Goal: Task Accomplishment & Management: Manage account settings

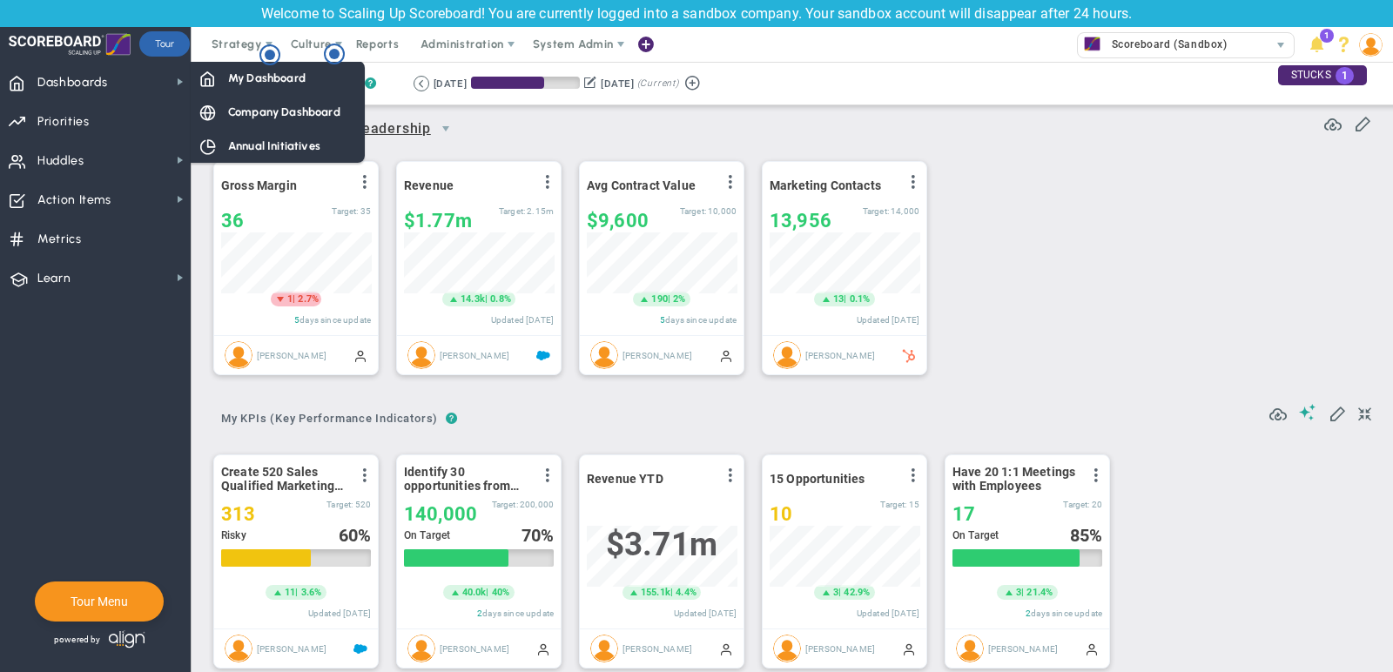
click at [267, 110] on span "Company Dashboard" at bounding box center [284, 112] width 112 height 17
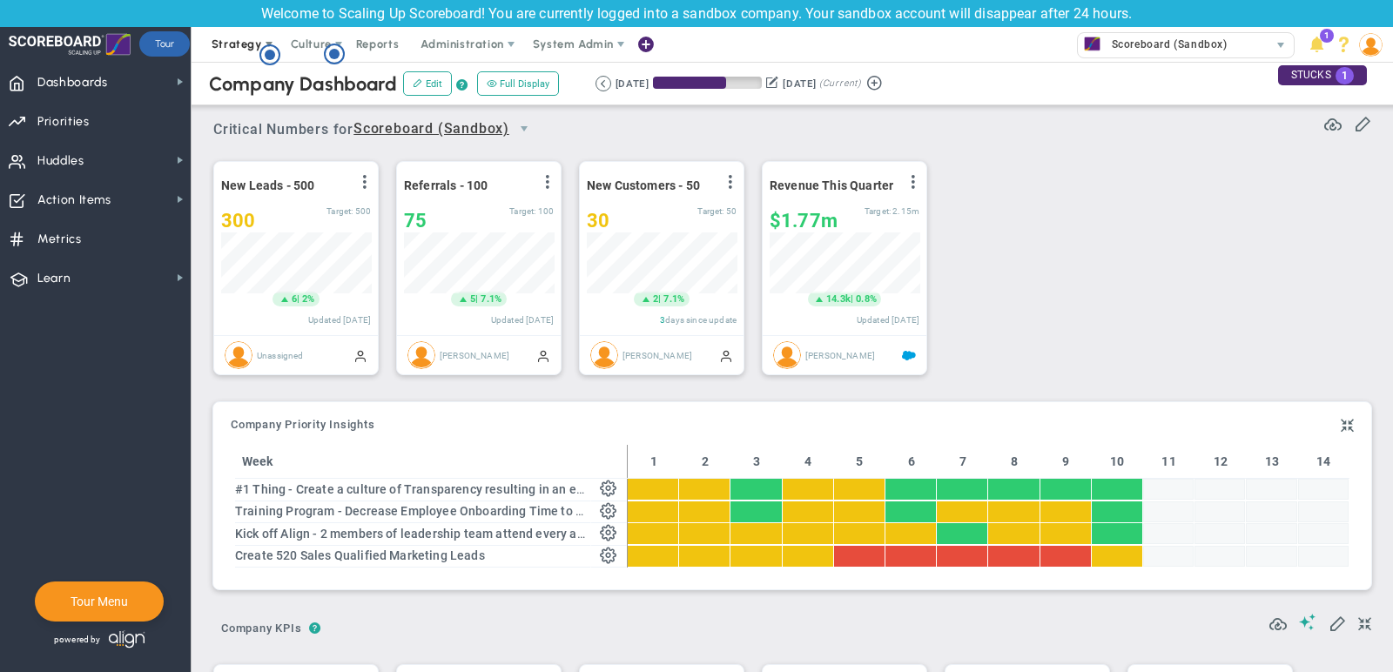
click at [212, 50] on span "Strategy" at bounding box center [237, 43] width 51 height 13
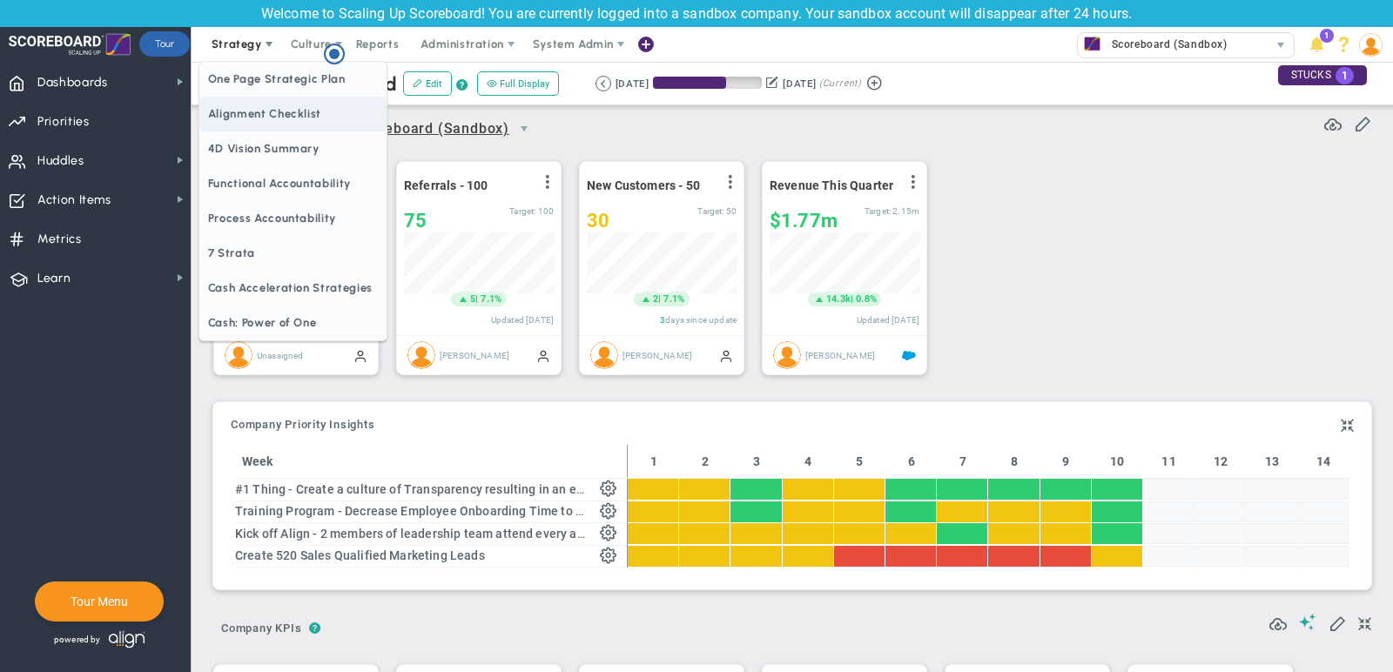
click at [247, 118] on span "Alignment Checklist" at bounding box center [292, 114] width 187 height 35
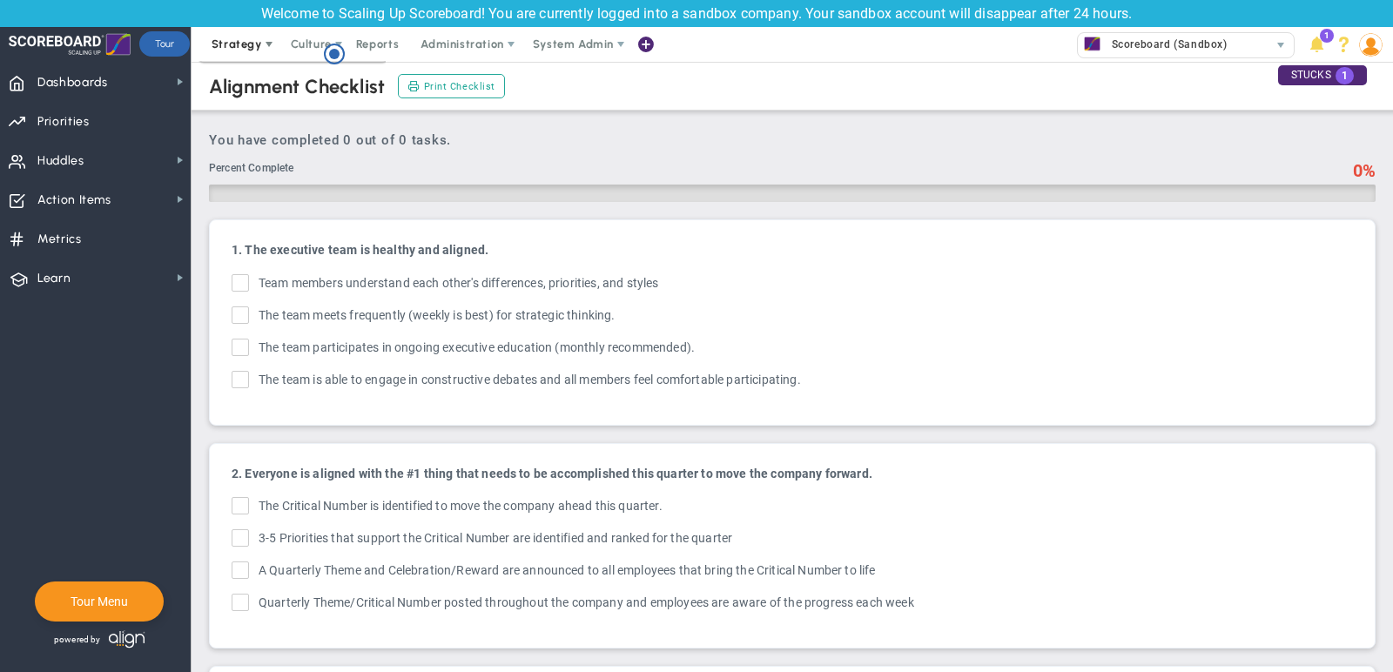
checkbox input "true"
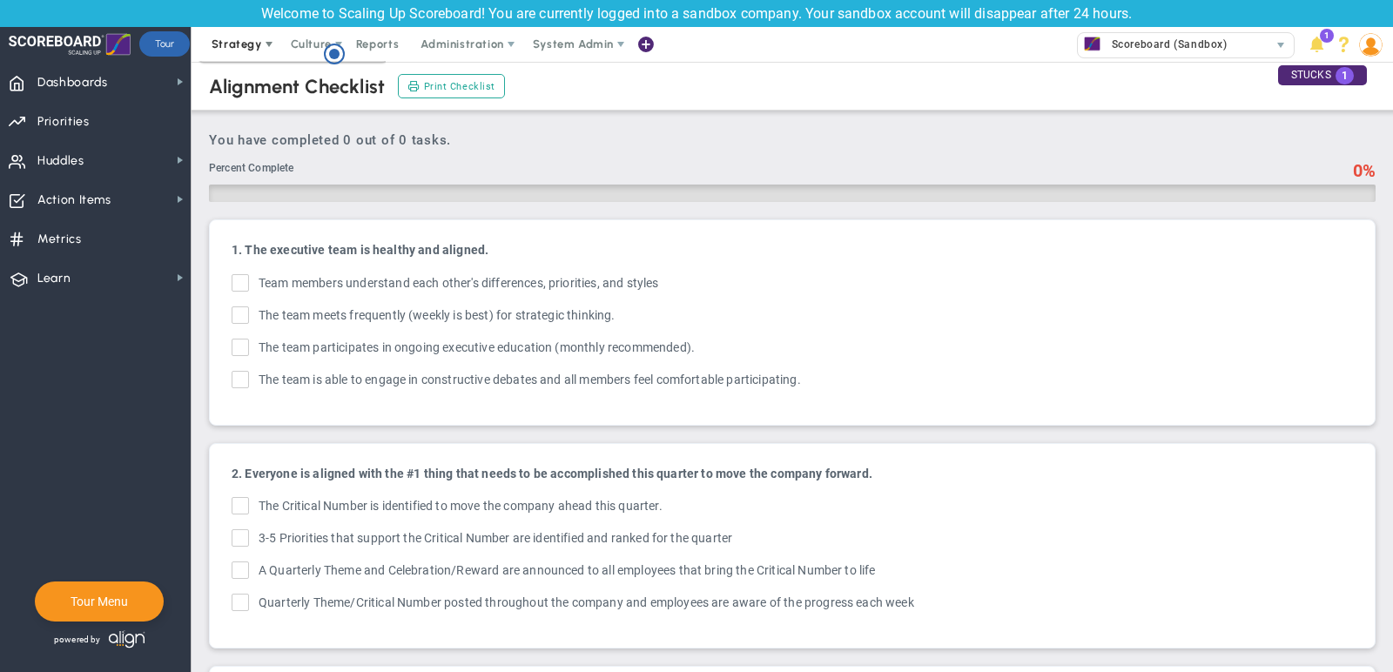
checkbox input "true"
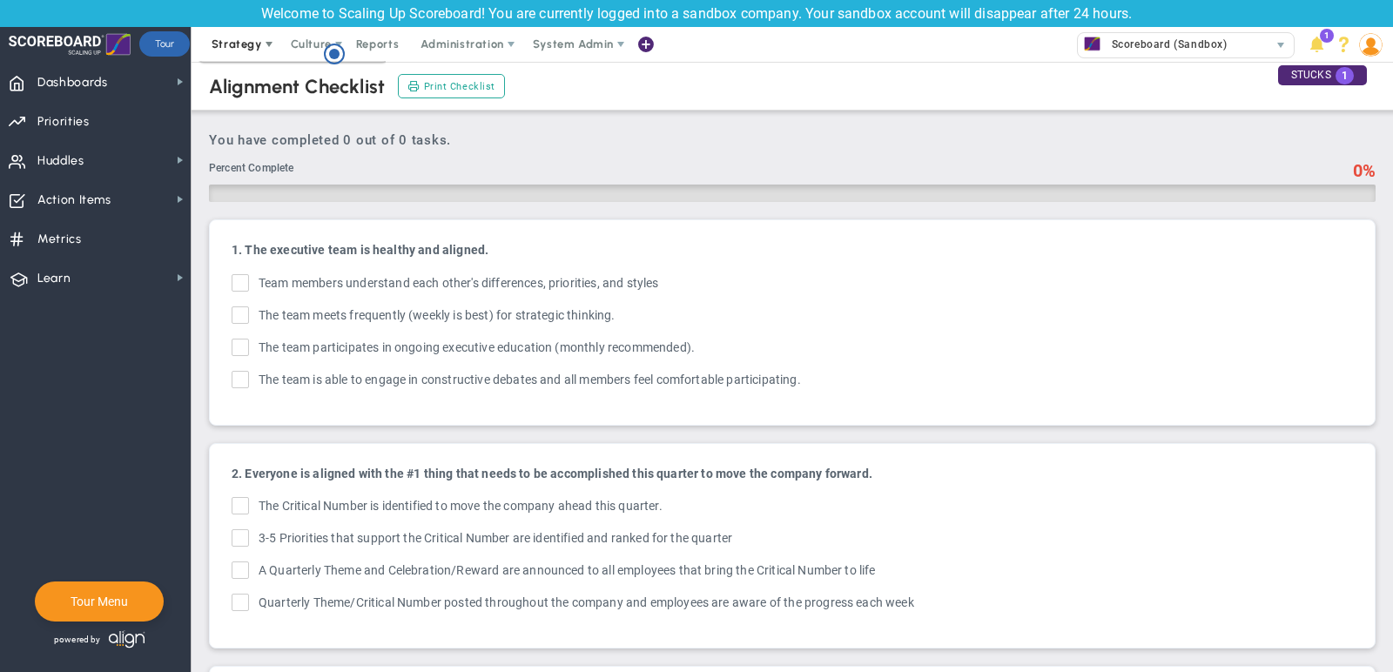
checkbox input "true"
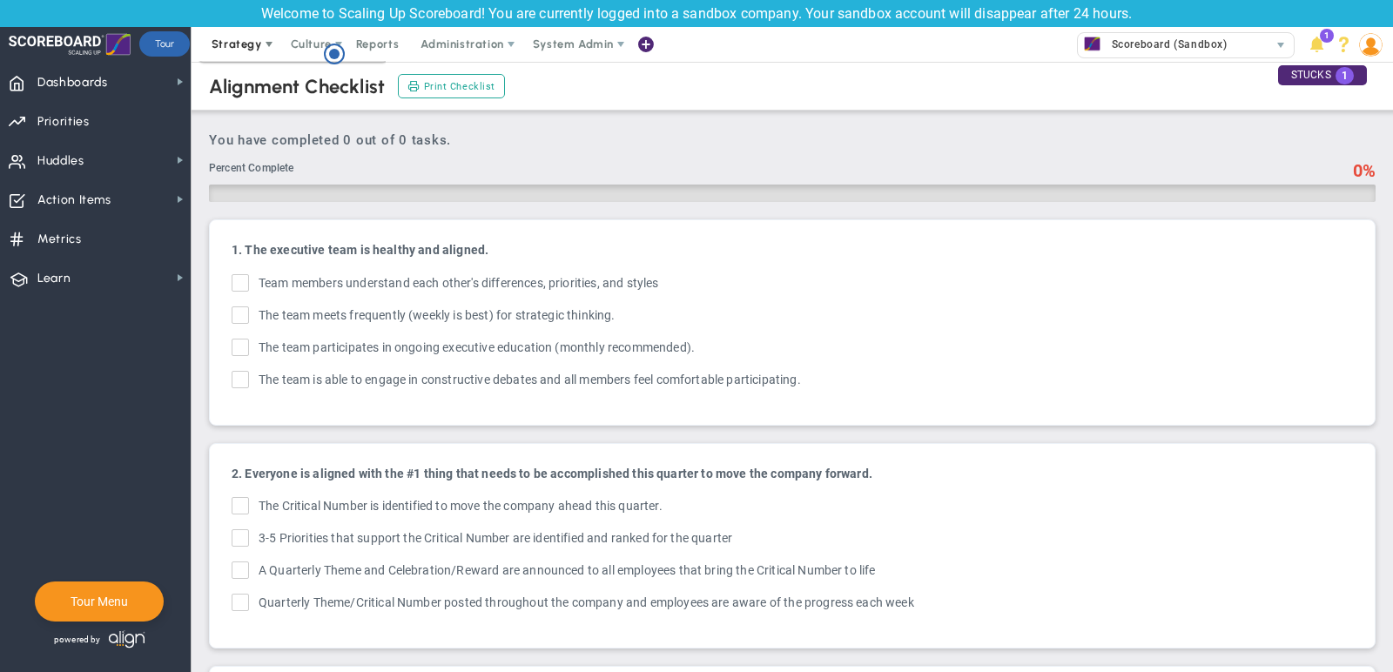
checkbox input "true"
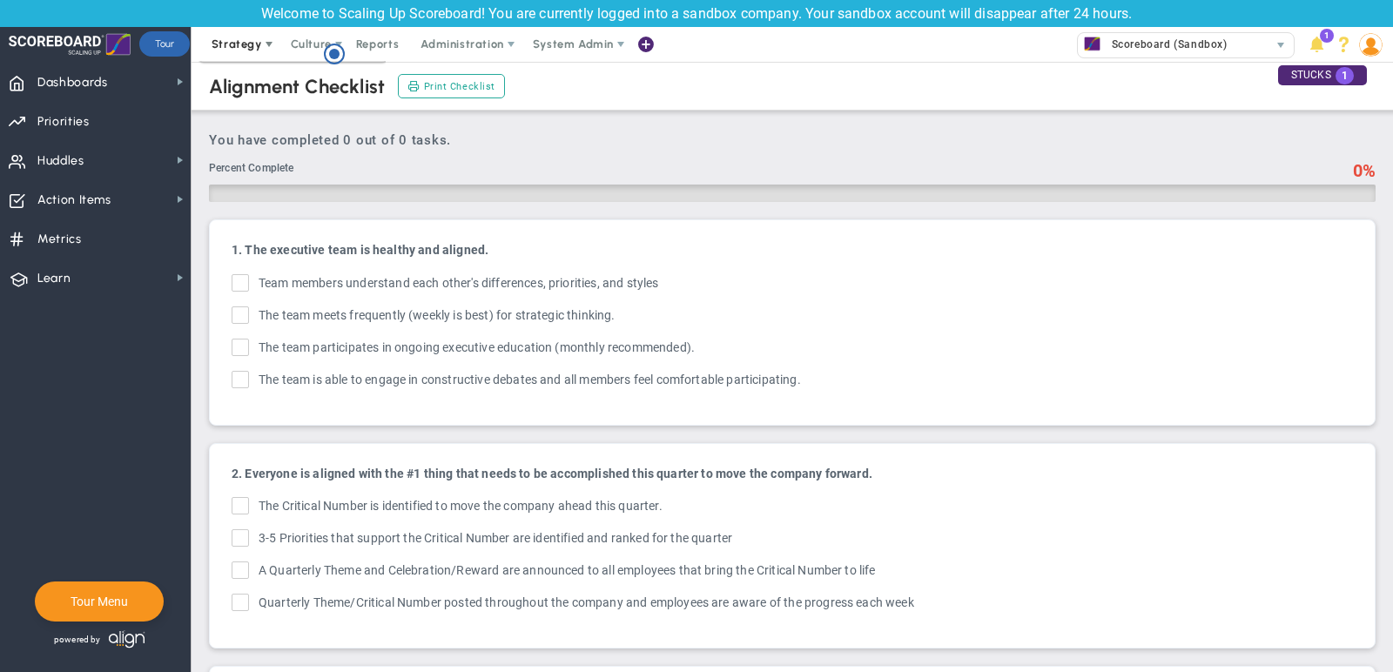
checkbox input "true"
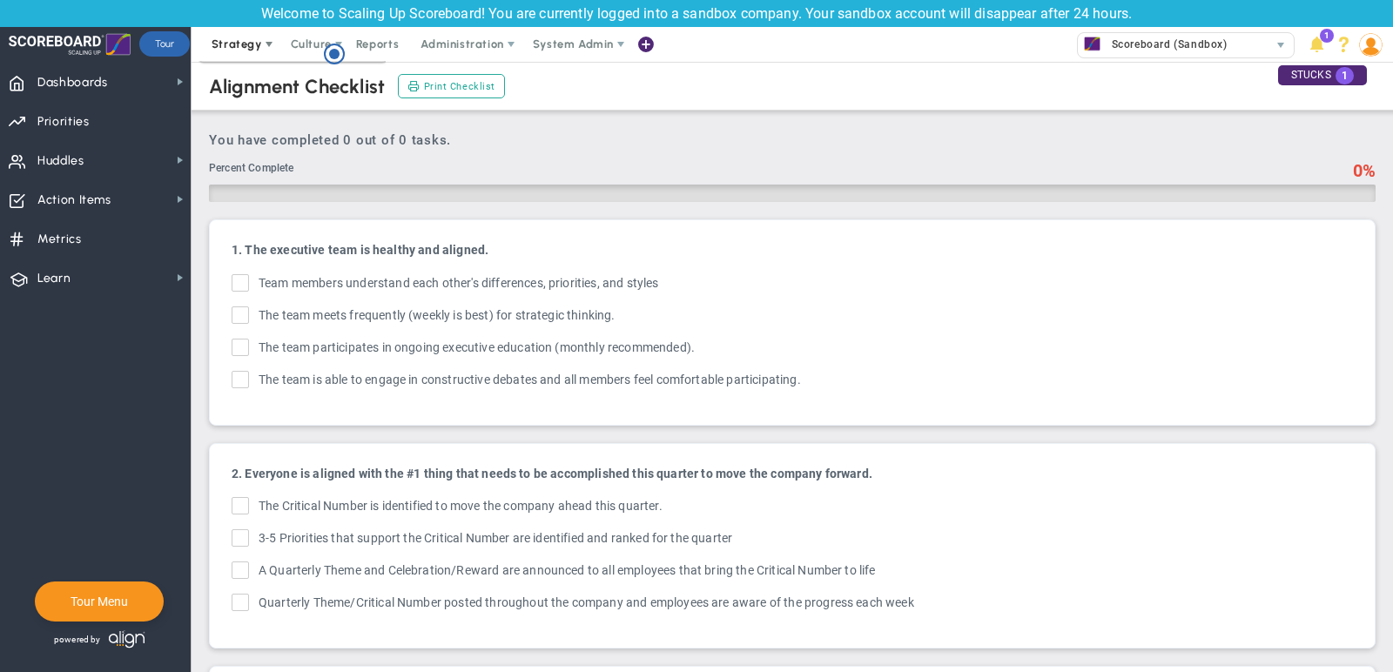
checkbox input "true"
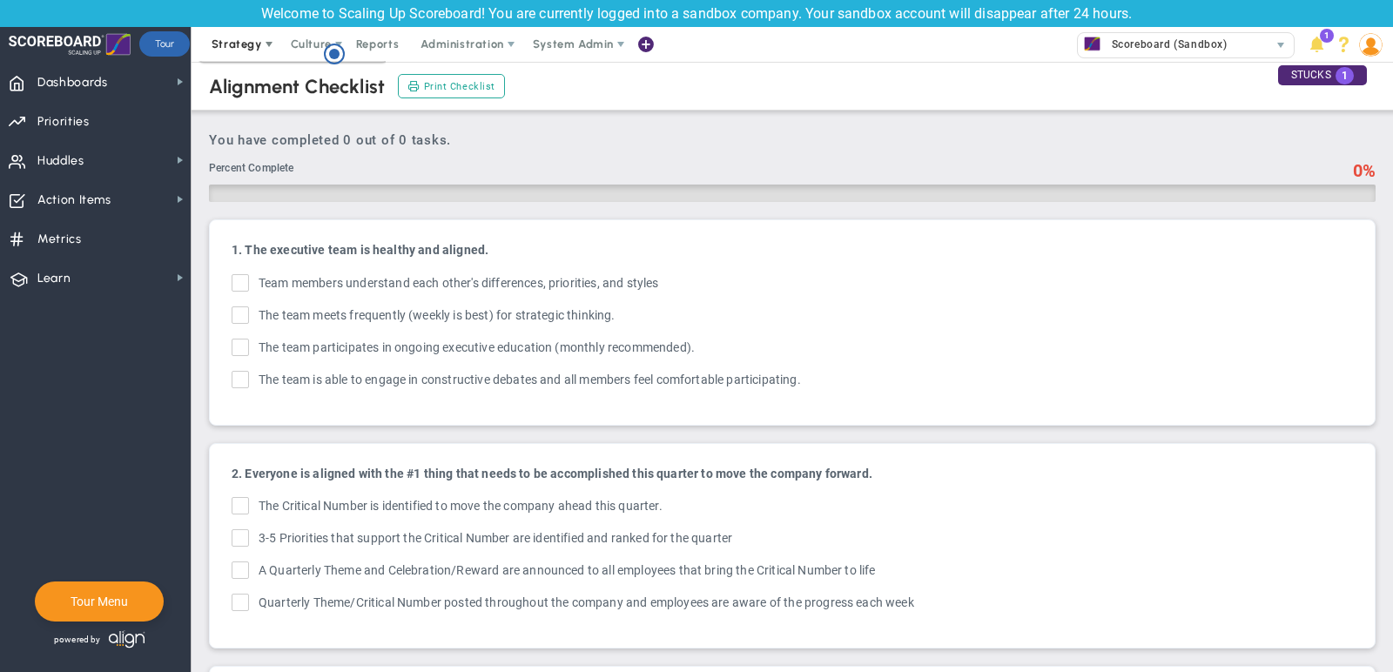
checkbox input "true"
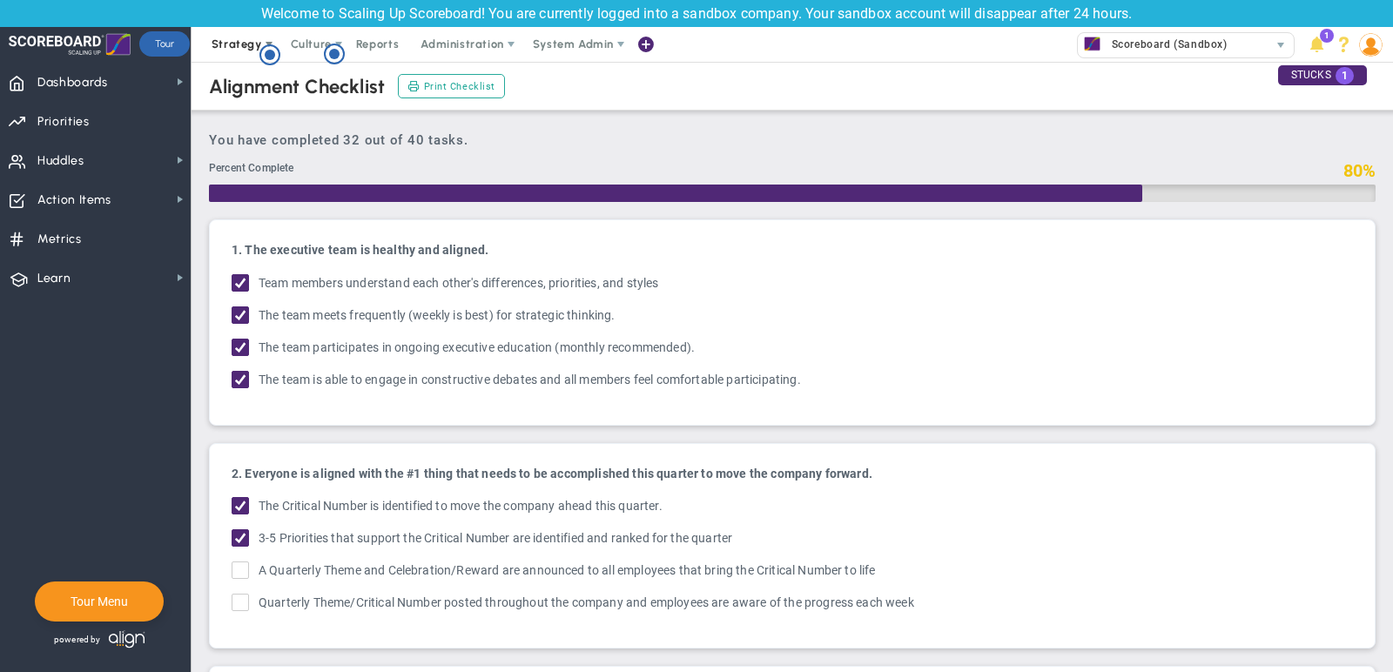
click at [231, 34] on span "Strategy" at bounding box center [238, 44] width 79 height 35
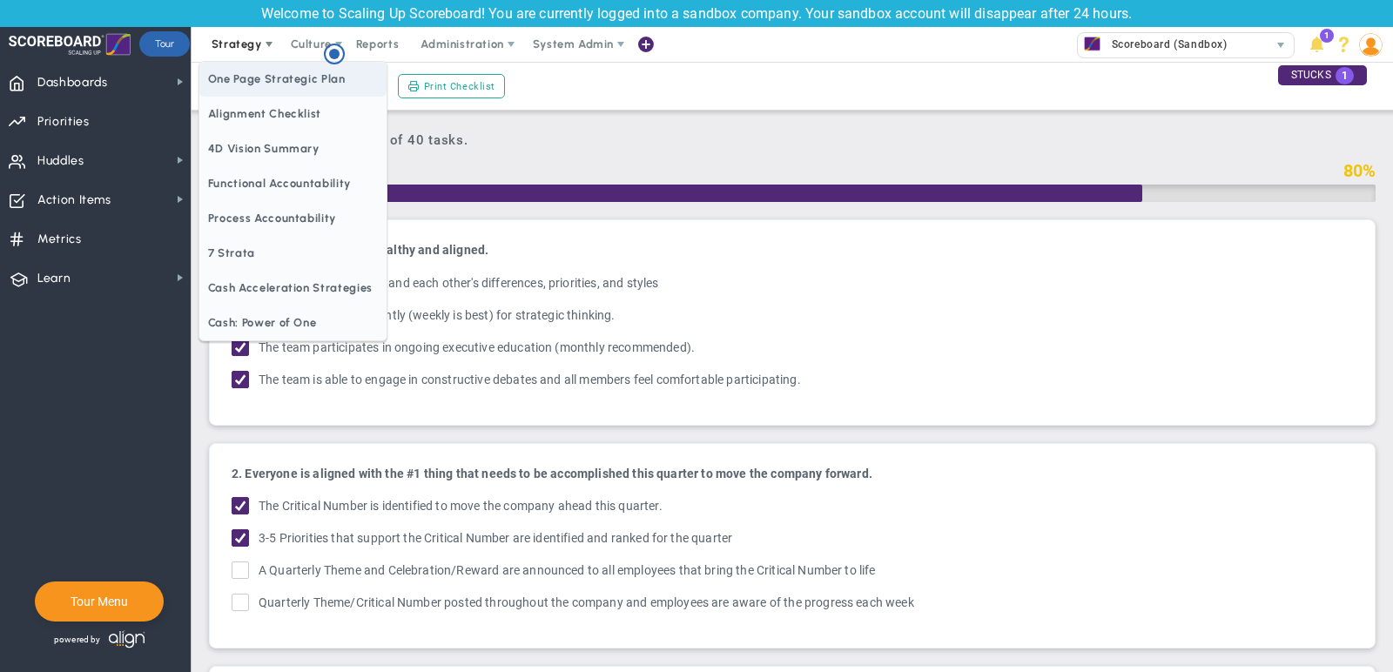
click at [248, 77] on span "One Page Strategic Plan" at bounding box center [292, 79] width 187 height 35
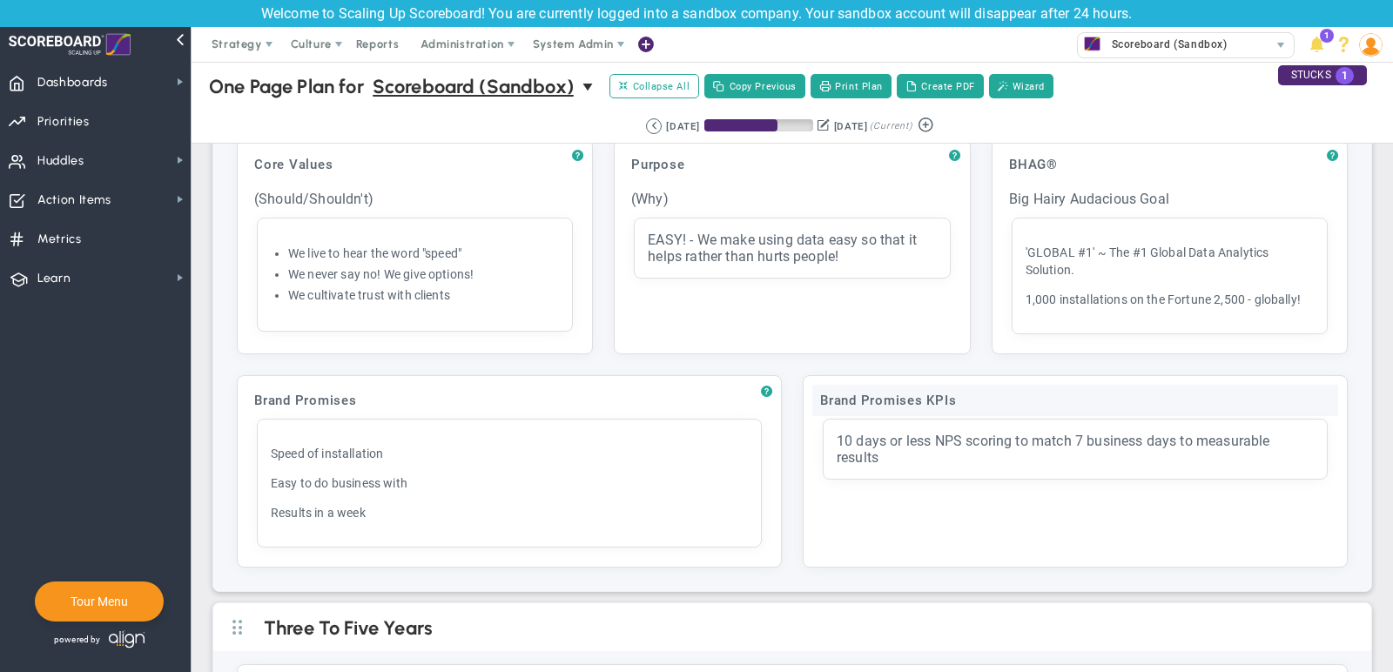
click at [864, 392] on div "Brand Promises KPIs" at bounding box center [1075, 400] width 526 height 31
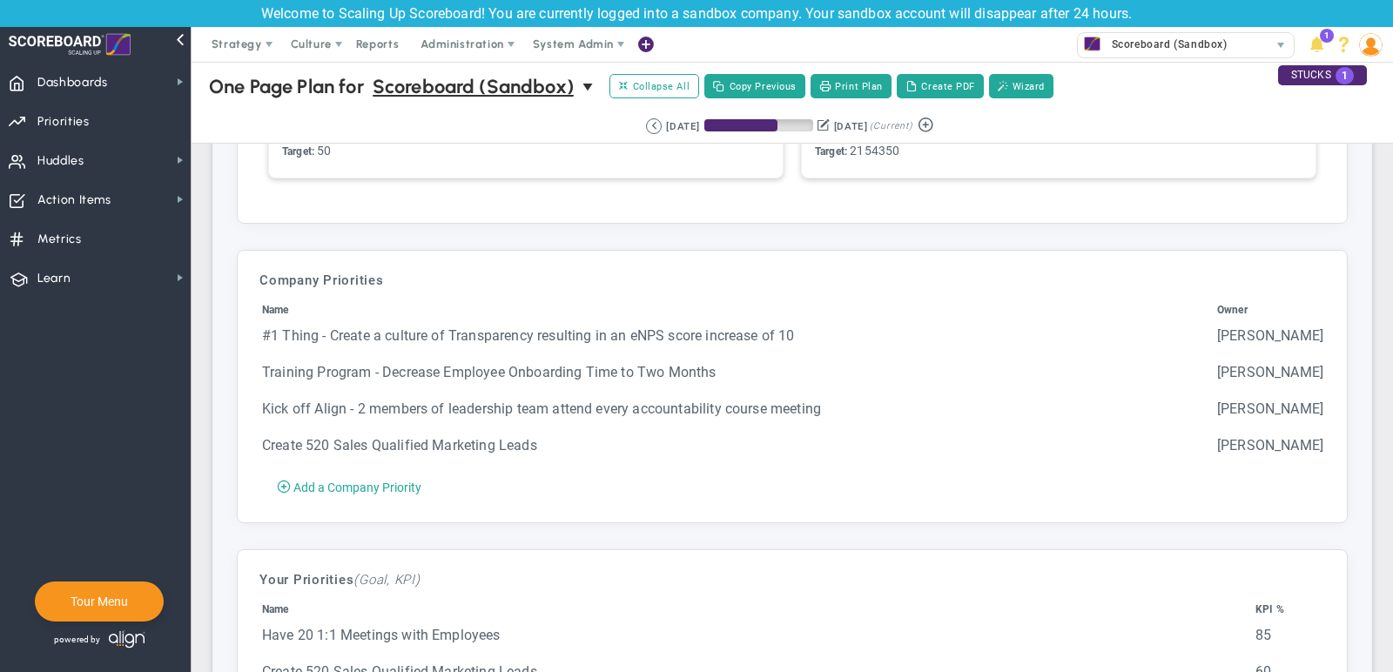
scroll to position [4279, 0]
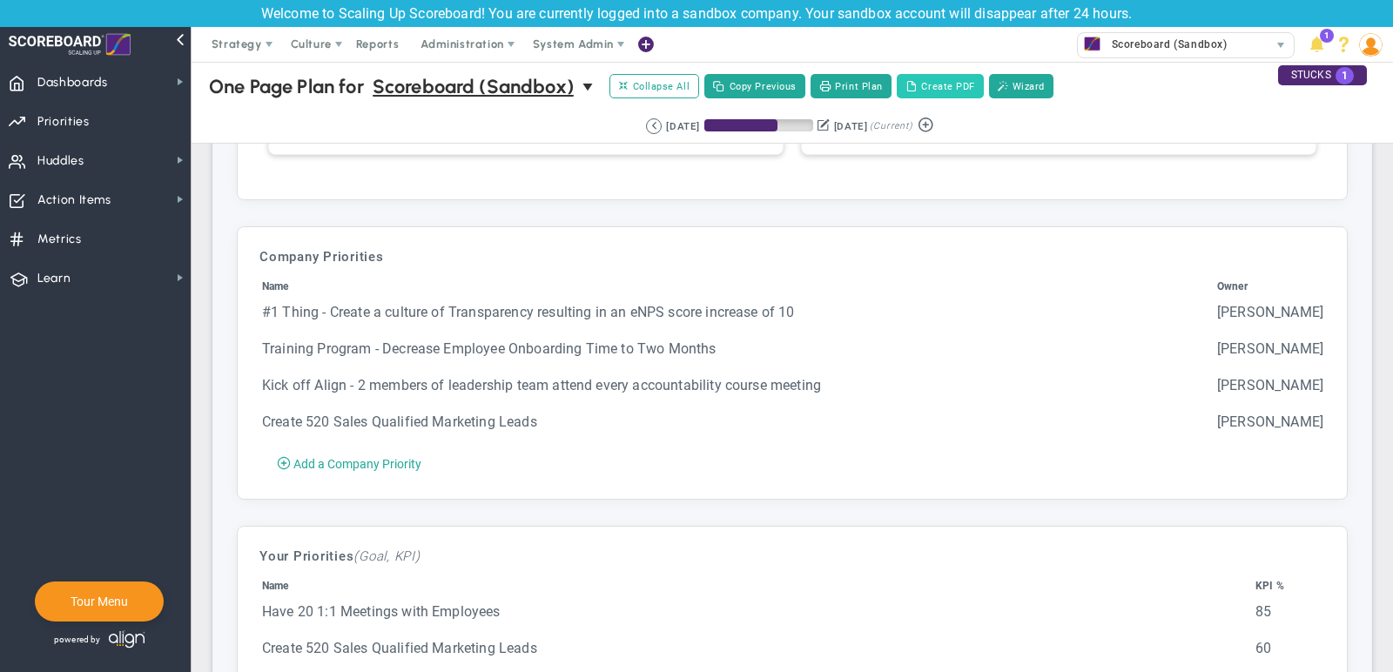
click at [951, 87] on button "Create PDF" at bounding box center [940, 86] width 87 height 24
click at [107, 78] on span "Dashboards" at bounding box center [72, 82] width 71 height 37
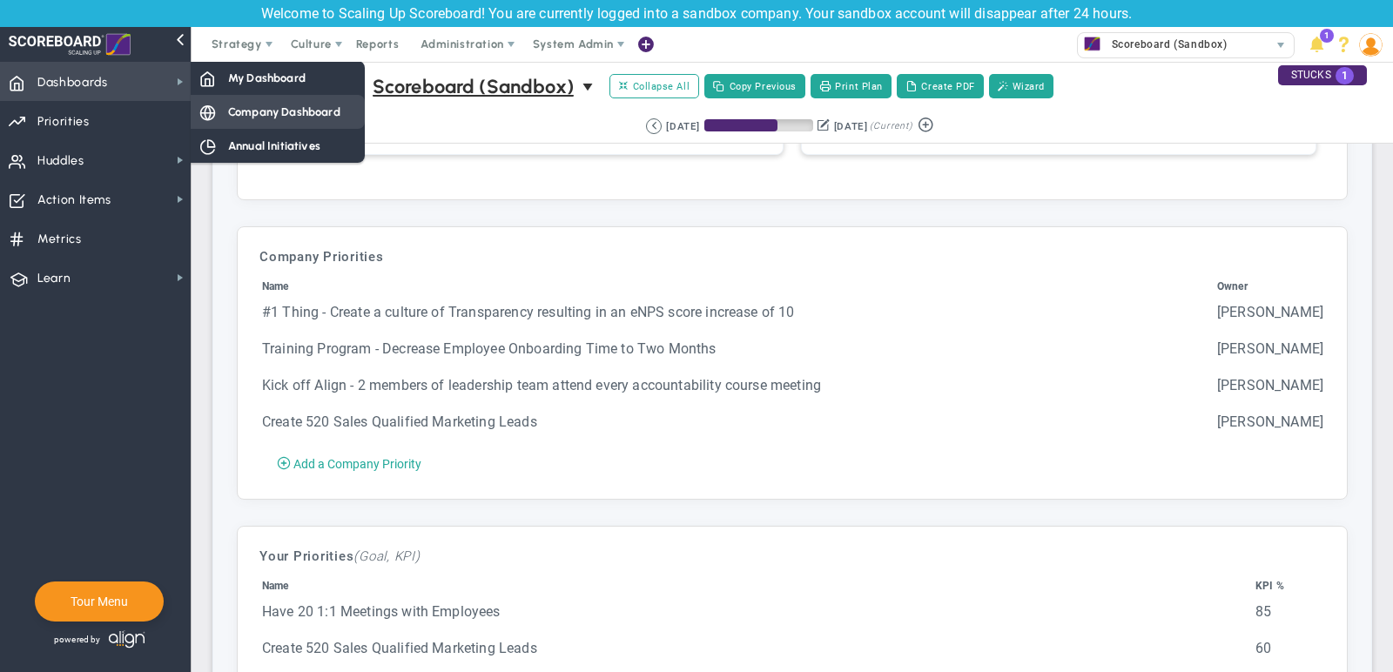
click at [295, 114] on span "Company Dashboard" at bounding box center [284, 112] width 112 height 17
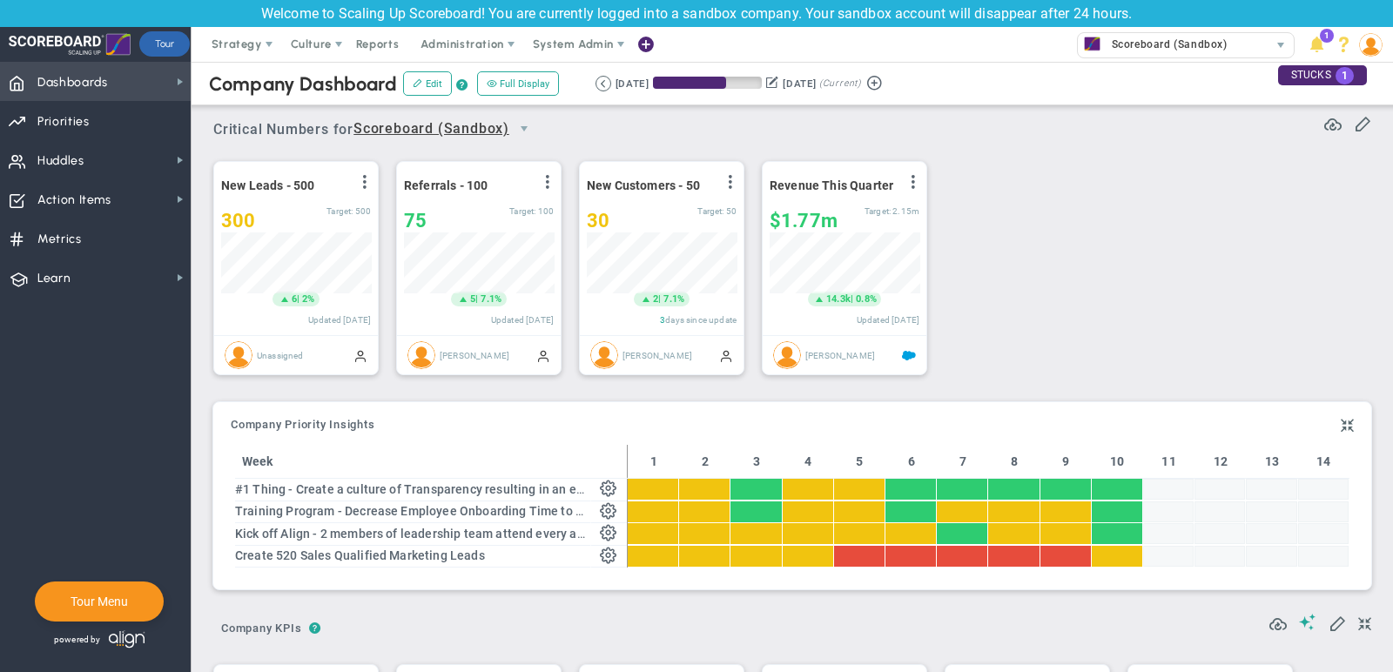
scroll to position [61, 150]
click at [517, 128] on span "select" at bounding box center [524, 129] width 30 height 30
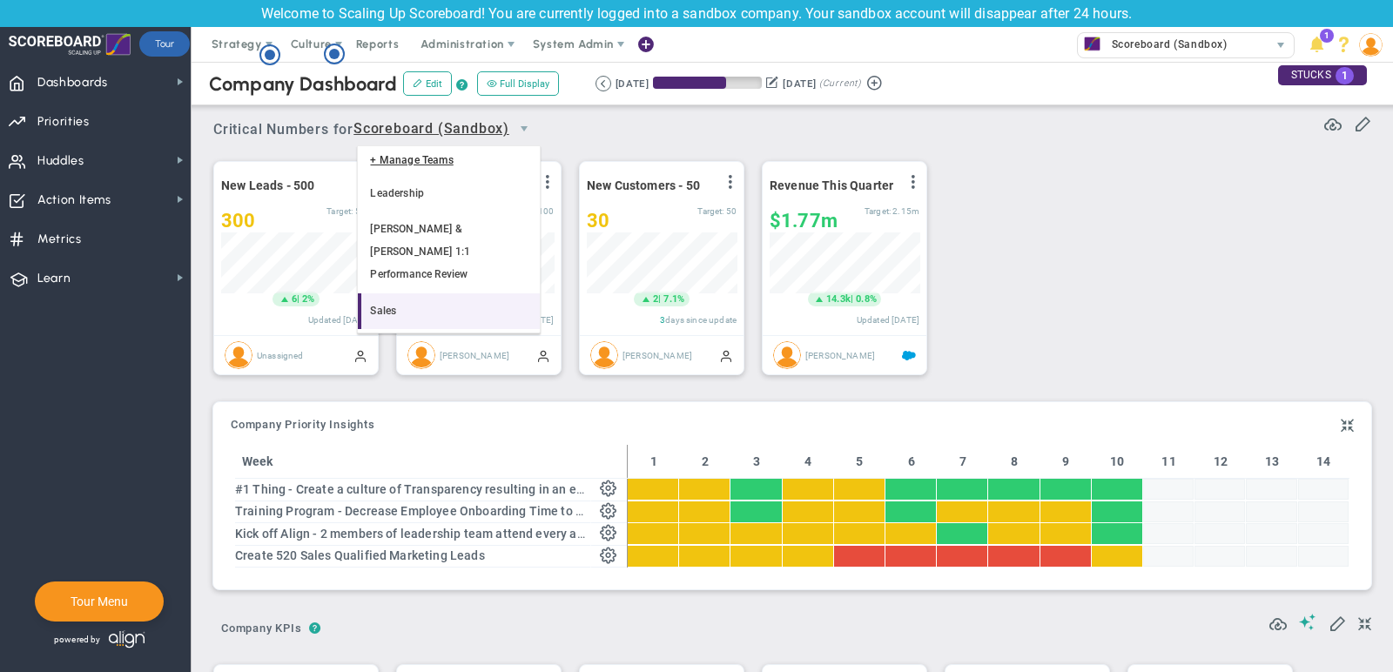
click at [449, 293] on li "Sales" at bounding box center [449, 311] width 182 height 37
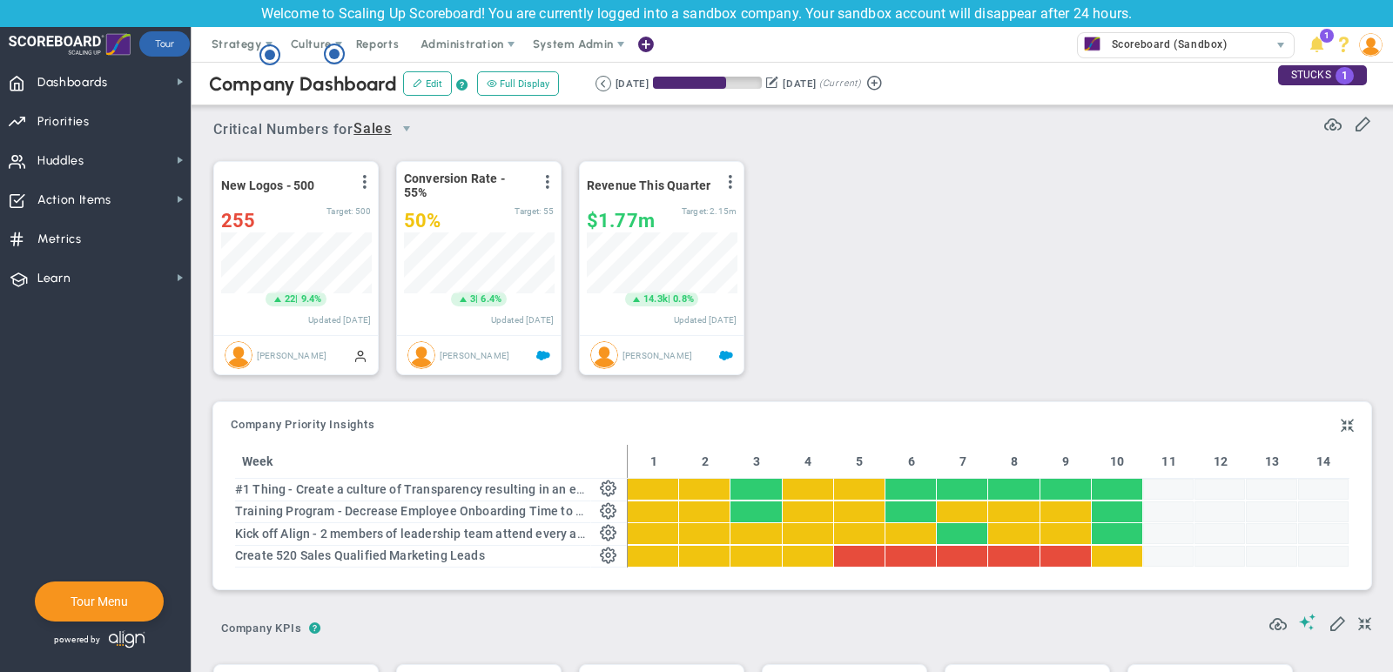
scroll to position [870636, 870546]
click at [414, 125] on span "select" at bounding box center [407, 129] width 14 height 14
click at [394, 217] on li "Scoreboard (Sandbox)" at bounding box center [391, 205] width 66 height 58
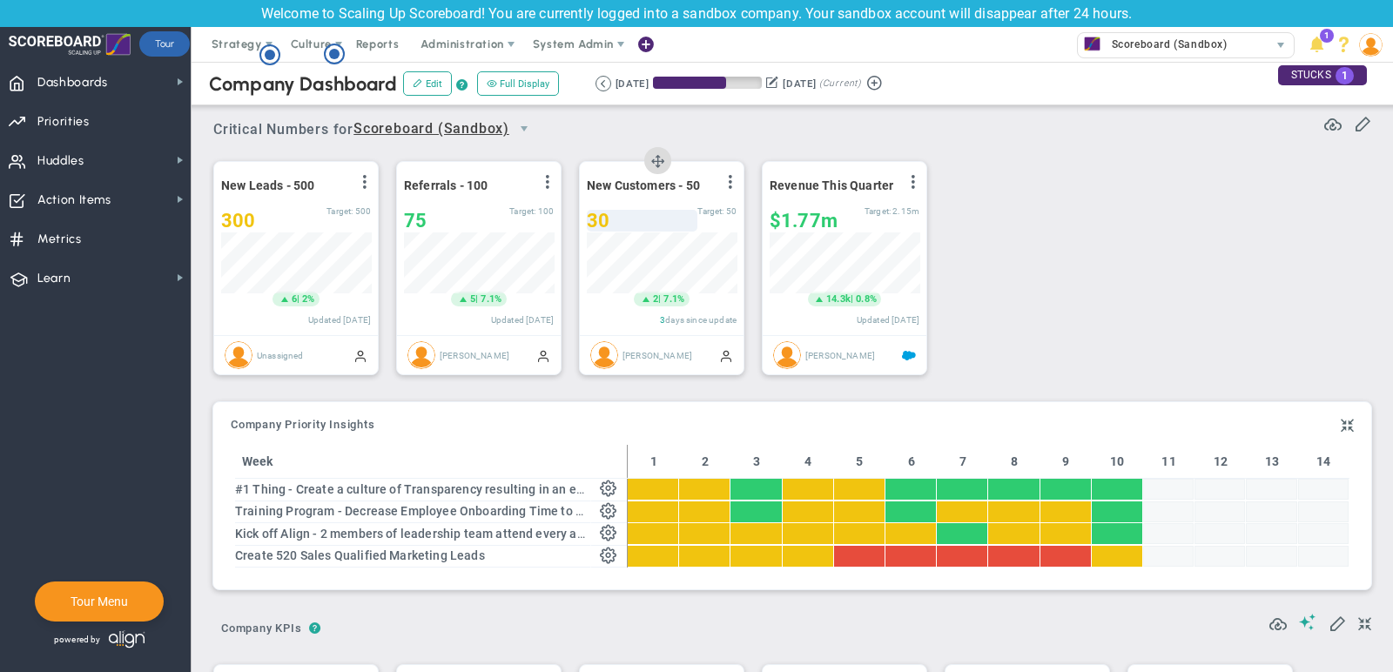
click at [628, 221] on div "30" at bounding box center [642, 221] width 111 height 22
type input "33"
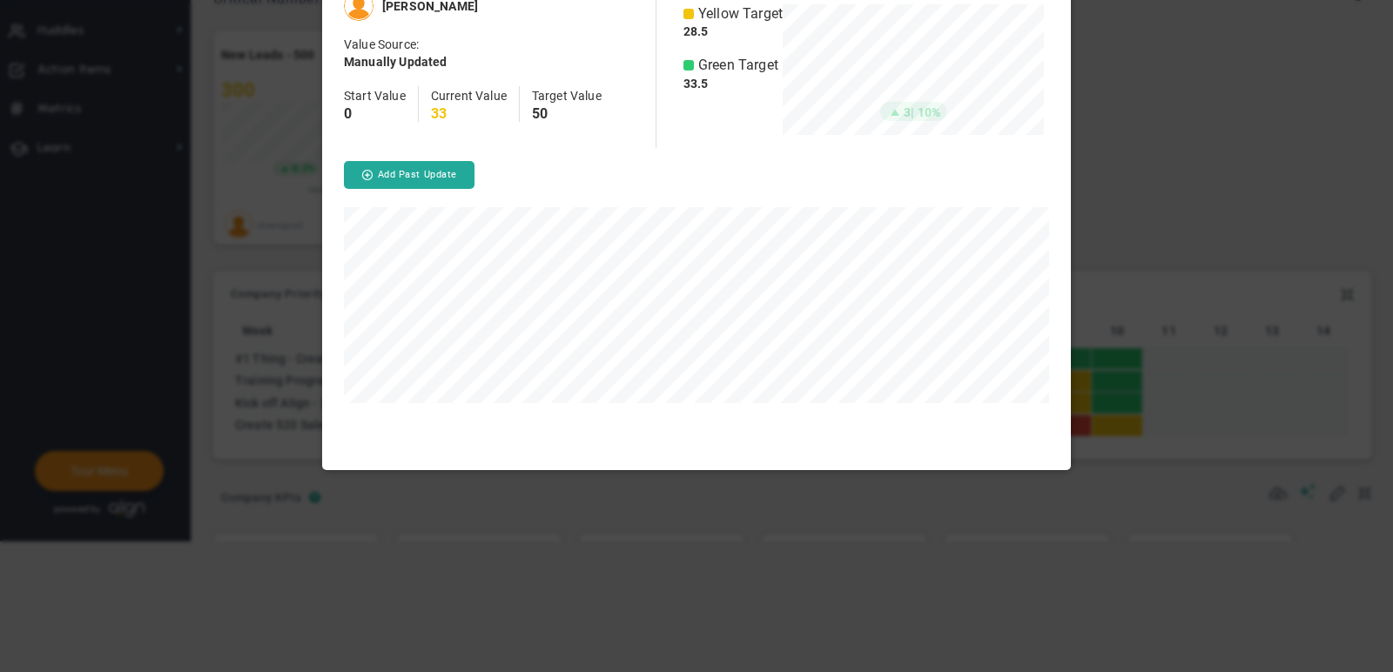
scroll to position [479, 749]
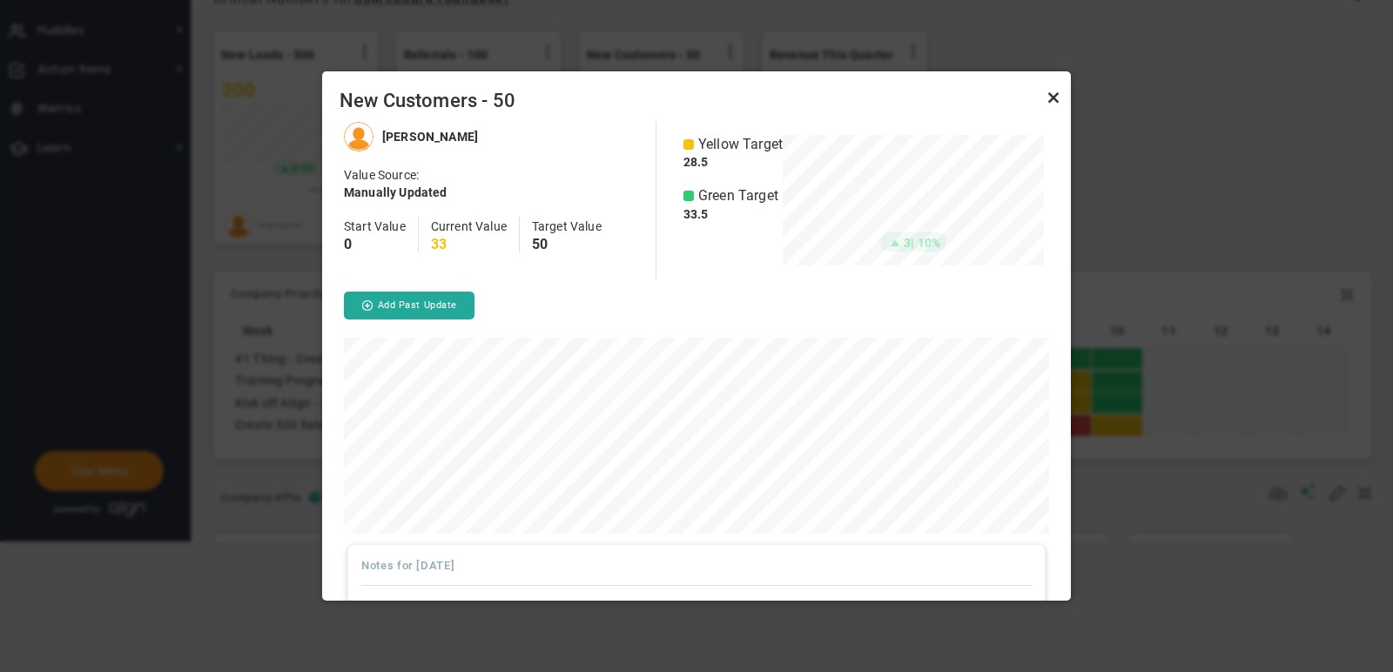
click at [1056, 96] on link "Close" at bounding box center [1053, 97] width 21 height 21
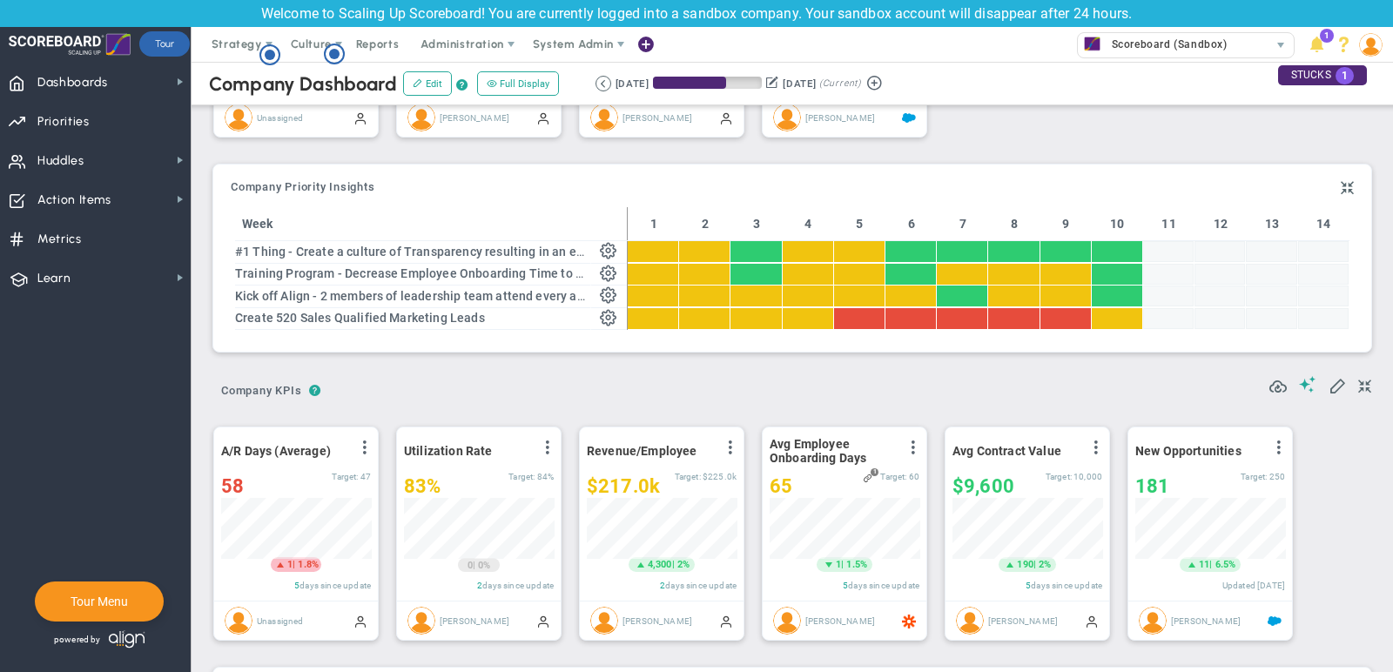
scroll to position [236, 0]
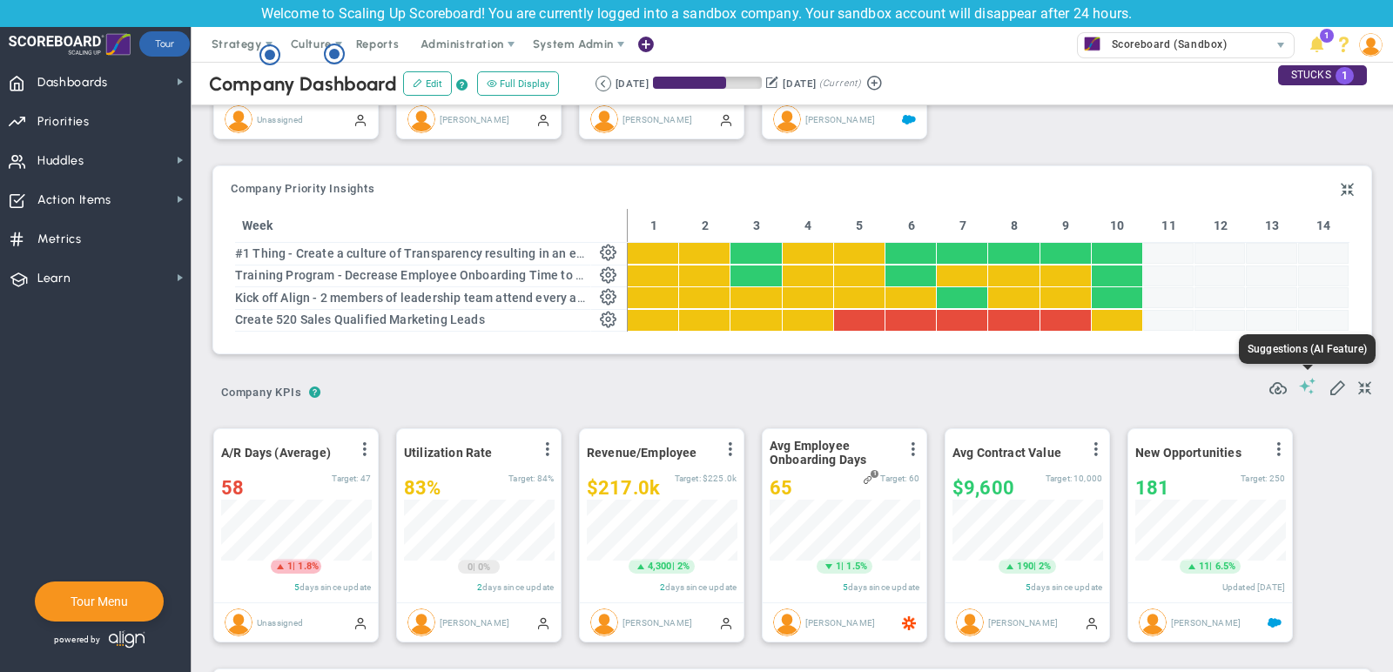
click at [1313, 387] on span at bounding box center [1307, 386] width 17 height 17
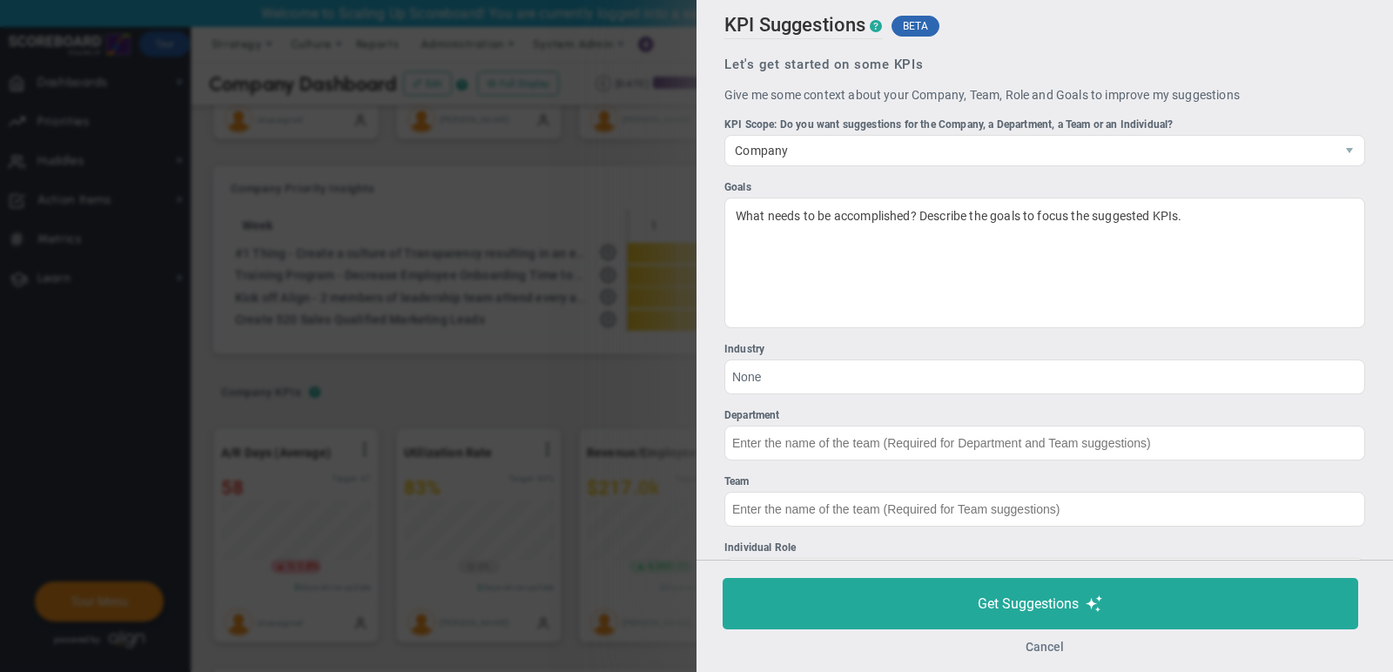
click at [1050, 645] on button "Cancel" at bounding box center [1045, 647] width 38 height 14
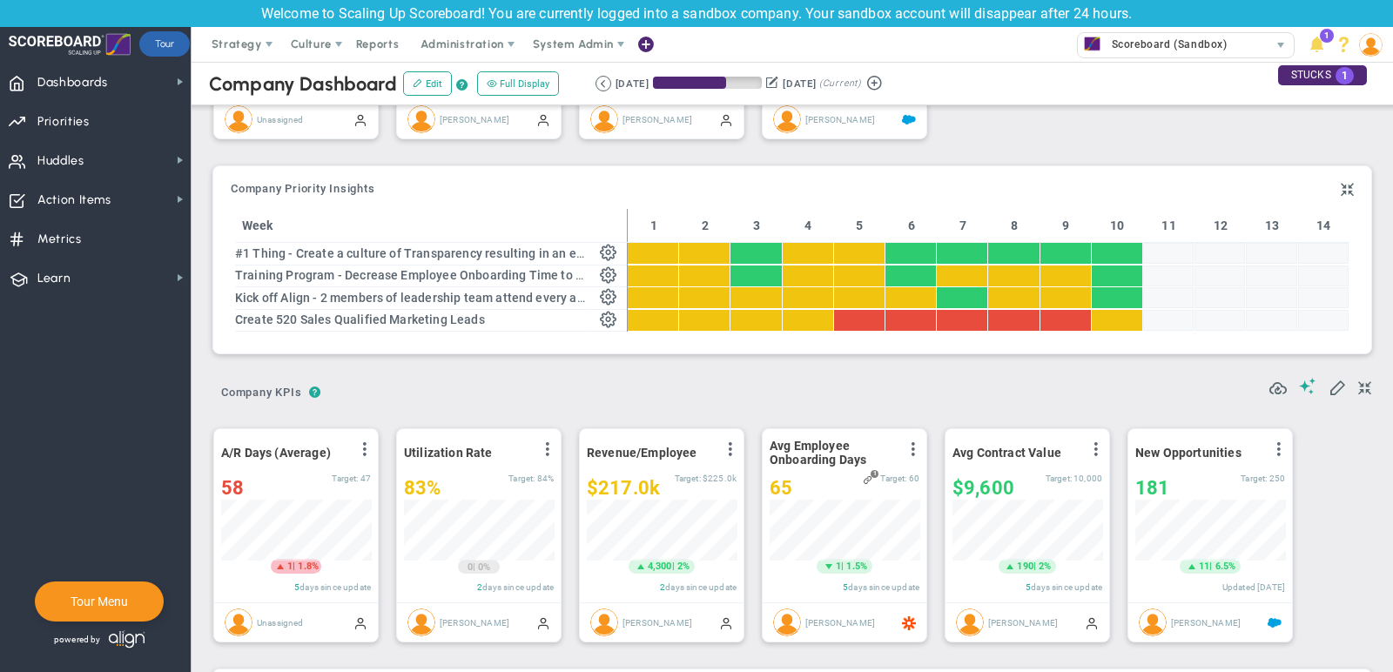
scroll to position [131, 0]
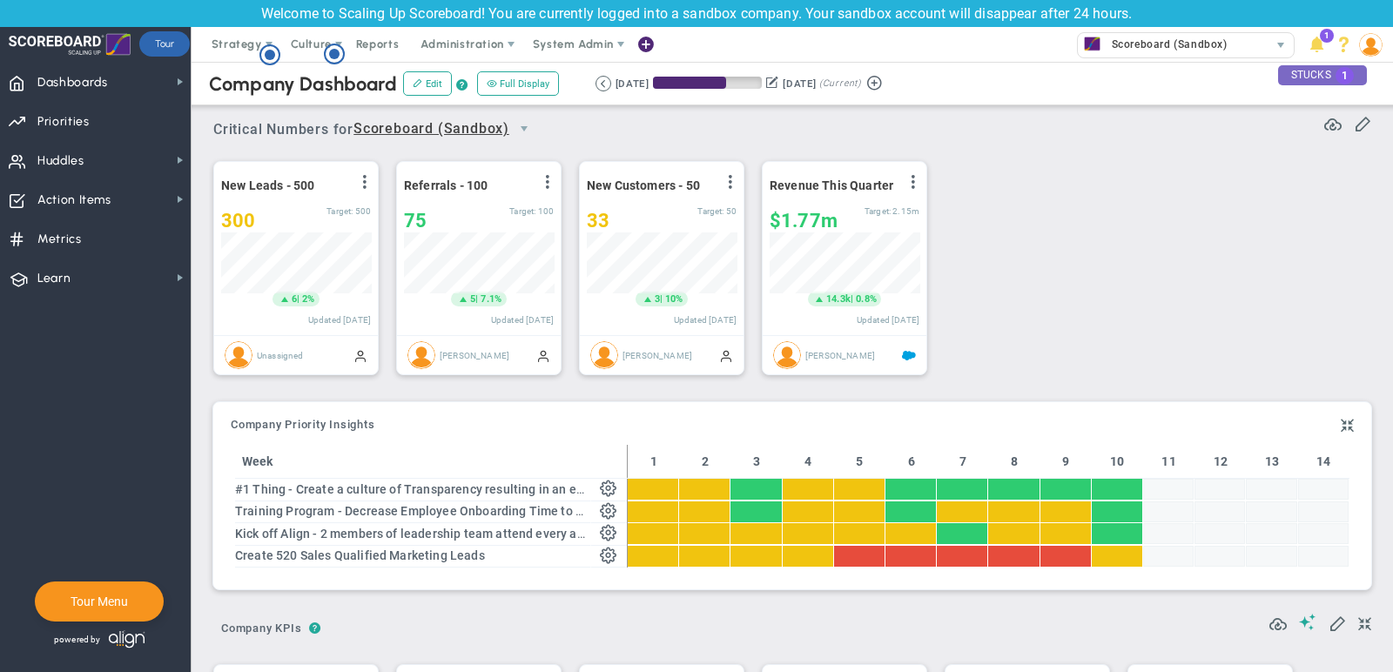
click at [1316, 72] on div "STUCKS 1" at bounding box center [1322, 75] width 89 height 20
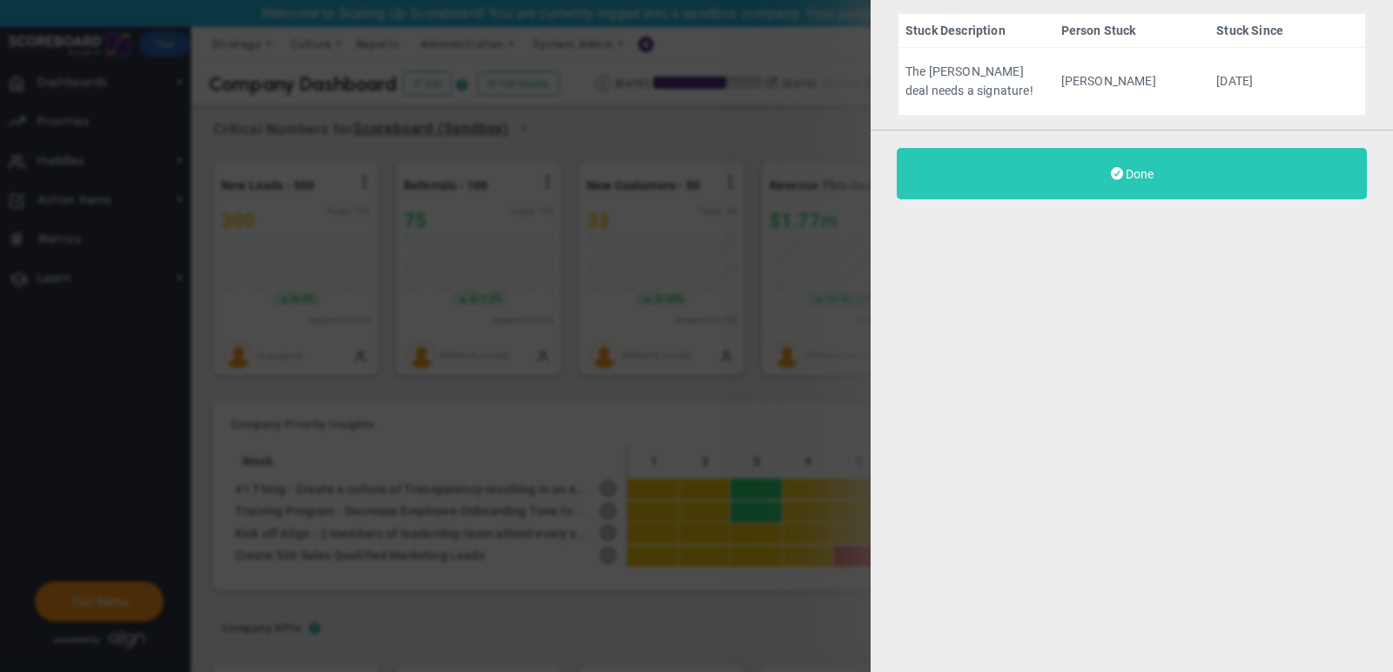
click at [1240, 164] on button "Done" at bounding box center [1132, 173] width 470 height 51
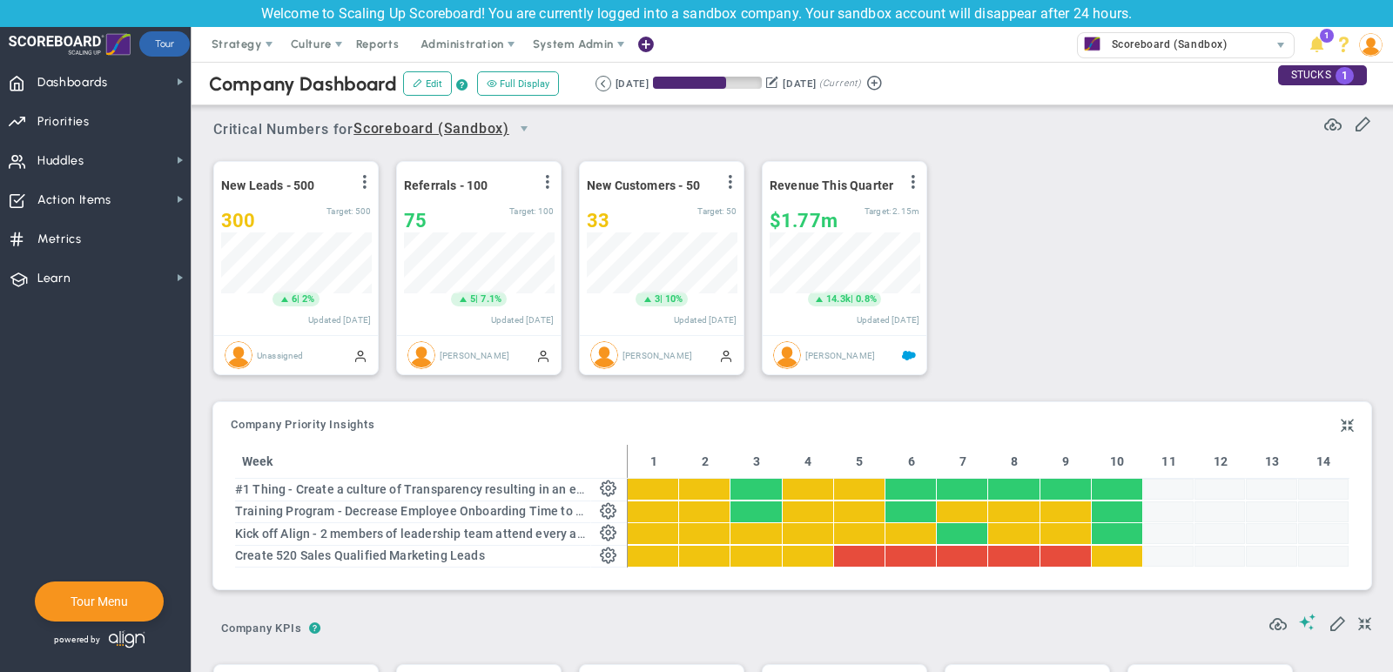
scroll to position [131, 0]
click at [225, 47] on span "Strategy" at bounding box center [237, 43] width 51 height 13
click at [96, 110] on span "Priorities OKR Tree Priorities OKRs" at bounding box center [95, 120] width 191 height 39
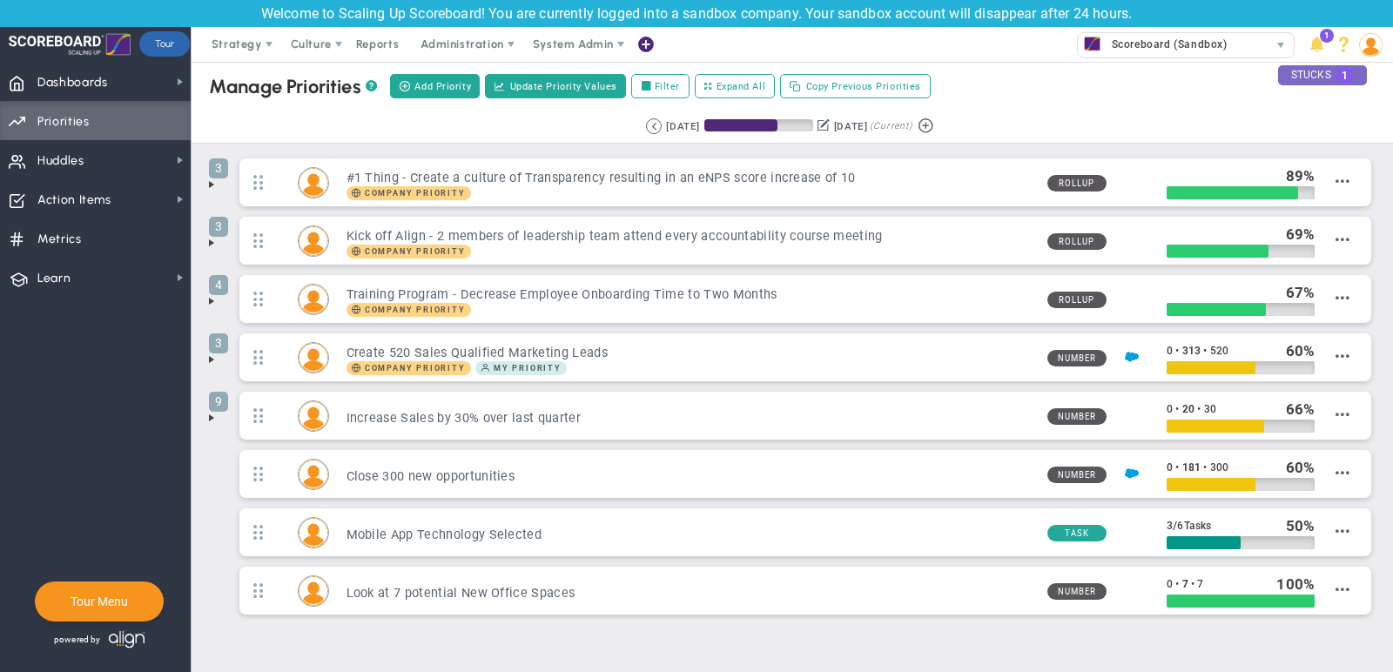
click at [1317, 75] on div "STUCKS 1" at bounding box center [1322, 75] width 89 height 20
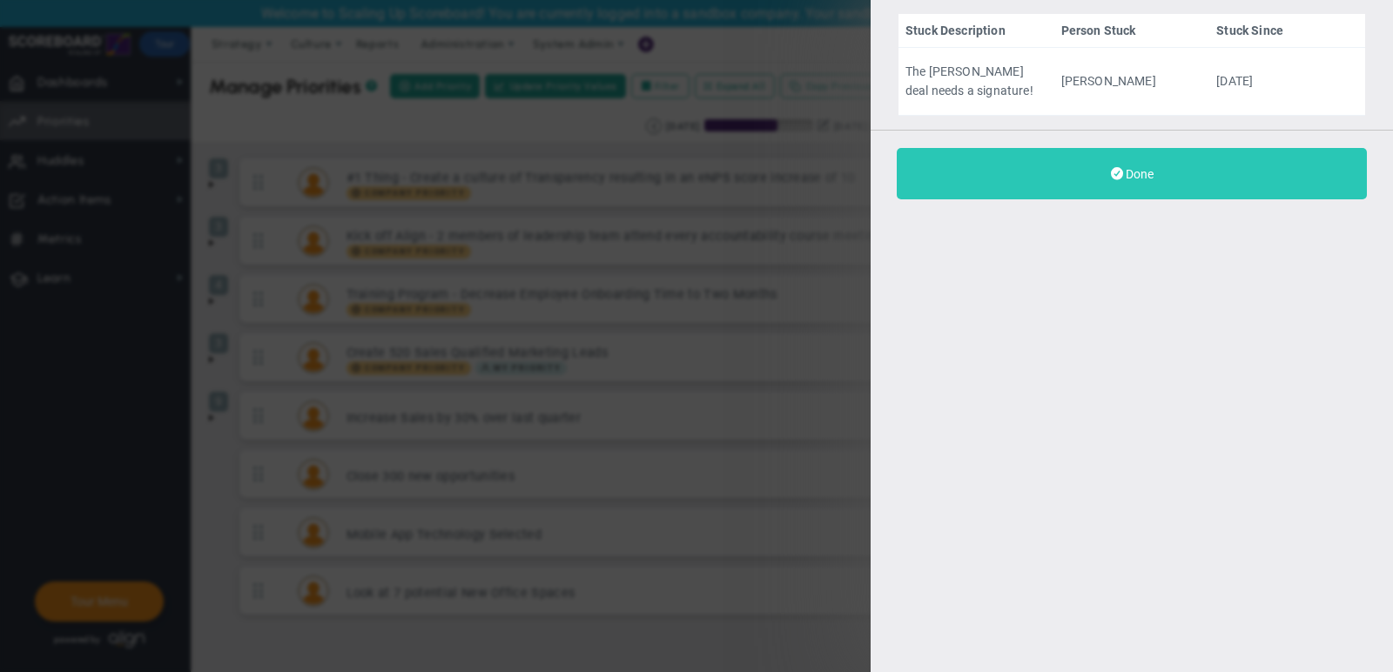
click at [1120, 172] on span at bounding box center [1117, 173] width 12 height 17
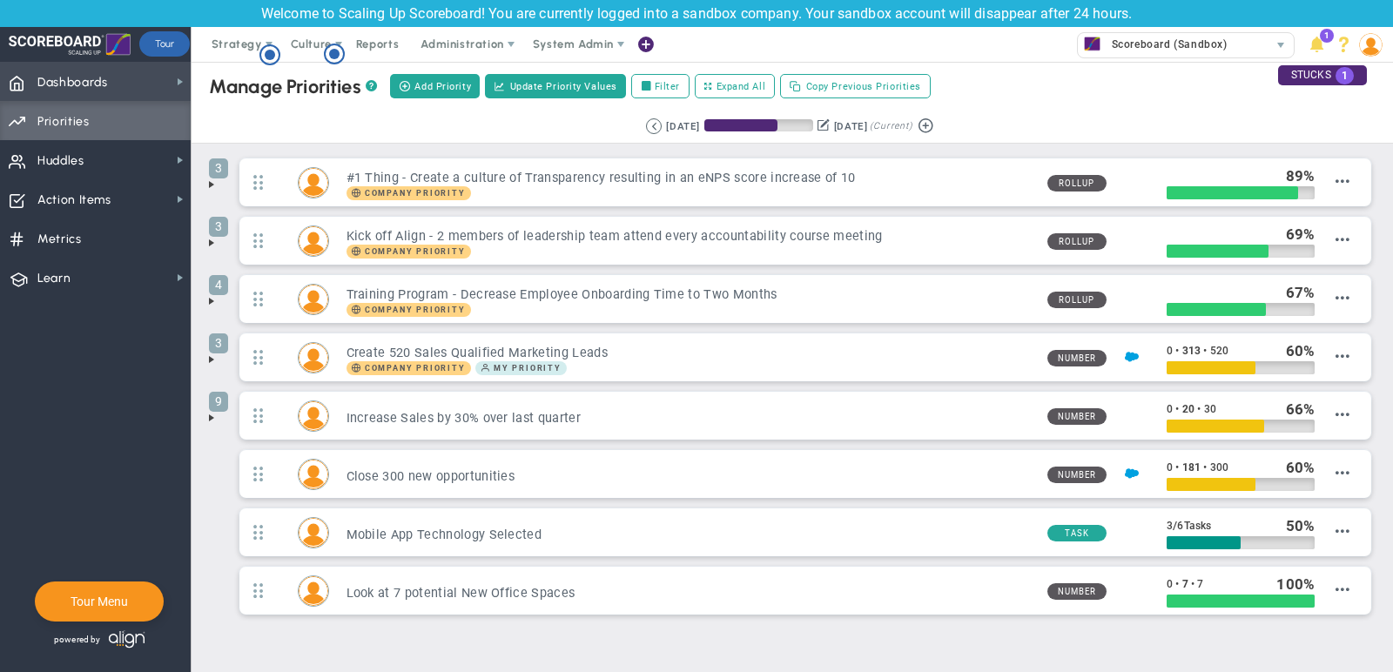
click at [136, 79] on span "Dashboards Dashboards" at bounding box center [95, 81] width 191 height 39
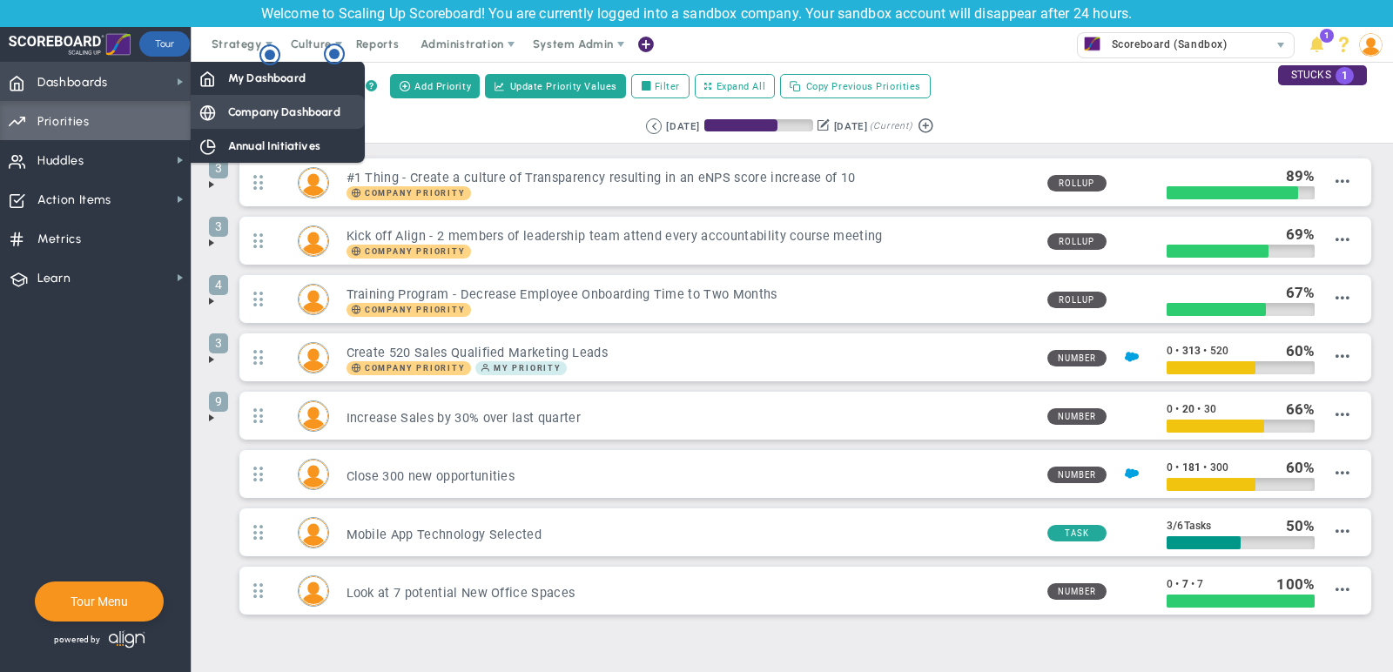
click at [271, 97] on div "Company Dashboard" at bounding box center [278, 112] width 174 height 34
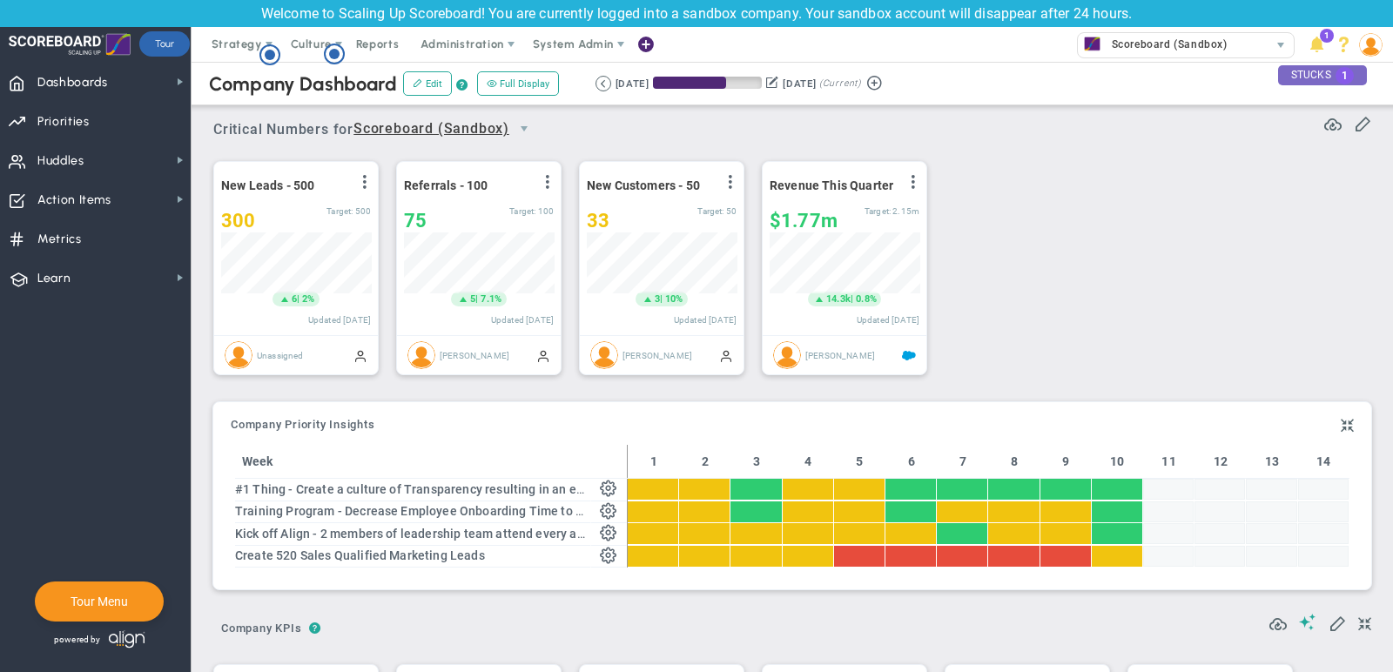
click at [1319, 77] on div "STUCKS 1" at bounding box center [1322, 75] width 89 height 20
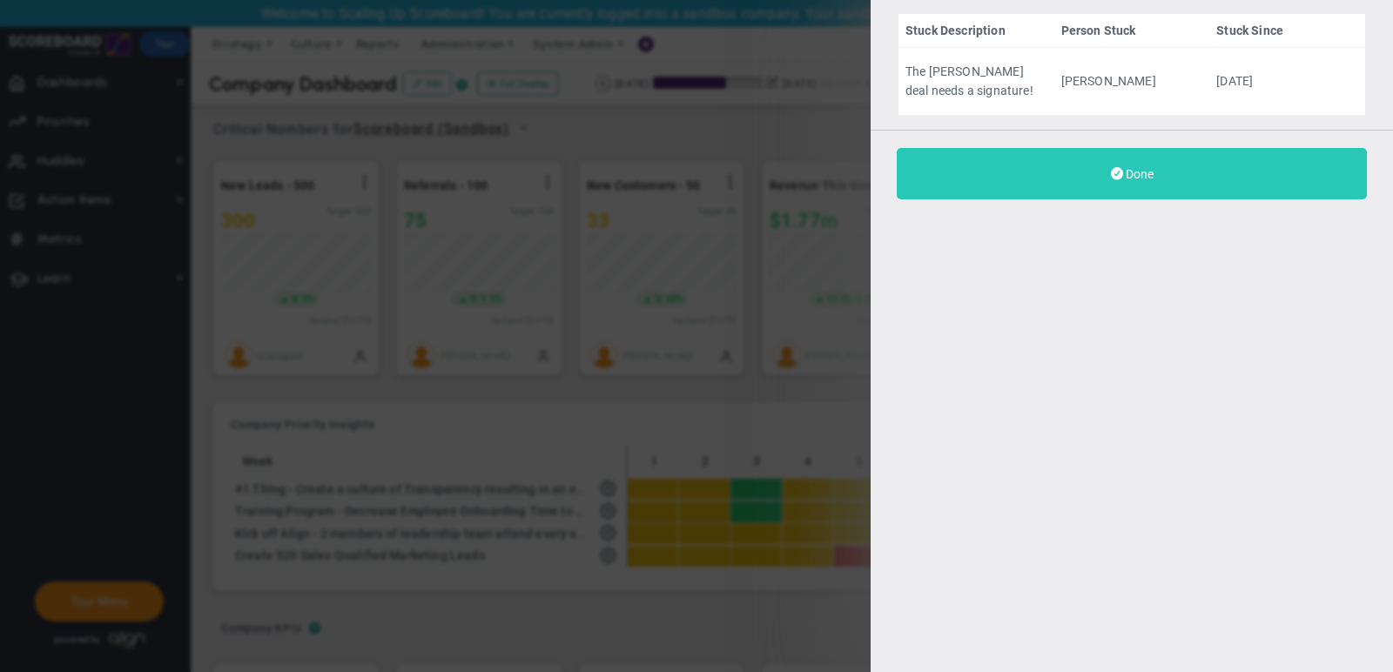
click at [1241, 178] on button "Done" at bounding box center [1132, 173] width 470 height 51
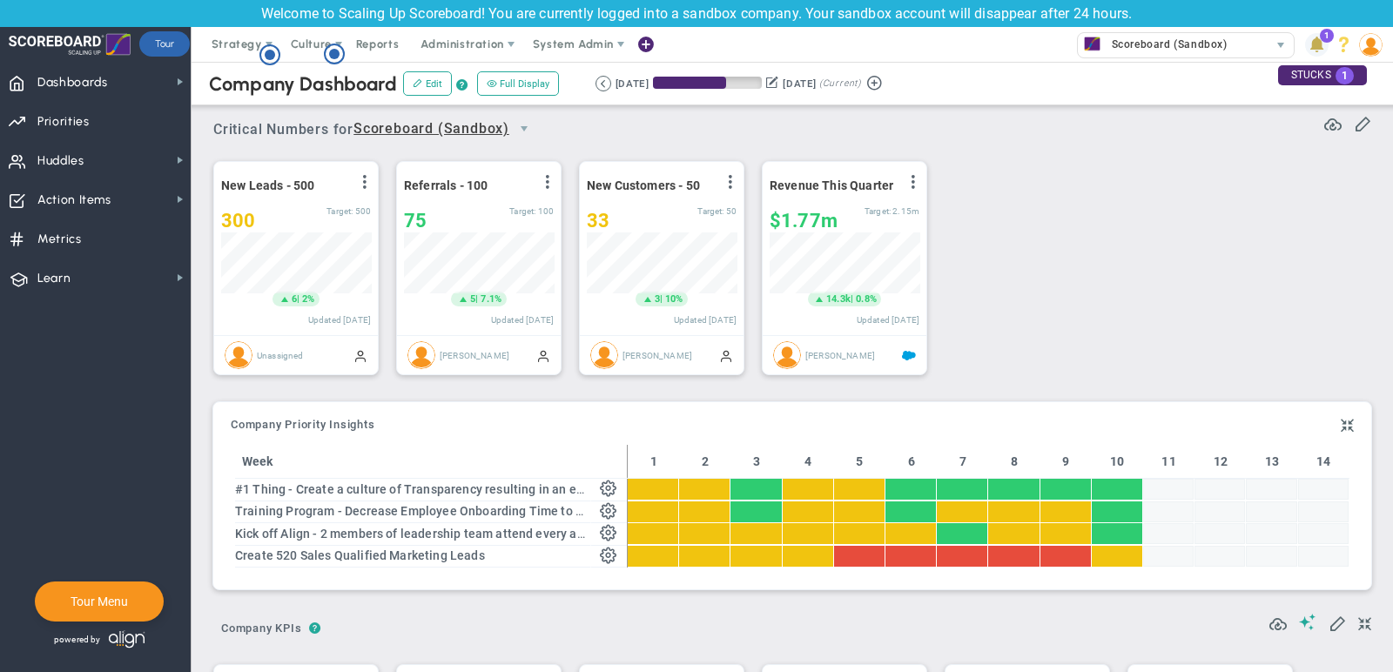
click at [1312, 39] on span at bounding box center [1317, 45] width 24 height 24
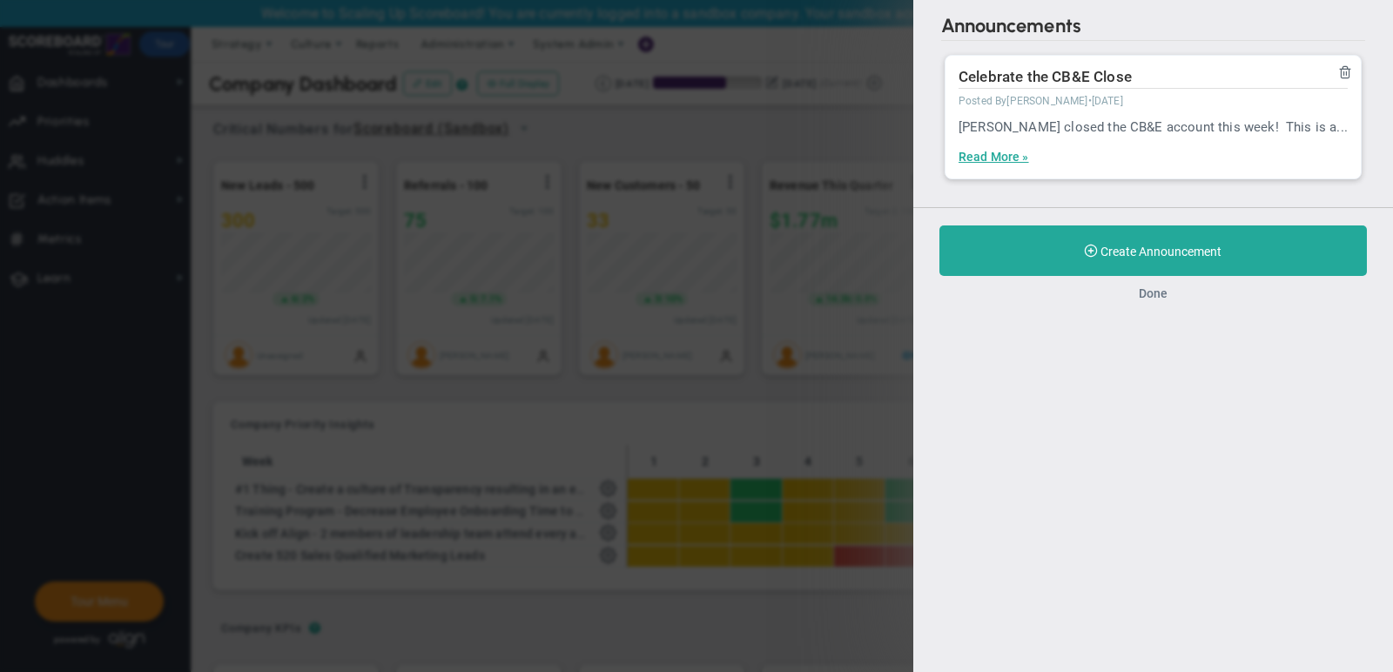
click at [1163, 287] on button "Done" at bounding box center [1153, 293] width 29 height 14
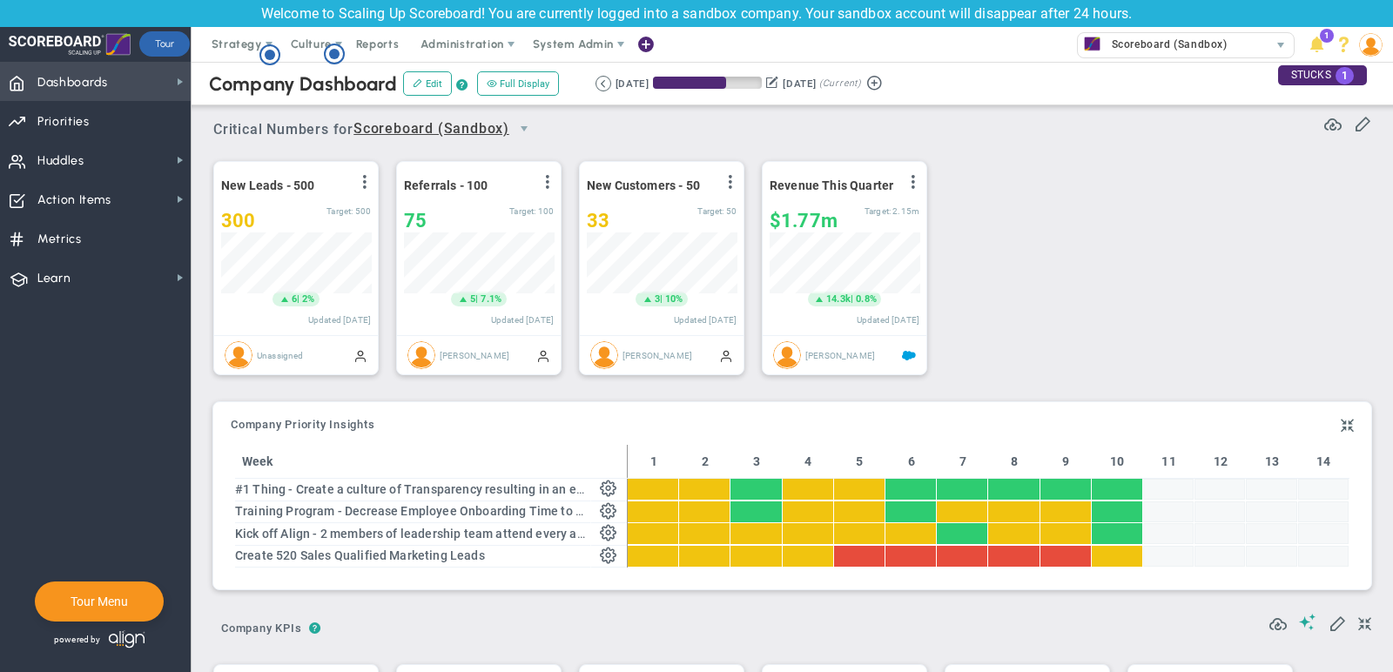
click at [119, 84] on span "Dashboards Dashboards" at bounding box center [95, 81] width 191 height 39
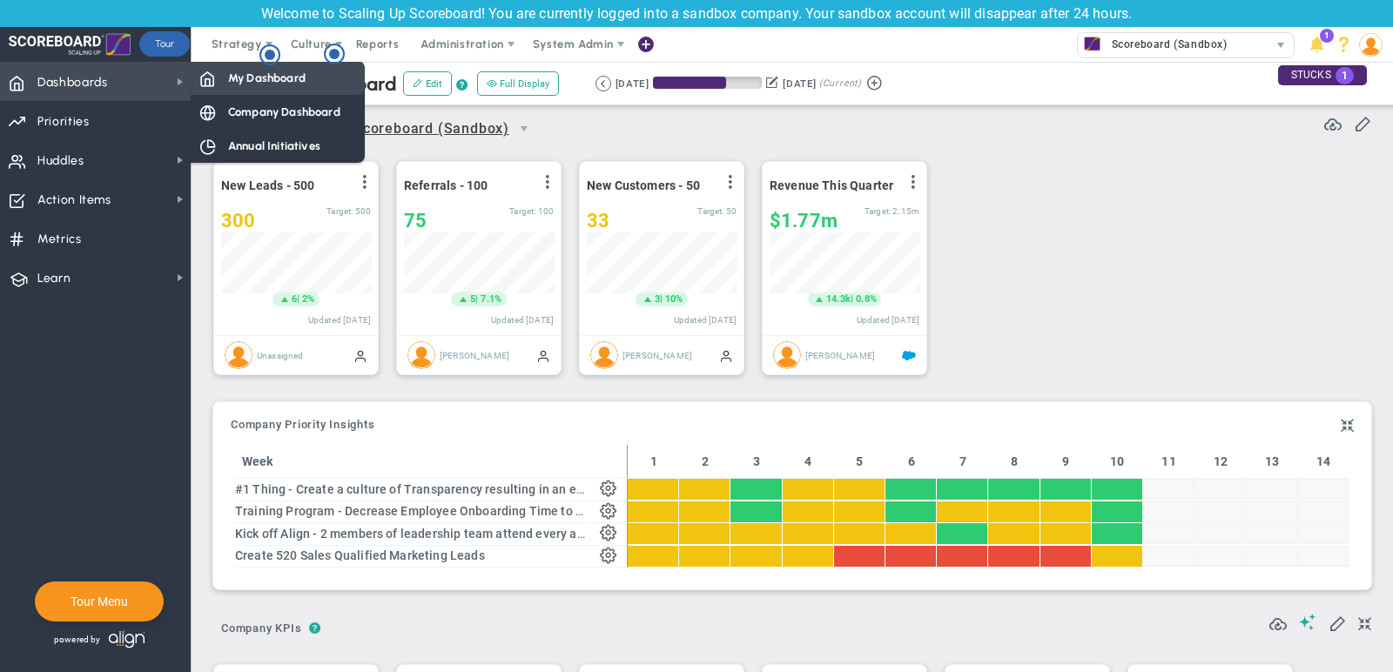
click at [273, 78] on span "My Dashboard" at bounding box center [266, 78] width 77 height 17
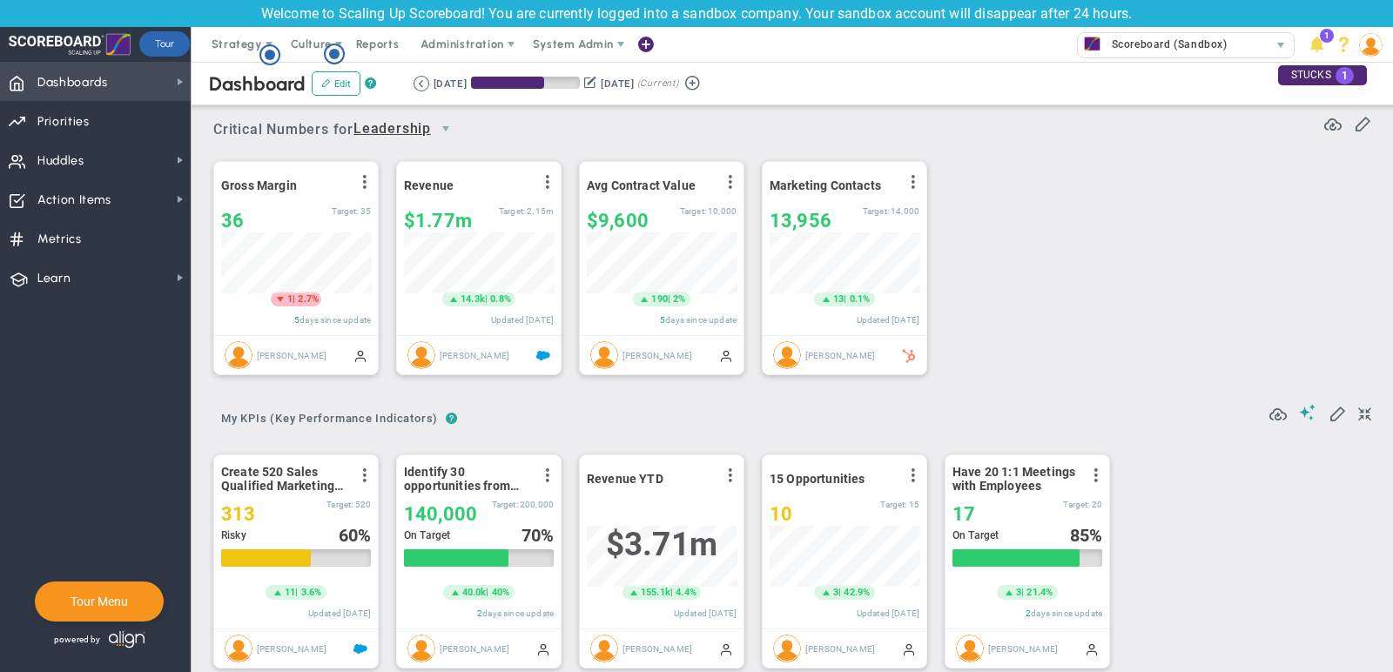
click at [103, 91] on span "Dashboards" at bounding box center [72, 82] width 71 height 37
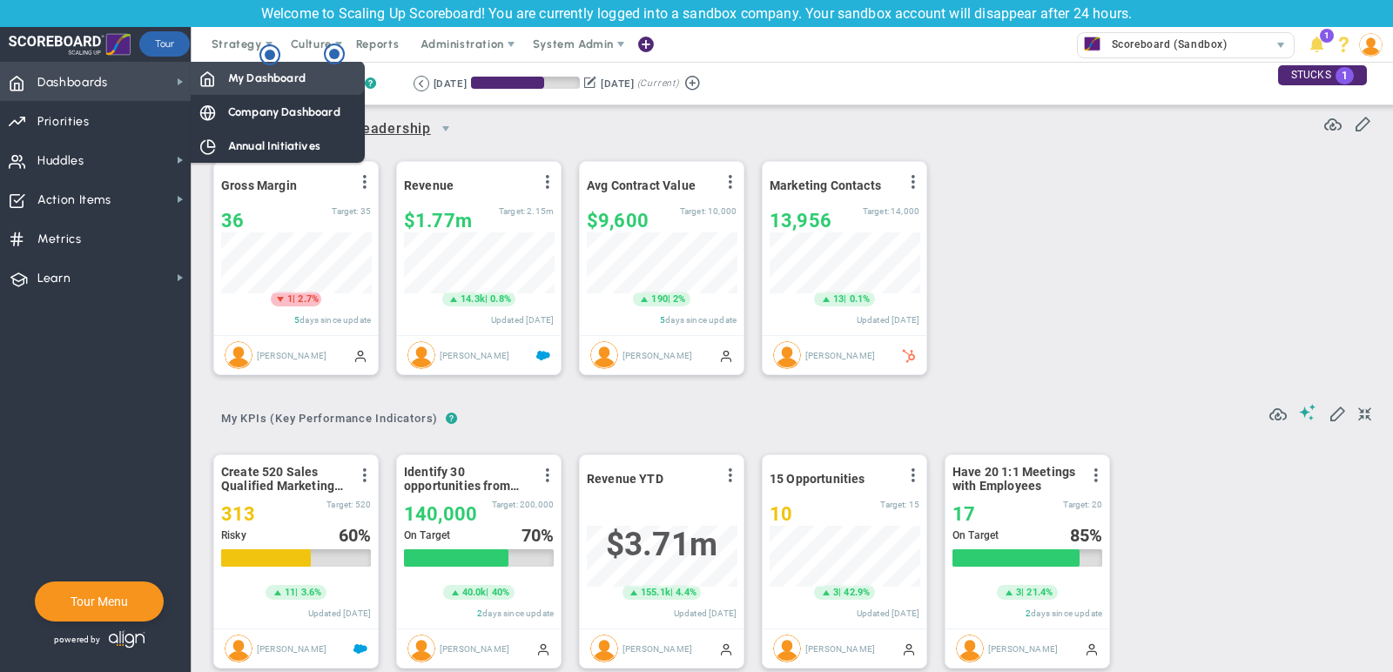
click at [253, 84] on span "My Dashboard" at bounding box center [266, 78] width 77 height 17
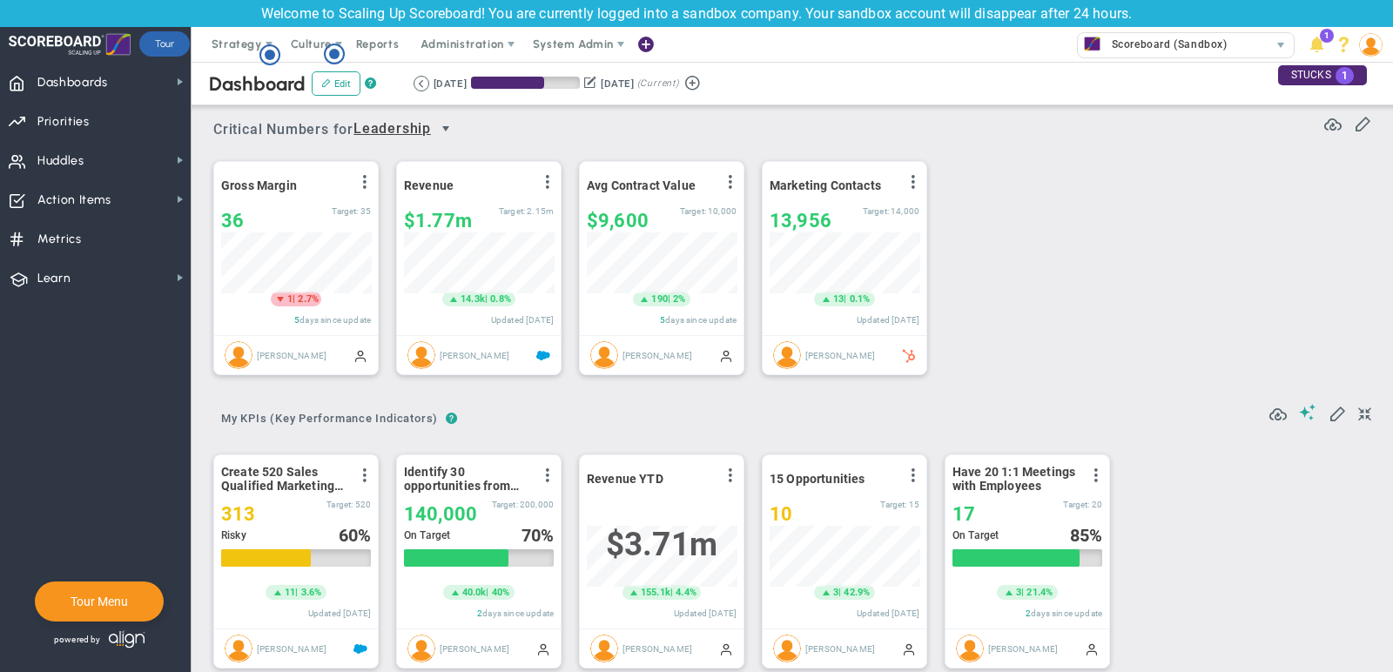
click at [451, 122] on span "select" at bounding box center [446, 129] width 14 height 14
click at [1071, 152] on div "Gross Margin View Historical Graph Edit Make "No Change" Update Add Past Update…" at bounding box center [786, 268] width 1180 height 245
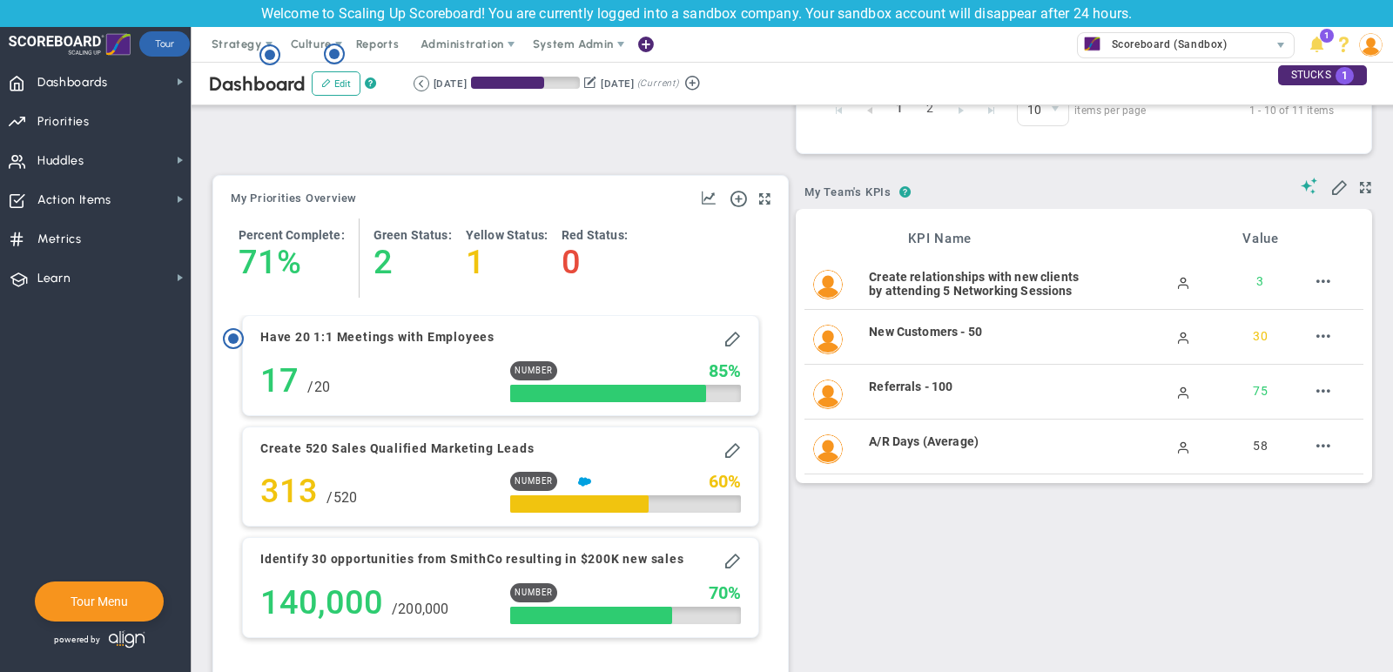
scroll to position [1301, 0]
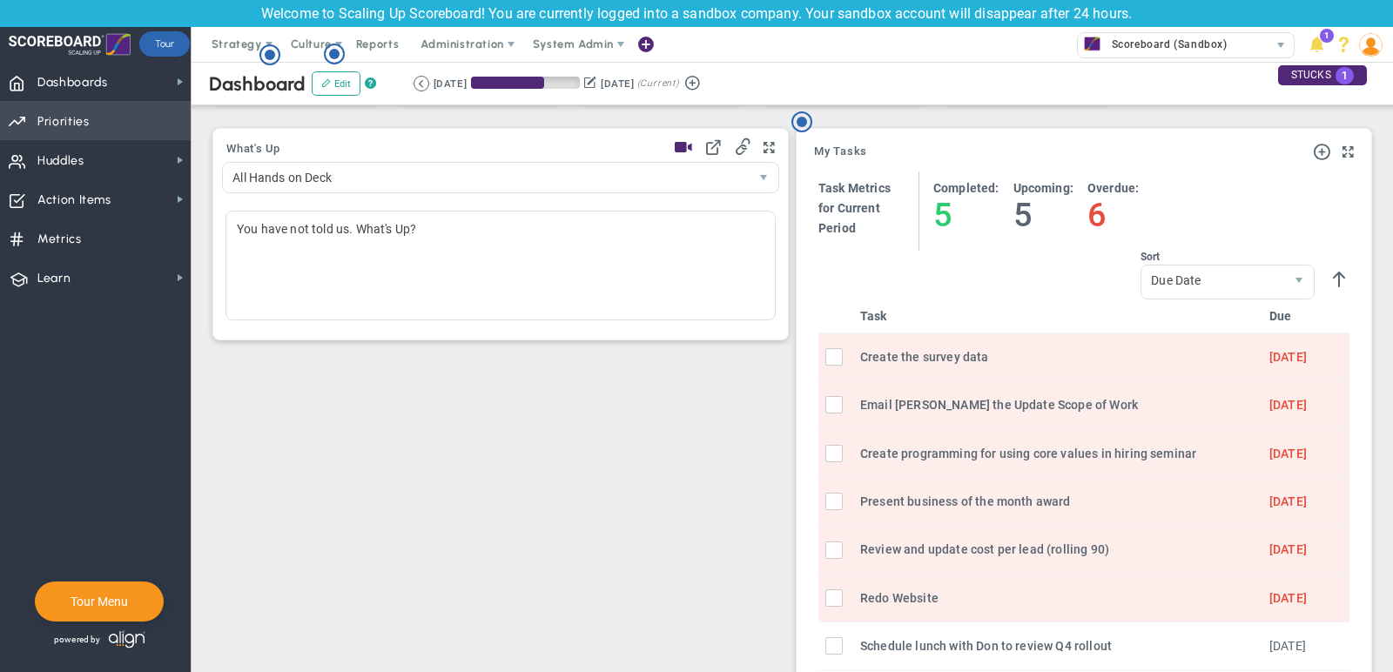
click at [96, 114] on span "Priorities OKR Tree Priorities OKRs" at bounding box center [95, 120] width 191 height 39
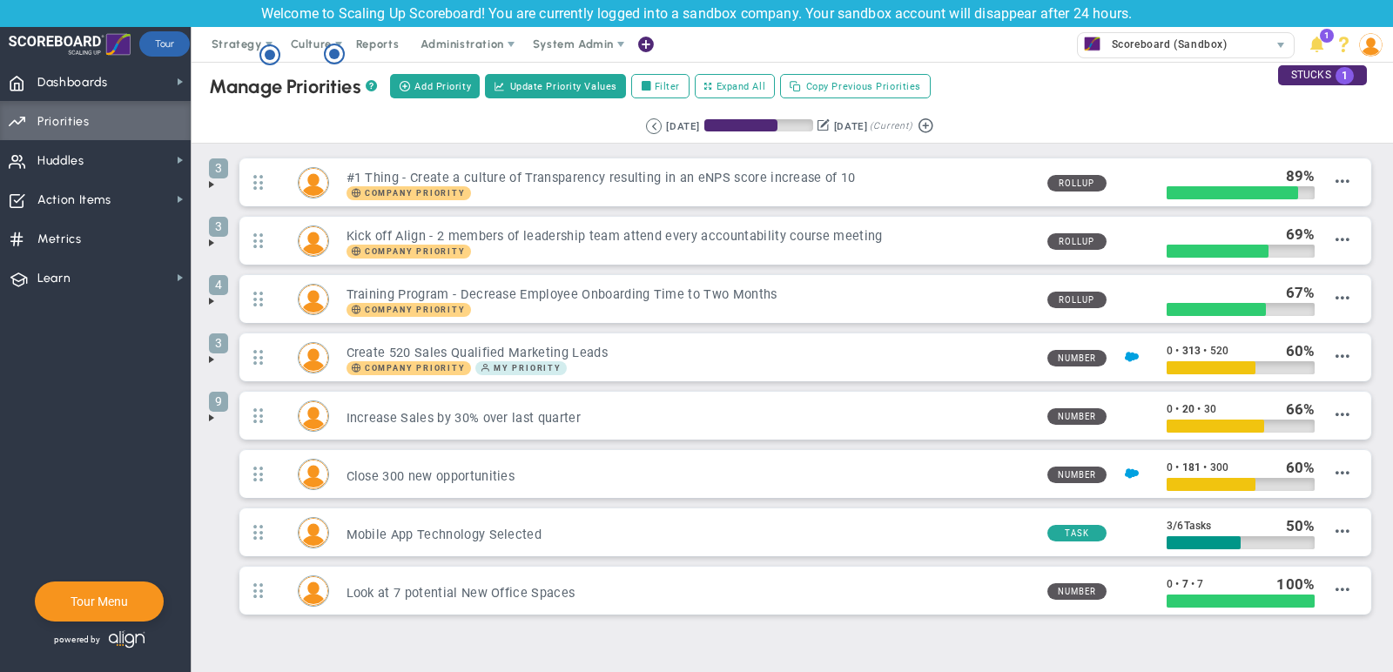
click at [208, 181] on span at bounding box center [212, 185] width 14 height 14
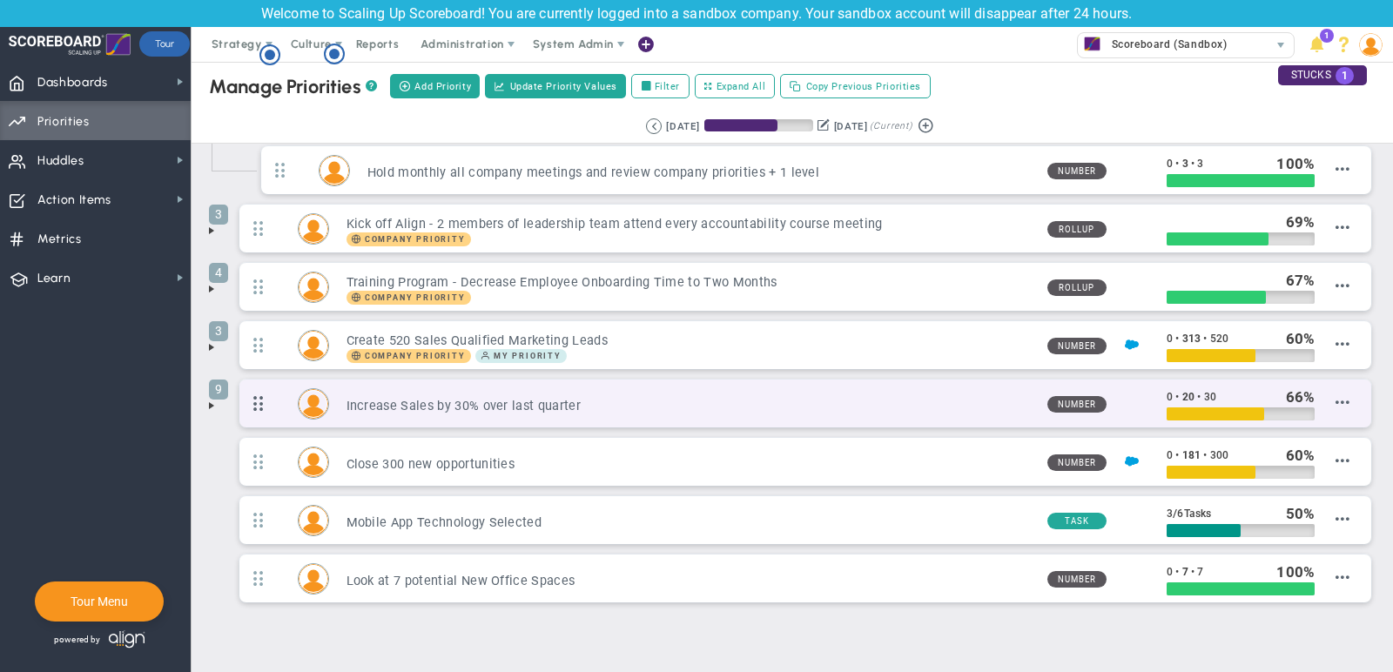
scroll to position [201, 0]
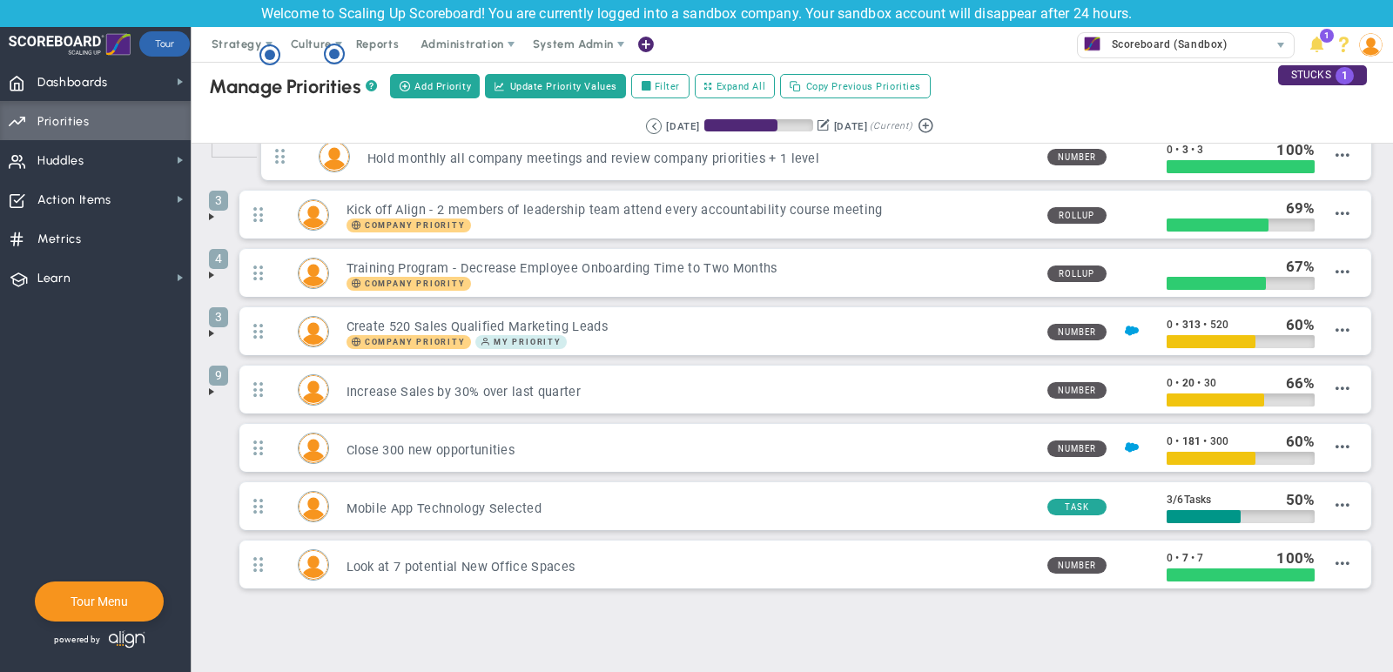
click at [210, 387] on span at bounding box center [212, 392] width 14 height 14
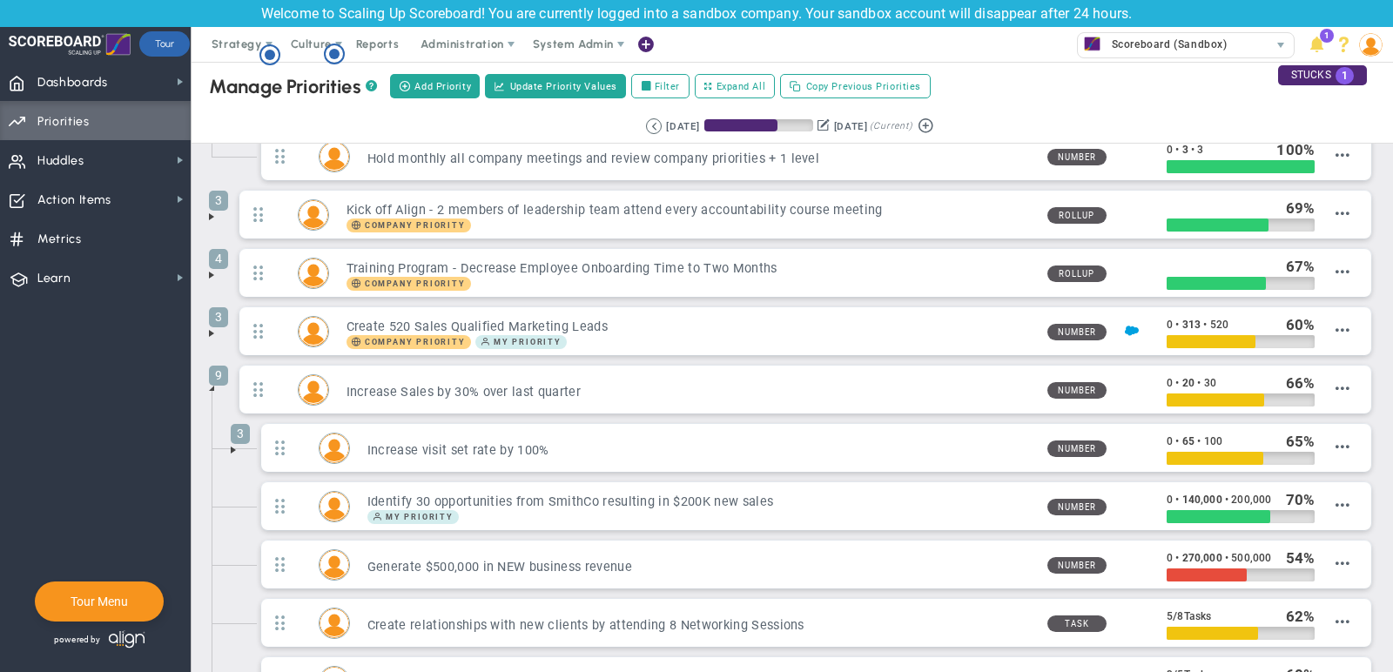
scroll to position [274, 0]
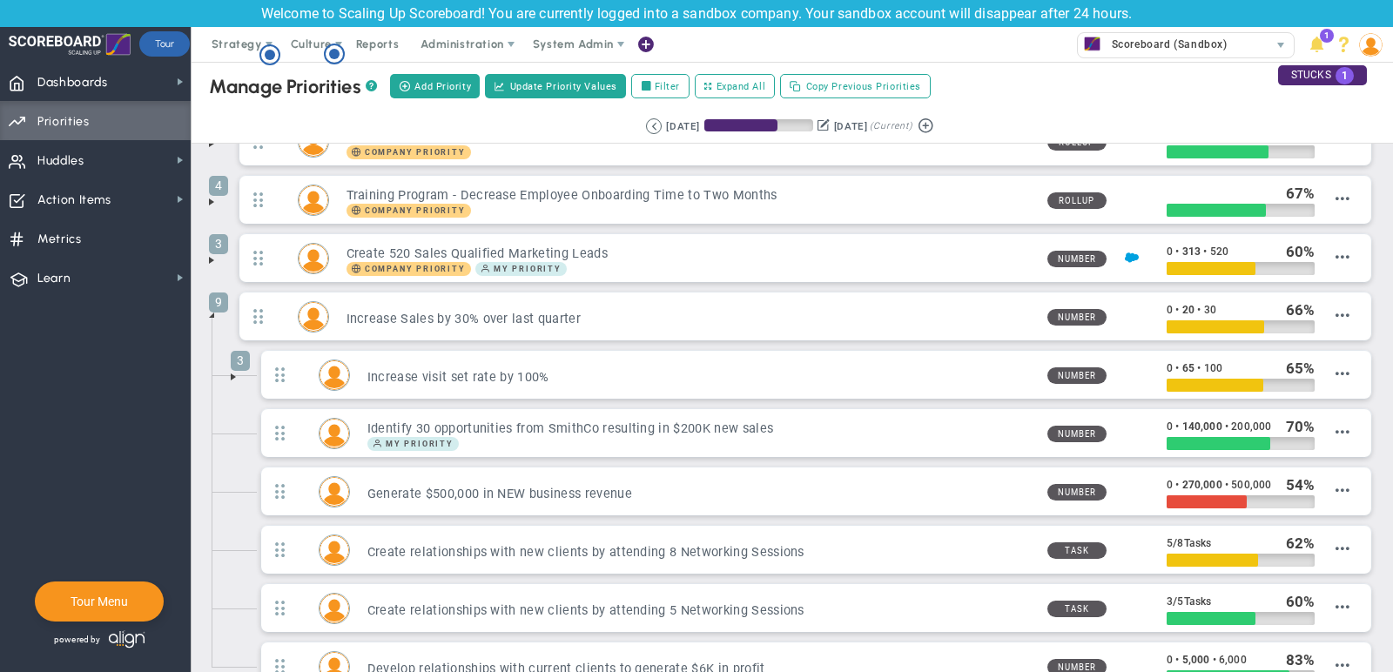
click at [233, 370] on span at bounding box center [233, 377] width 14 height 14
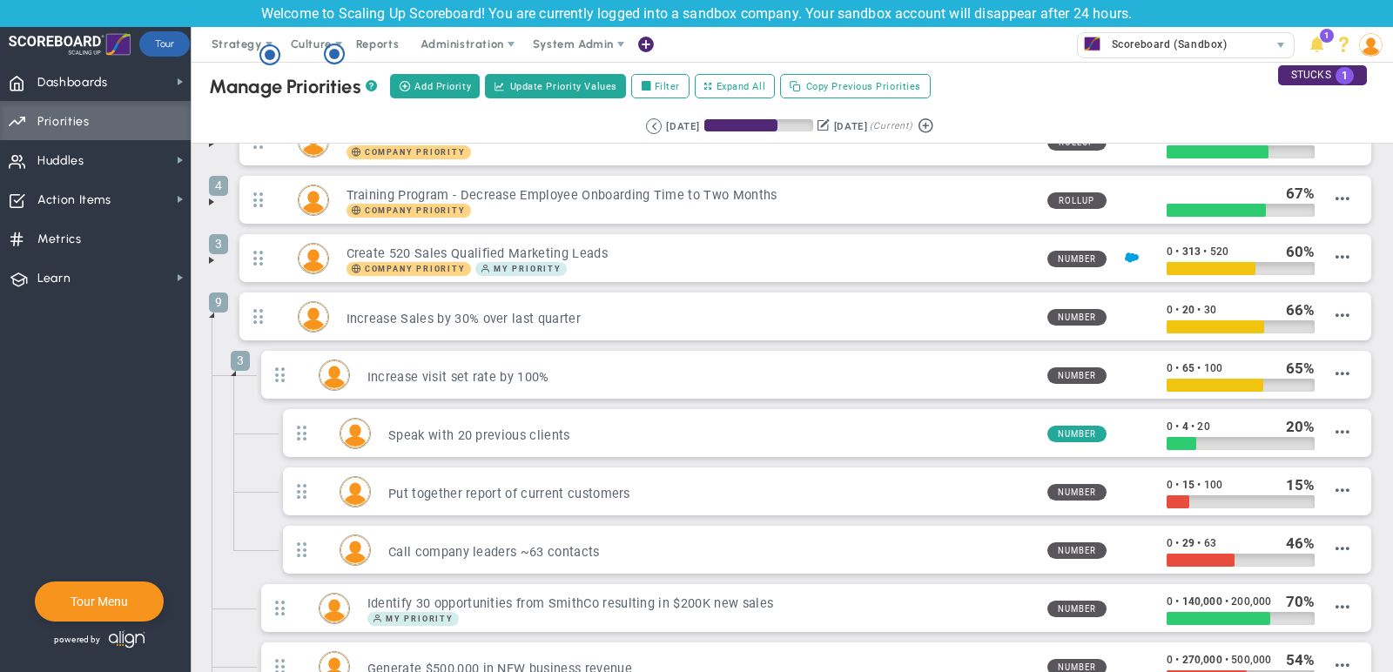
click at [235, 368] on span at bounding box center [233, 374] width 14 height 14
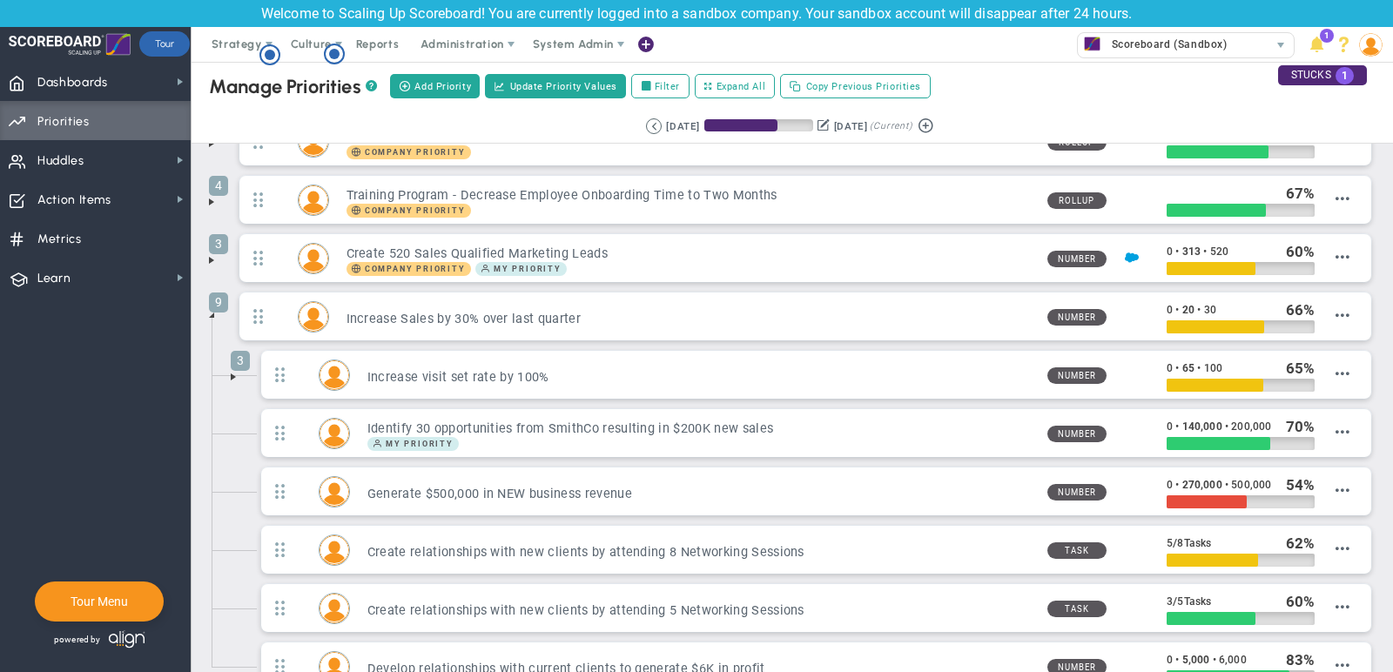
click at [208, 308] on span at bounding box center [212, 315] width 14 height 14
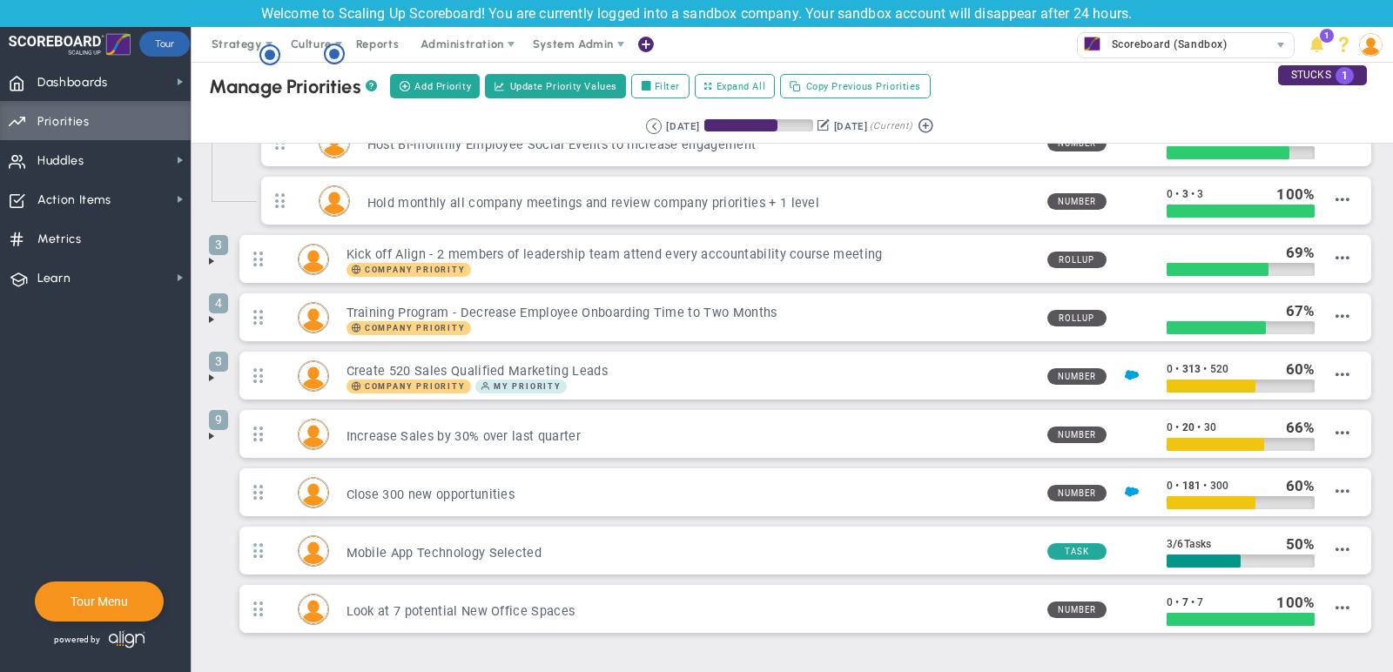
scroll to position [0, 0]
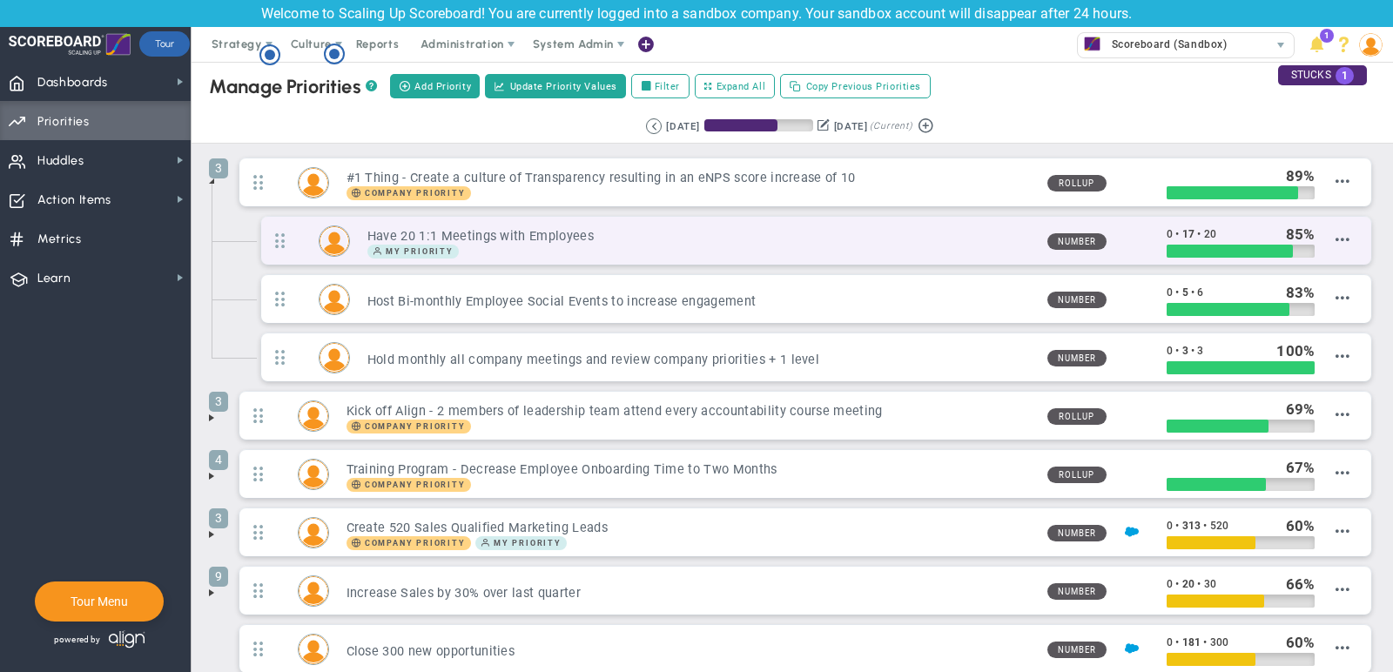
click at [917, 245] on div "My Priority" at bounding box center [700, 252] width 666 height 14
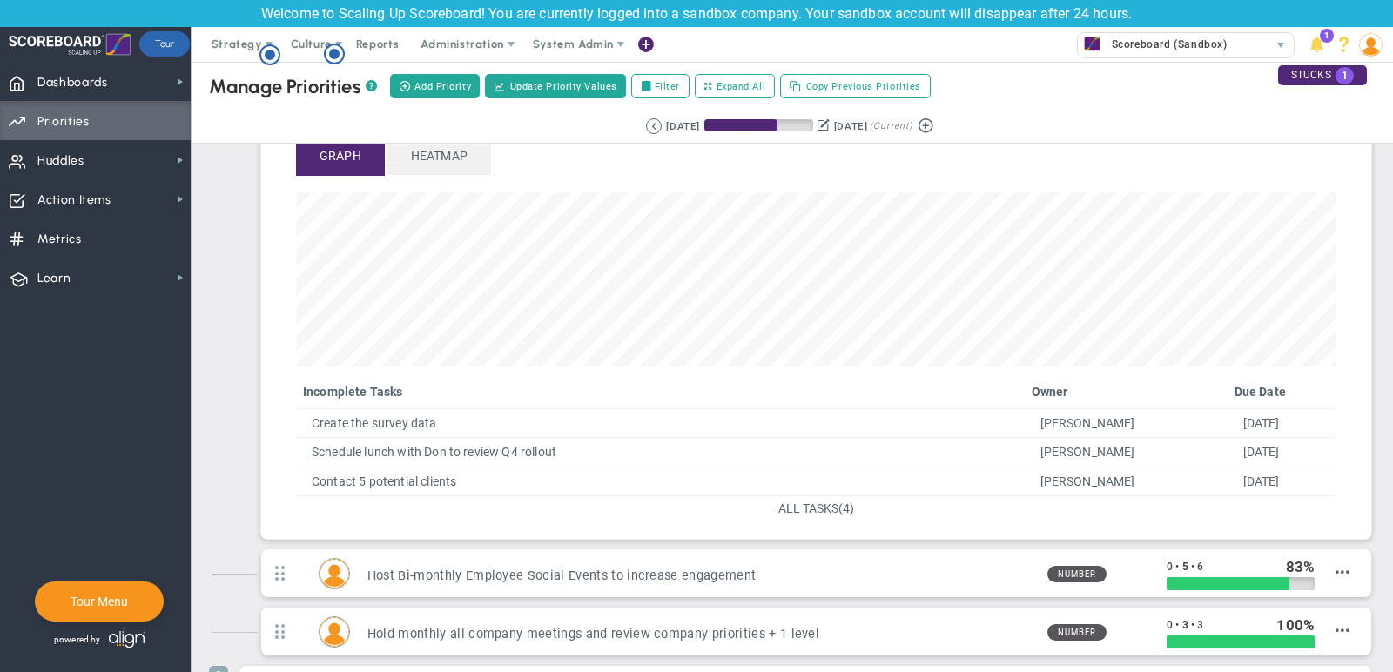
scroll to position [205, 0]
click at [841, 504] on span "(4)" at bounding box center [846, 508] width 16 height 14
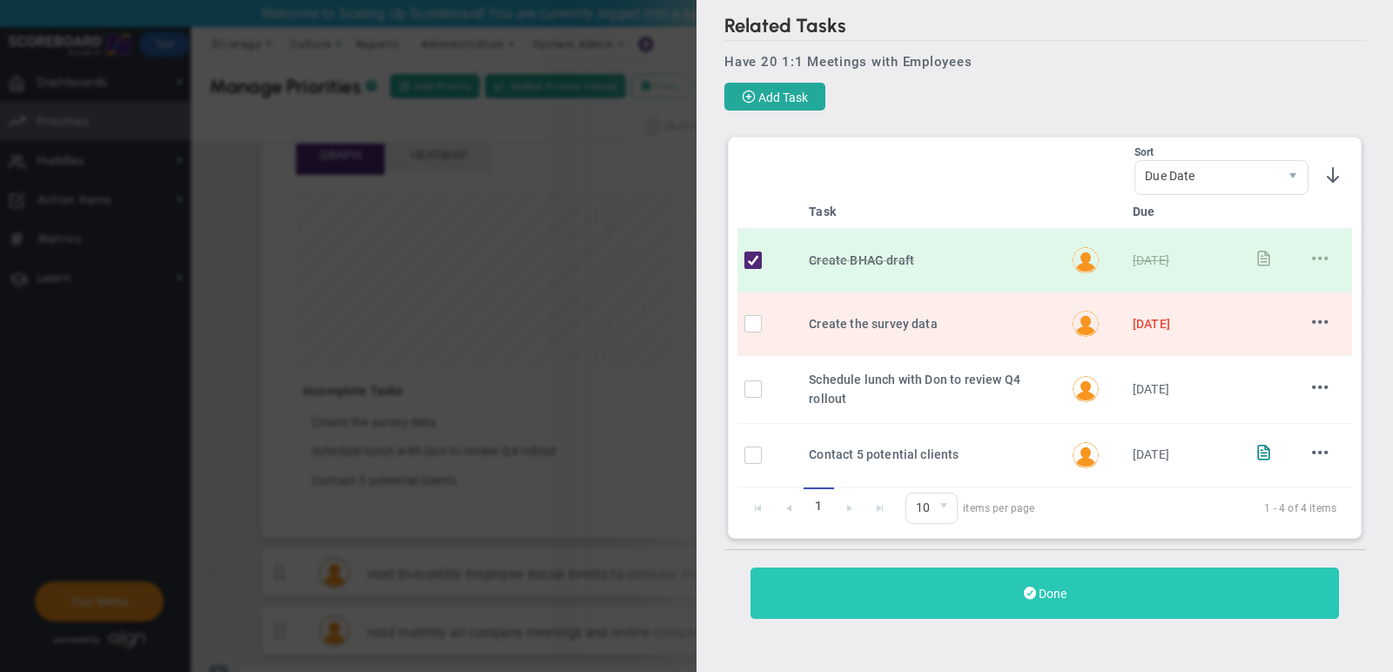
click at [1044, 589] on span "Done" at bounding box center [1053, 594] width 28 height 14
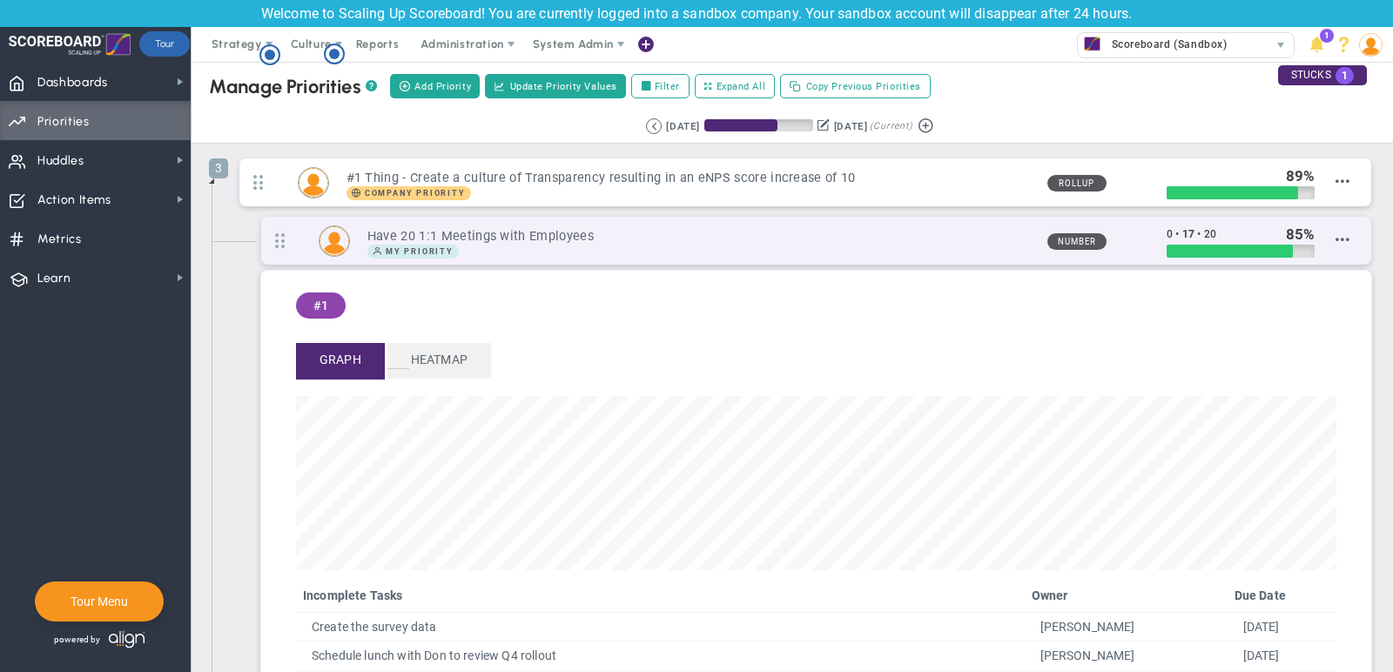
click at [838, 245] on div "My Priority" at bounding box center [700, 252] width 666 height 14
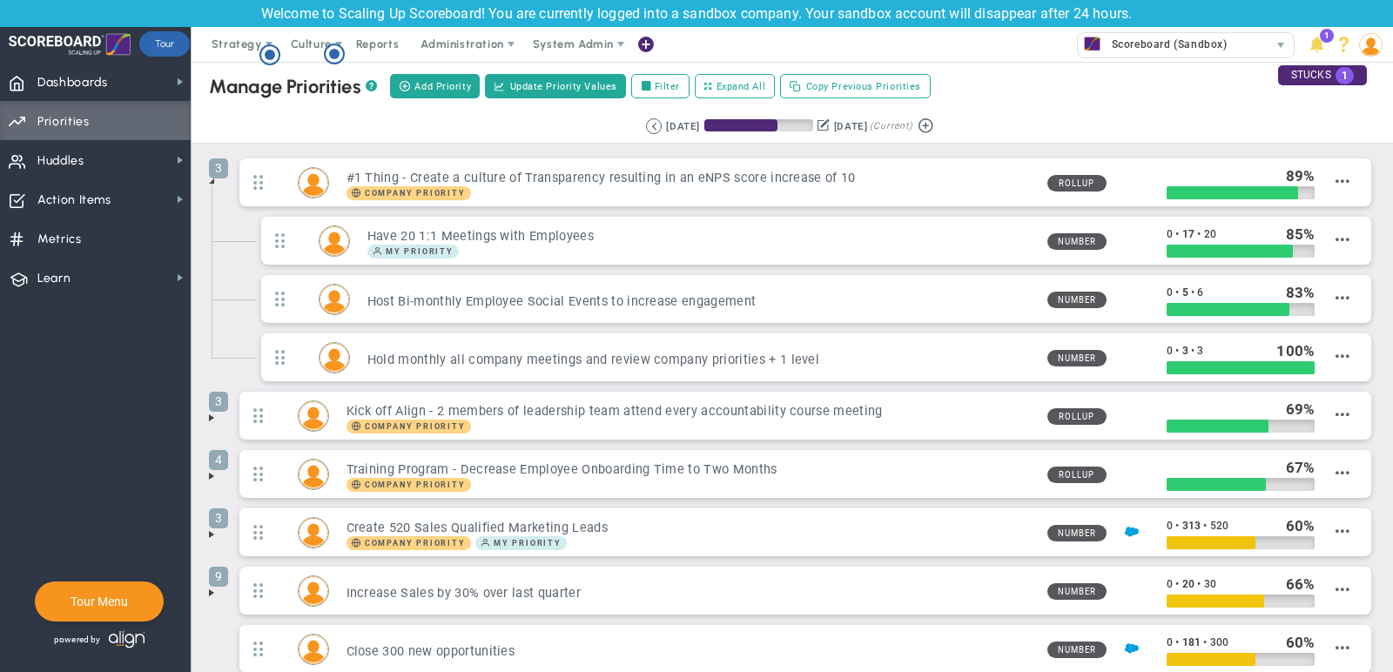
click at [211, 178] on span at bounding box center [212, 181] width 14 height 14
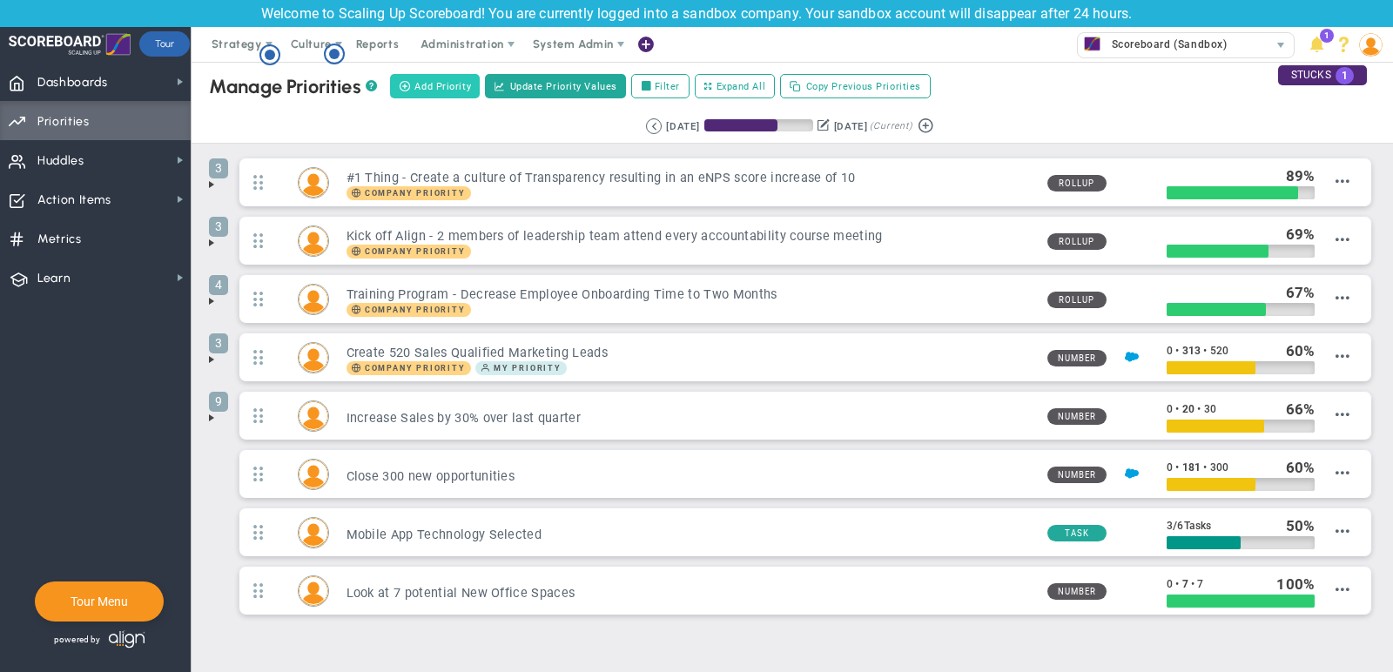
click at [470, 84] on span "Add Priority" at bounding box center [442, 86] width 57 height 15
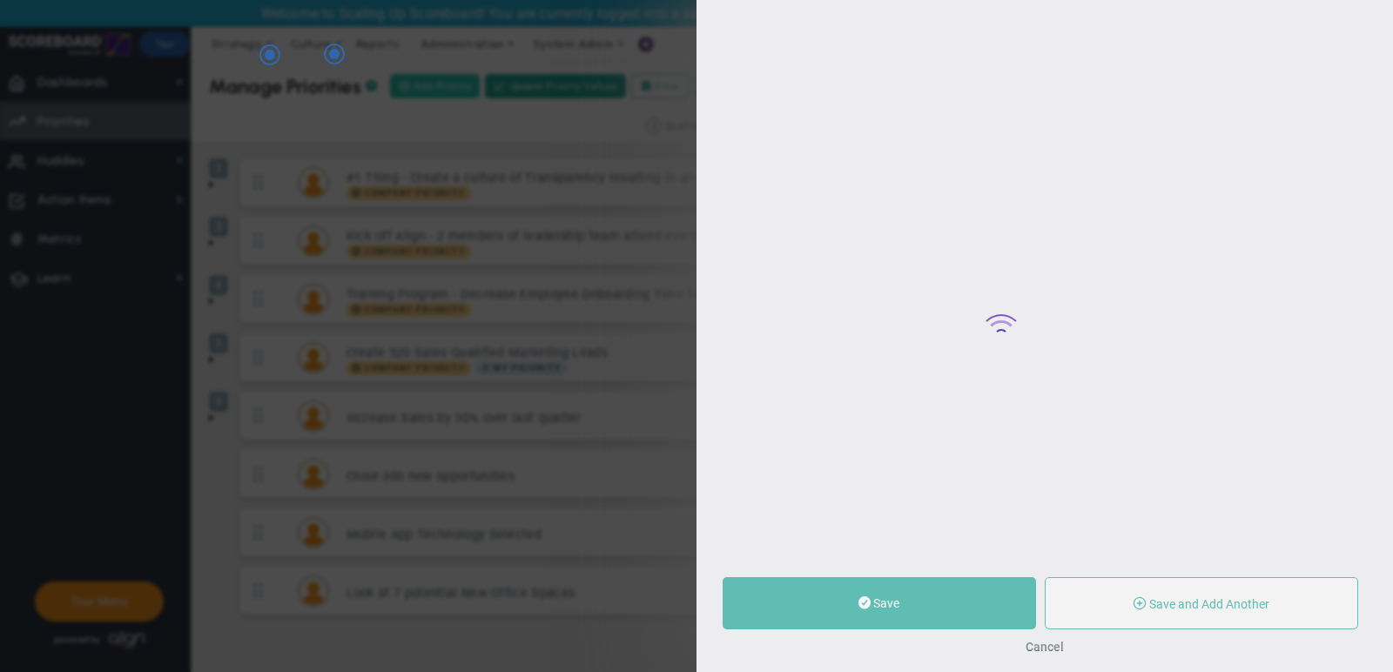
type input "0"
radio input "true"
type input "[PERSON_NAME]"
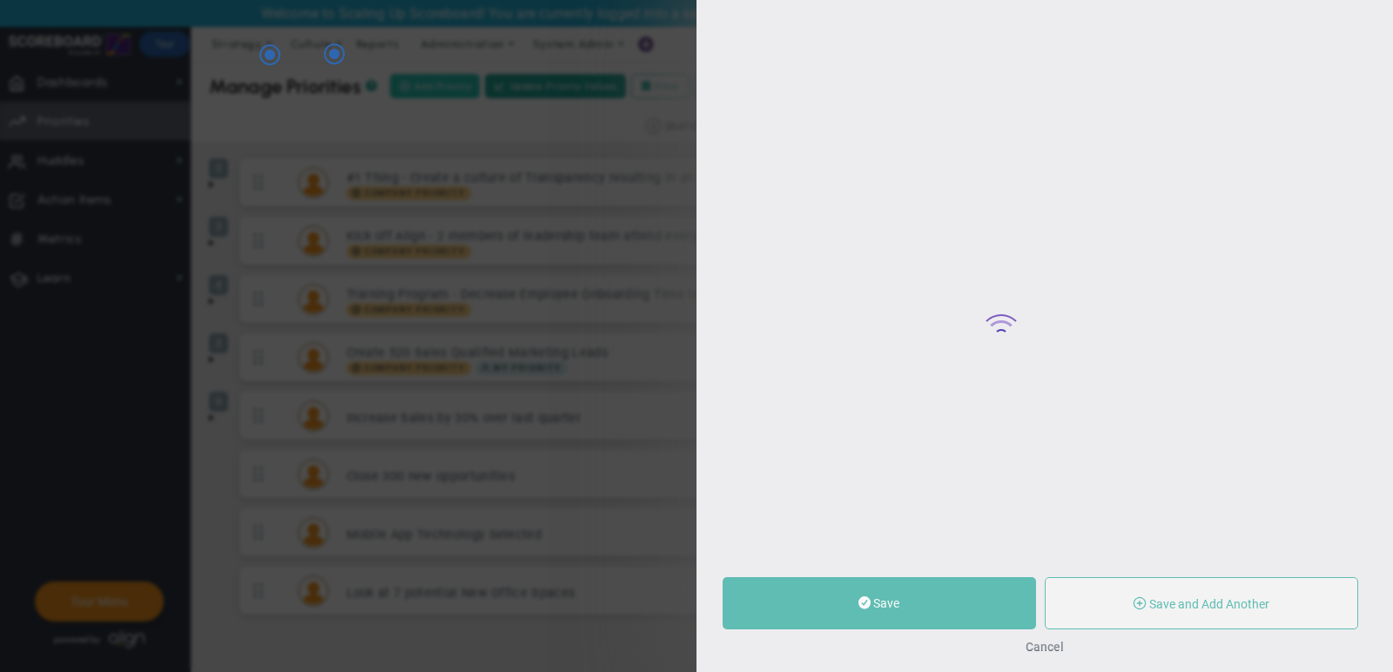
type input "0"
radio input "true"
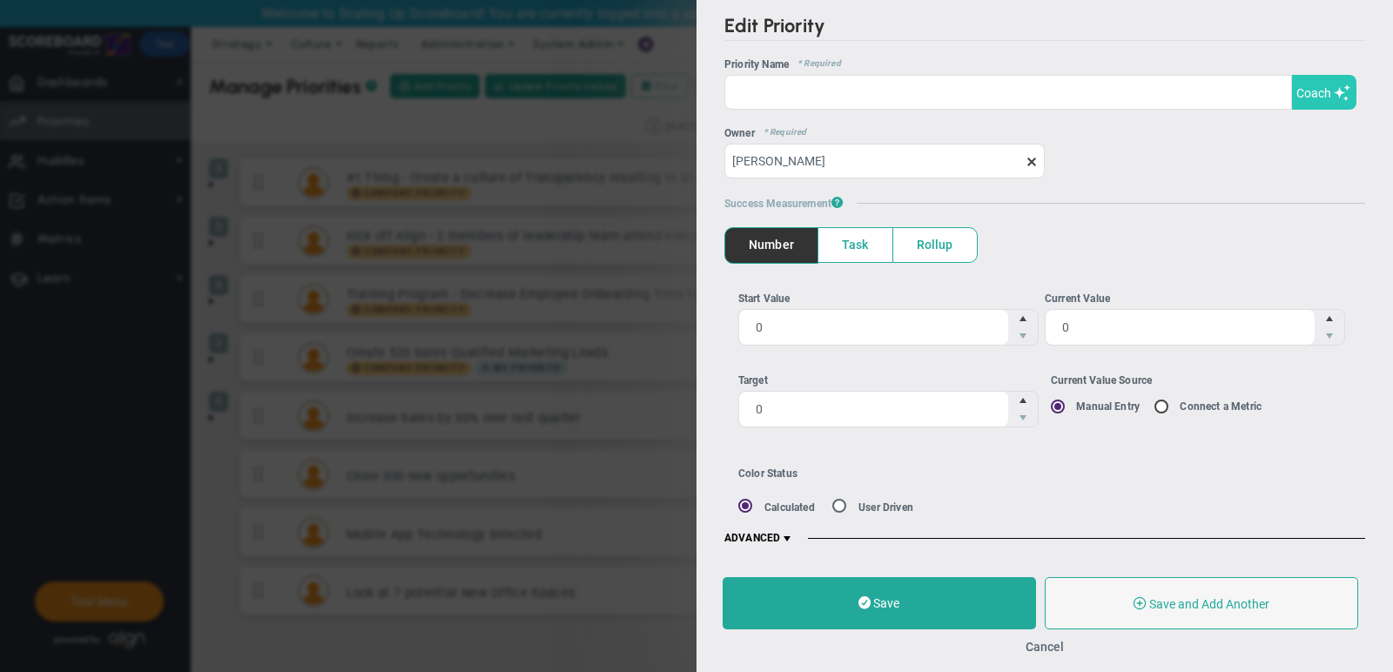
click at [1337, 90] on span at bounding box center [1342, 92] width 17 height 17
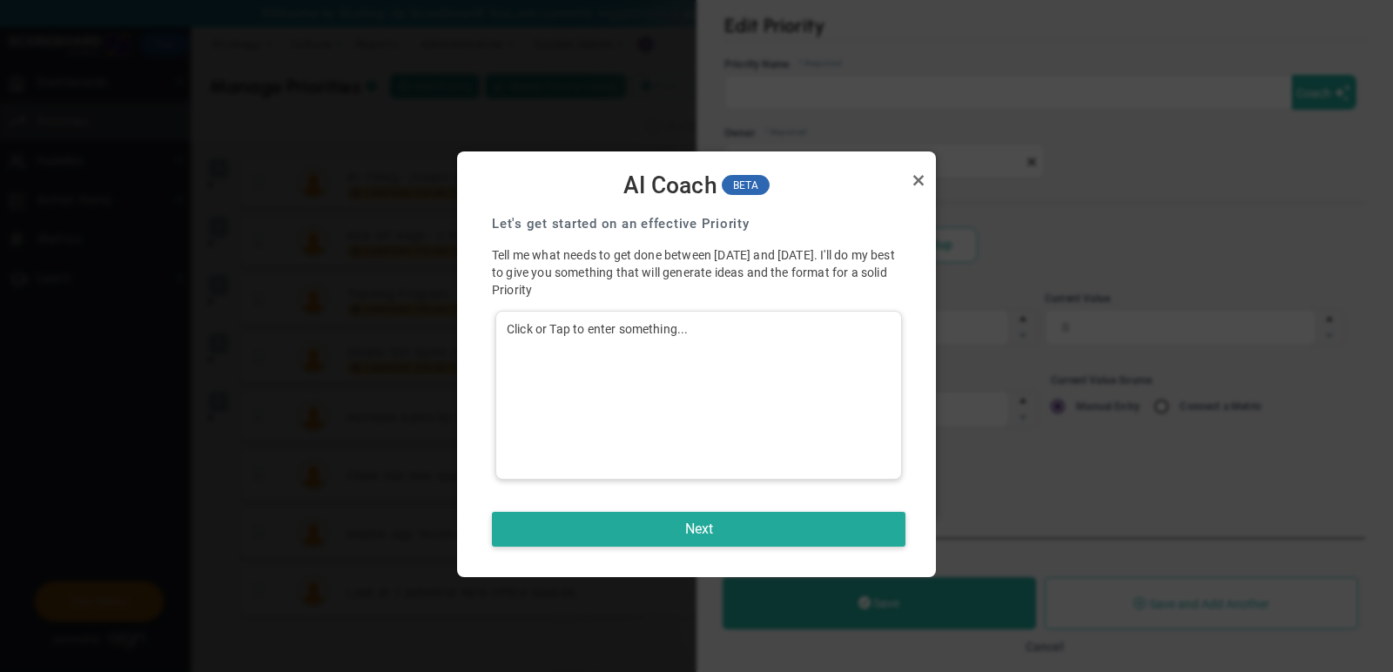
click at [735, 362] on div "Click or Tap to enter something..." at bounding box center [698, 395] width 407 height 169
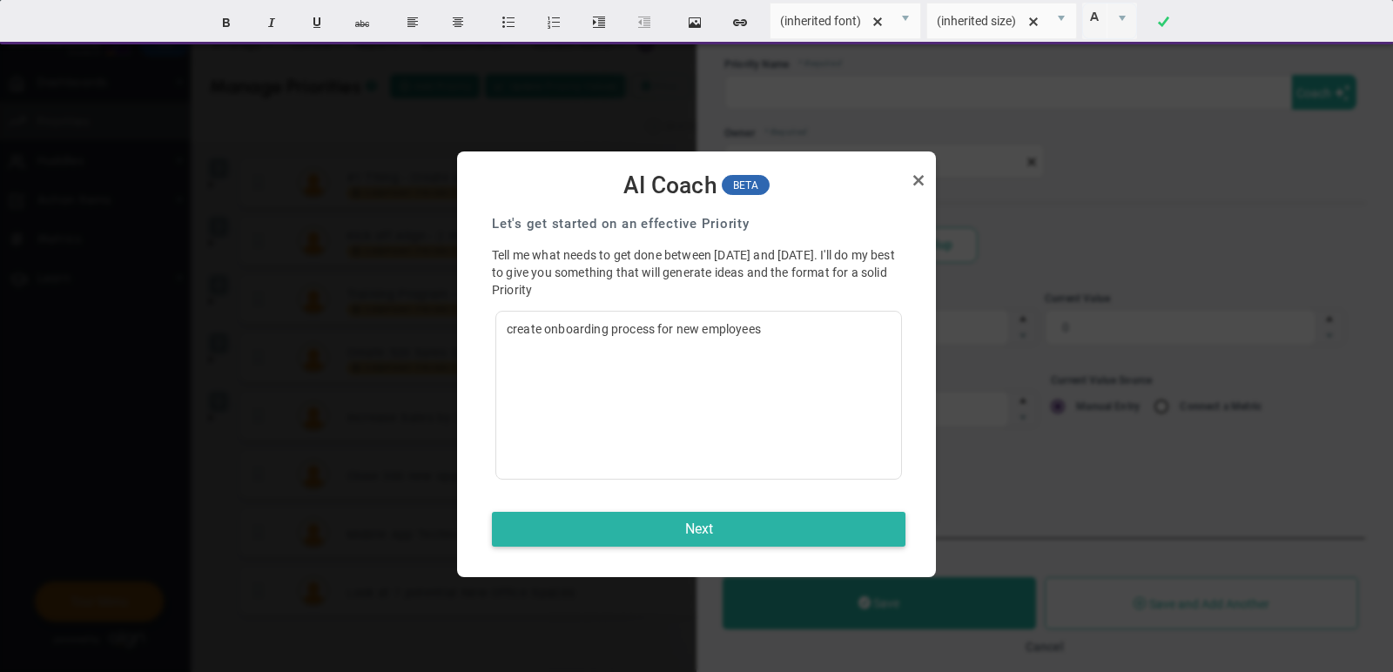
click at [653, 543] on button "Next" at bounding box center [699, 529] width 414 height 35
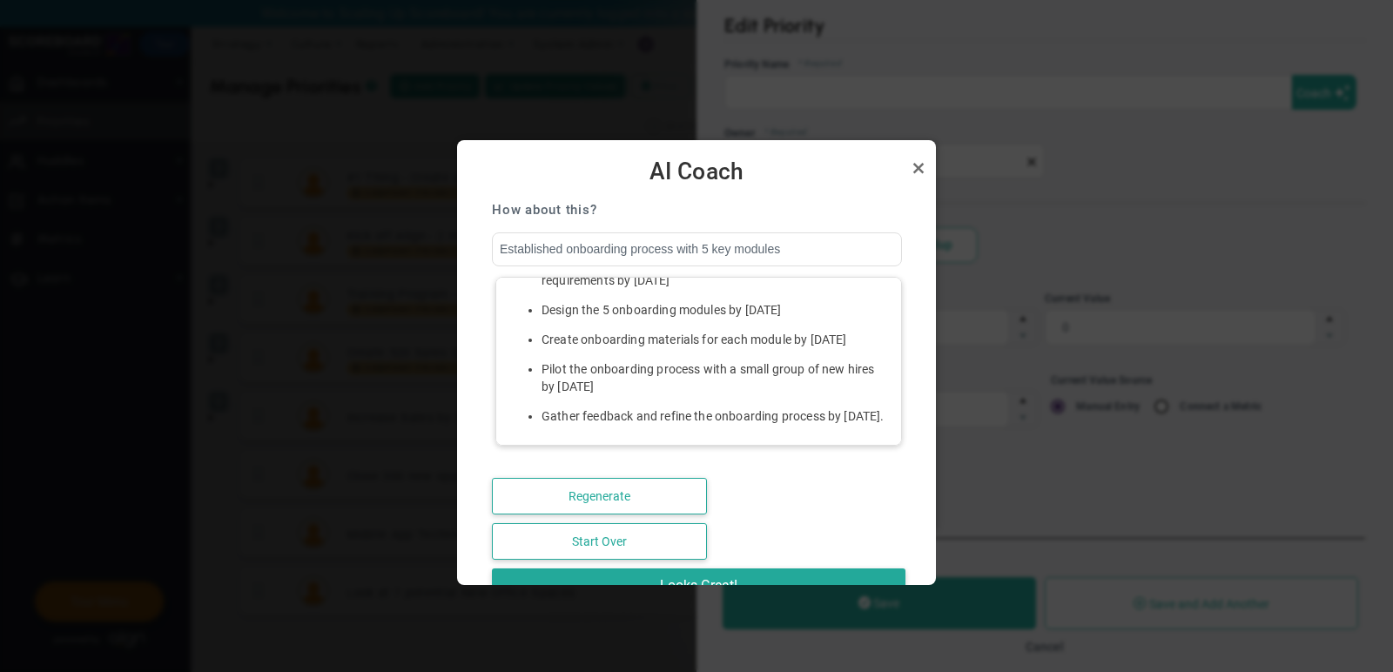
scroll to position [241, 0]
click at [917, 172] on link "Close" at bounding box center [918, 168] width 21 height 21
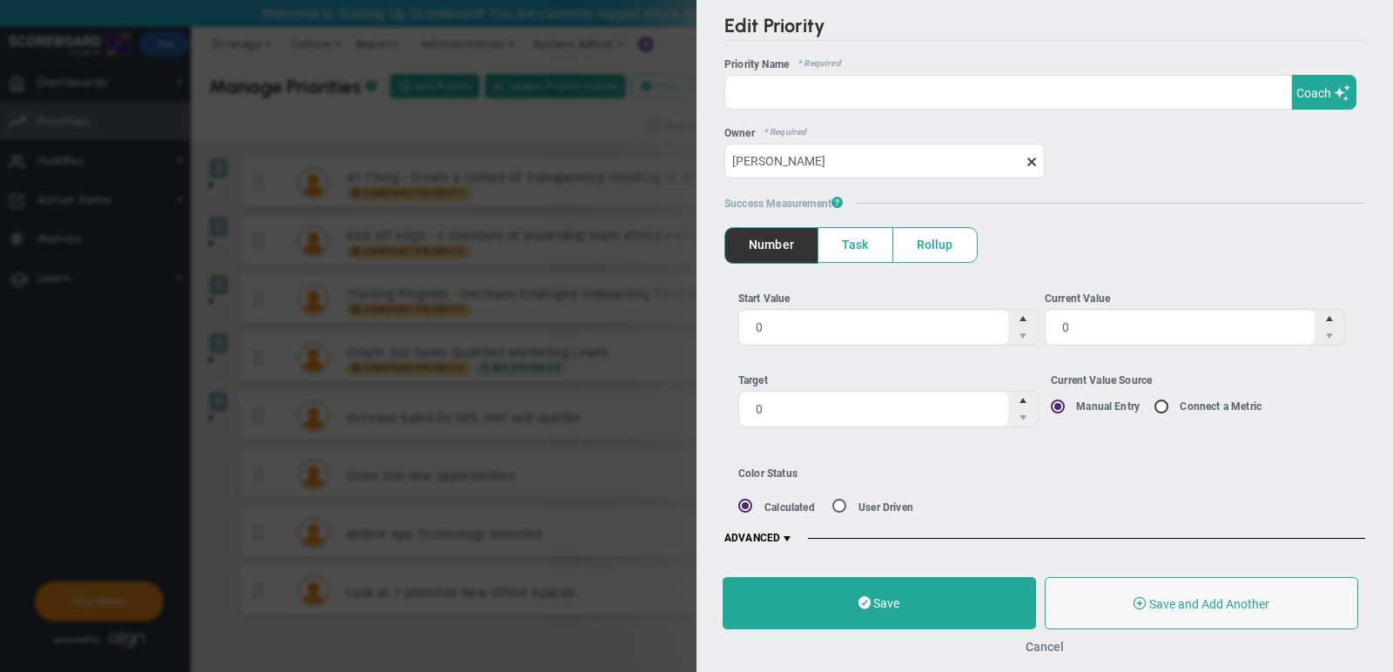
click at [1039, 644] on button "Cancel" at bounding box center [1045, 647] width 38 height 14
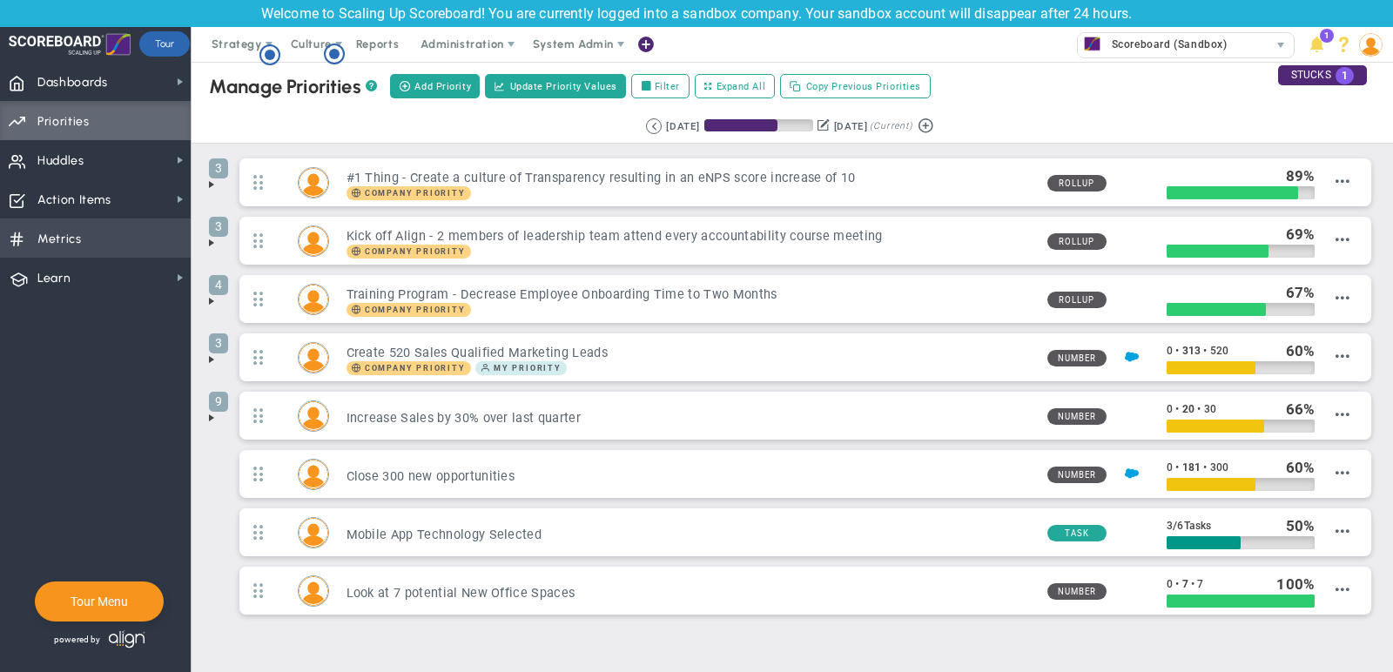
click at [101, 234] on span "Metrics Metrics" at bounding box center [95, 238] width 191 height 39
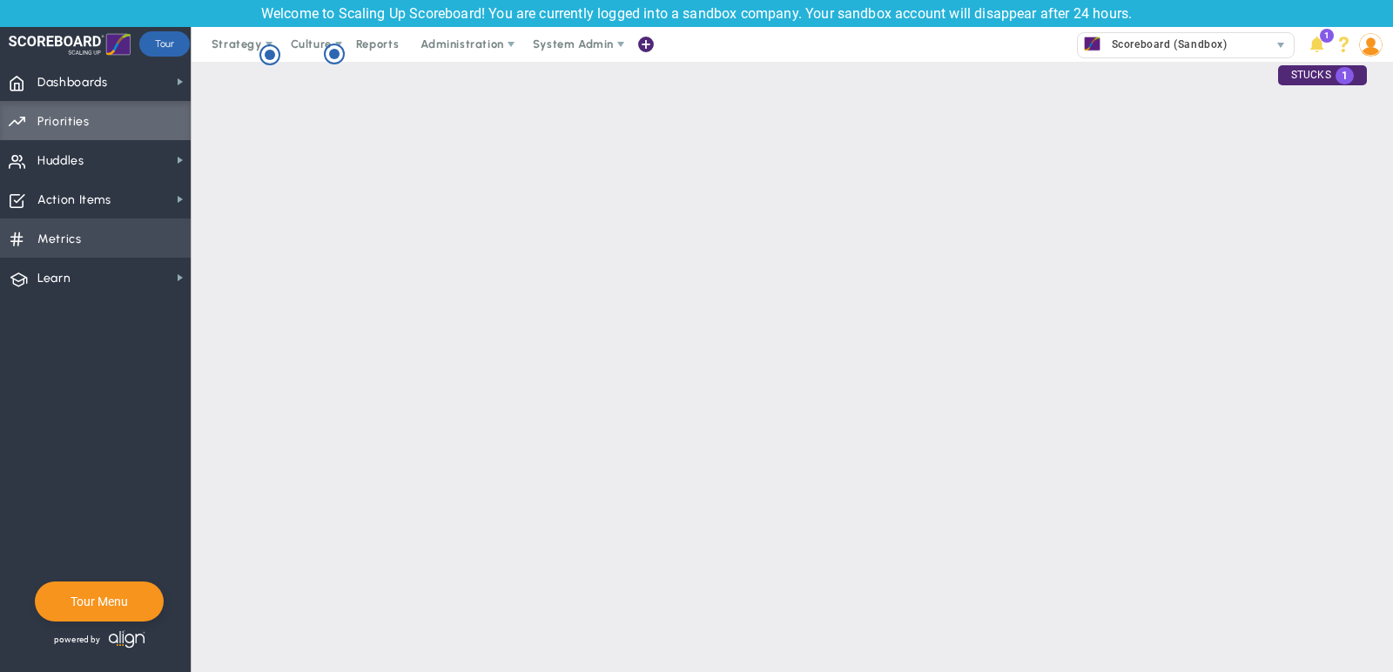
checkbox input "false"
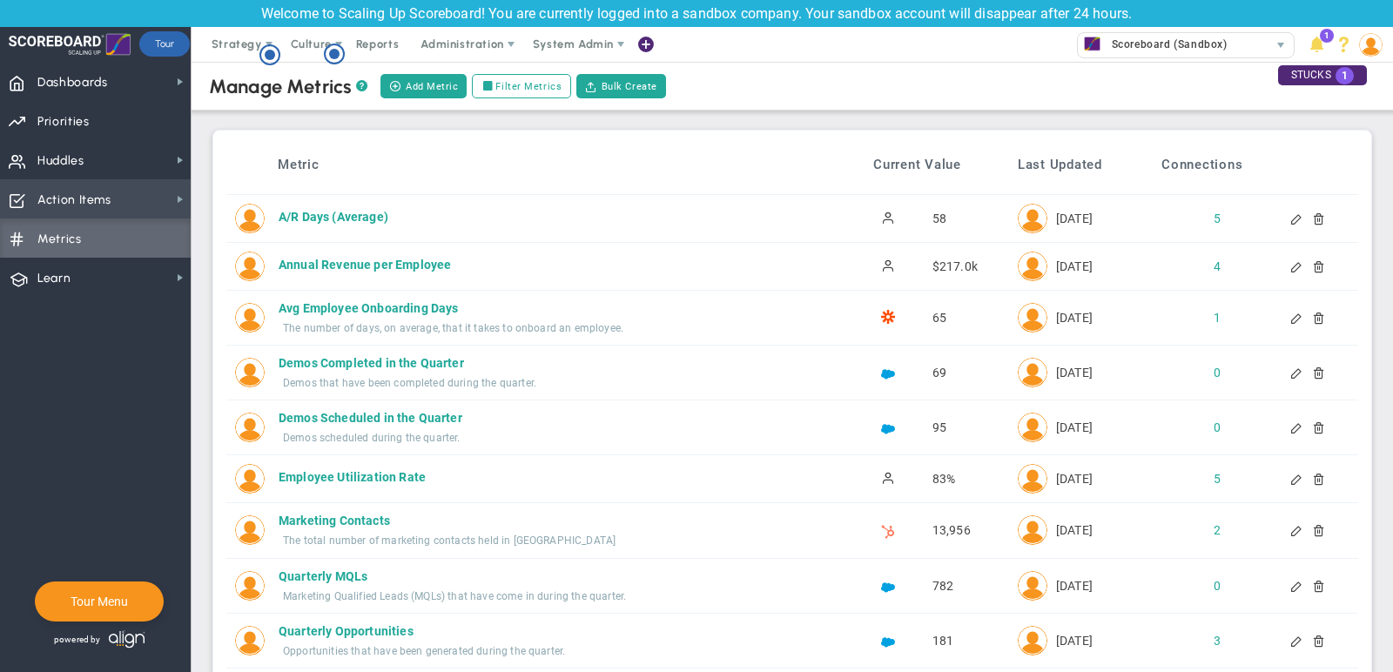
click at [139, 202] on span "Action Items Action Items" at bounding box center [95, 198] width 191 height 39
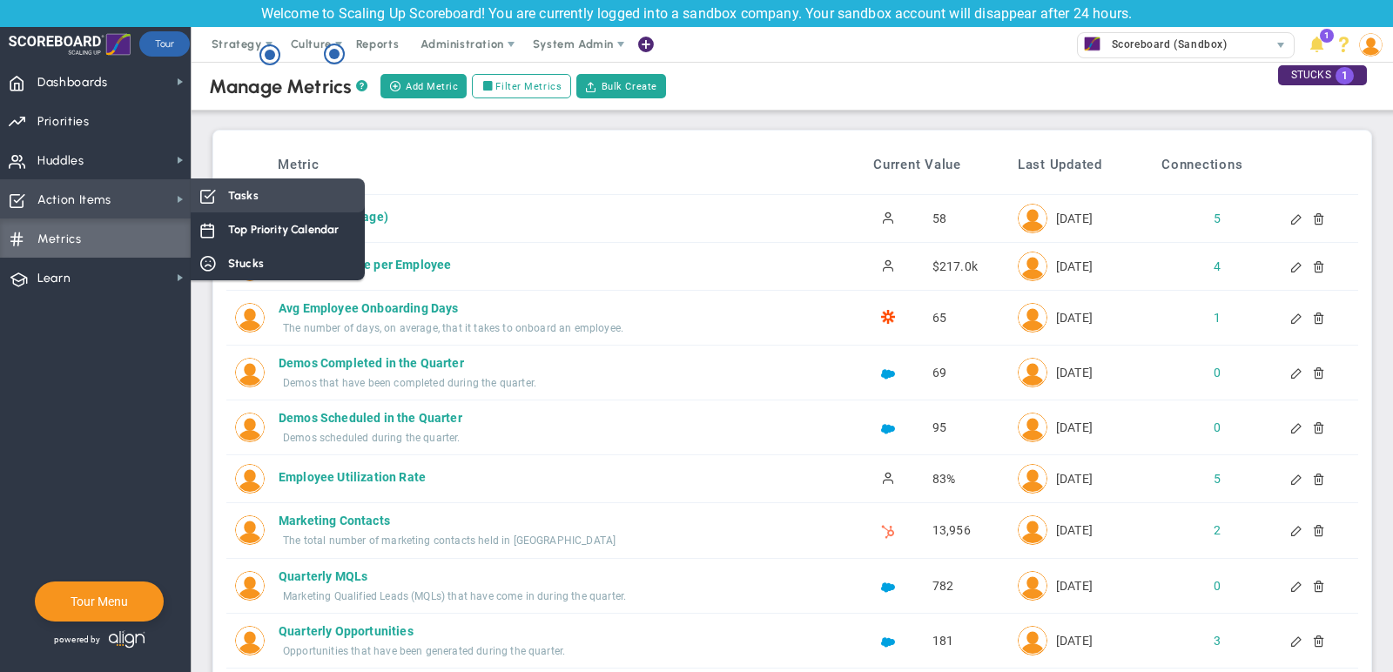
click at [234, 199] on span "Tasks" at bounding box center [243, 195] width 30 height 17
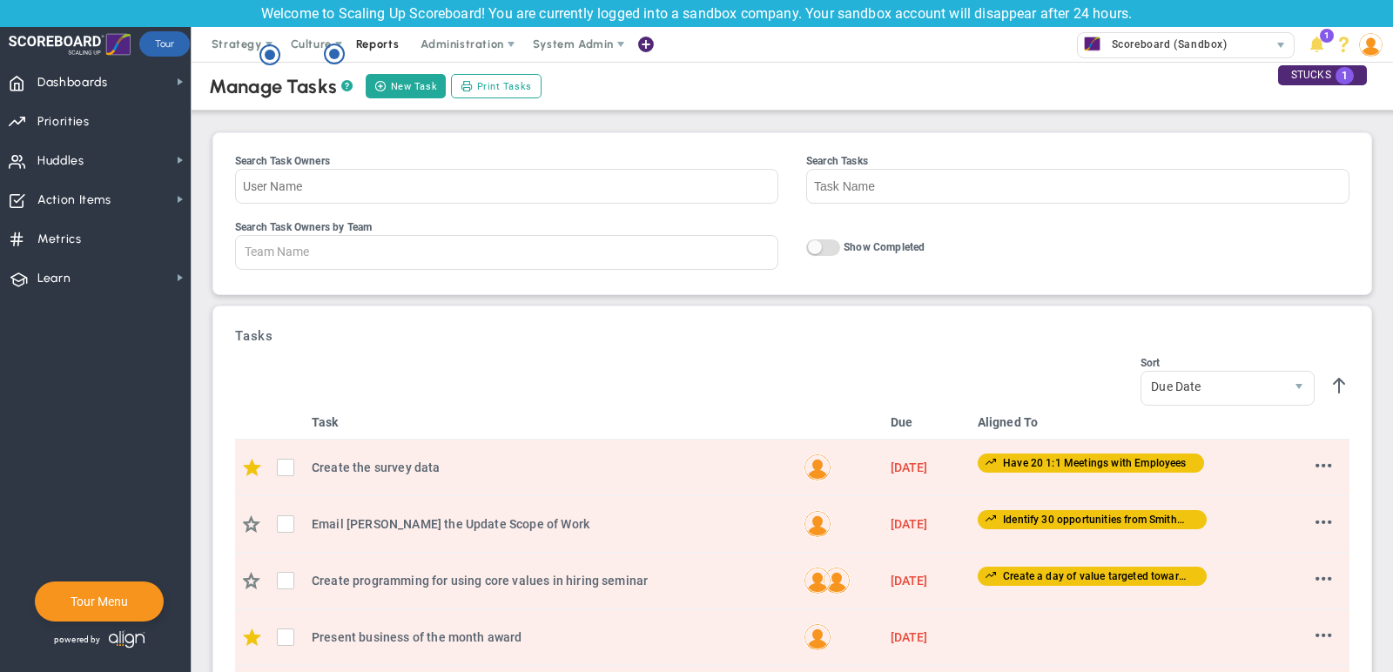
click at [361, 44] on span "Reports" at bounding box center [377, 44] width 61 height 35
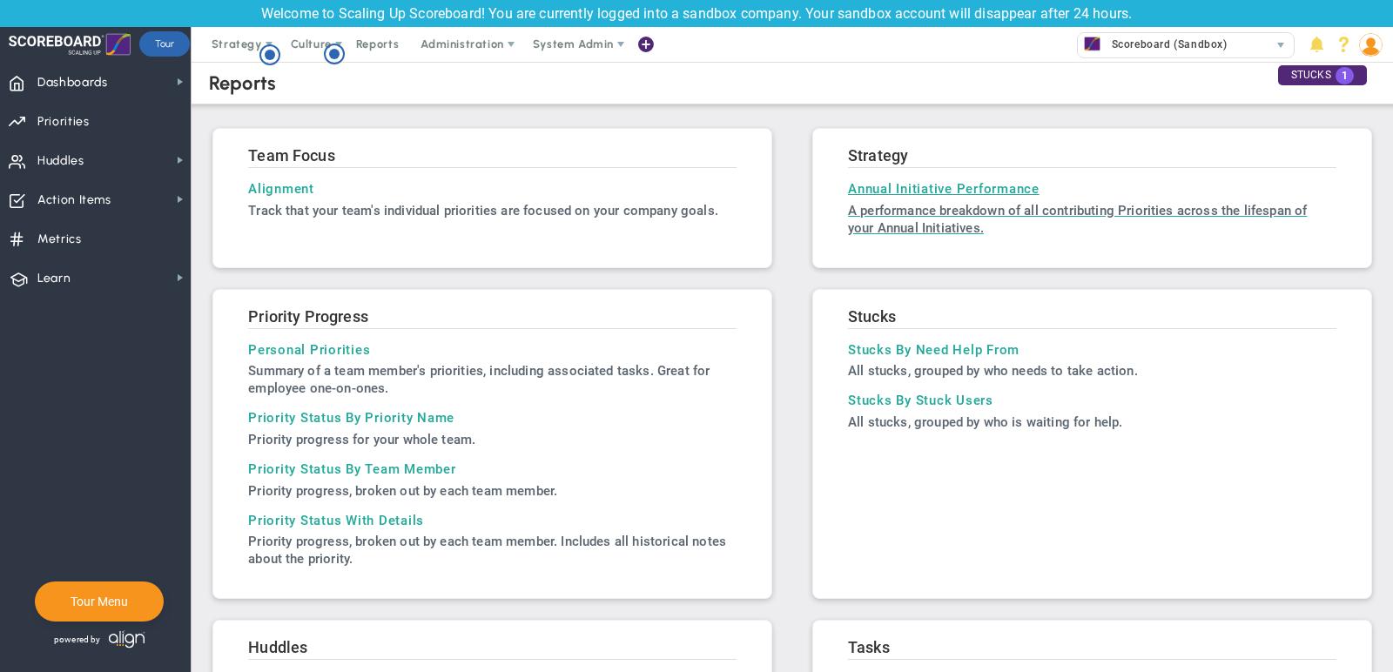
click at [873, 203] on p "A performance breakdown of all contributing Priorities across the lifespan of y…" at bounding box center [1092, 219] width 488 height 35
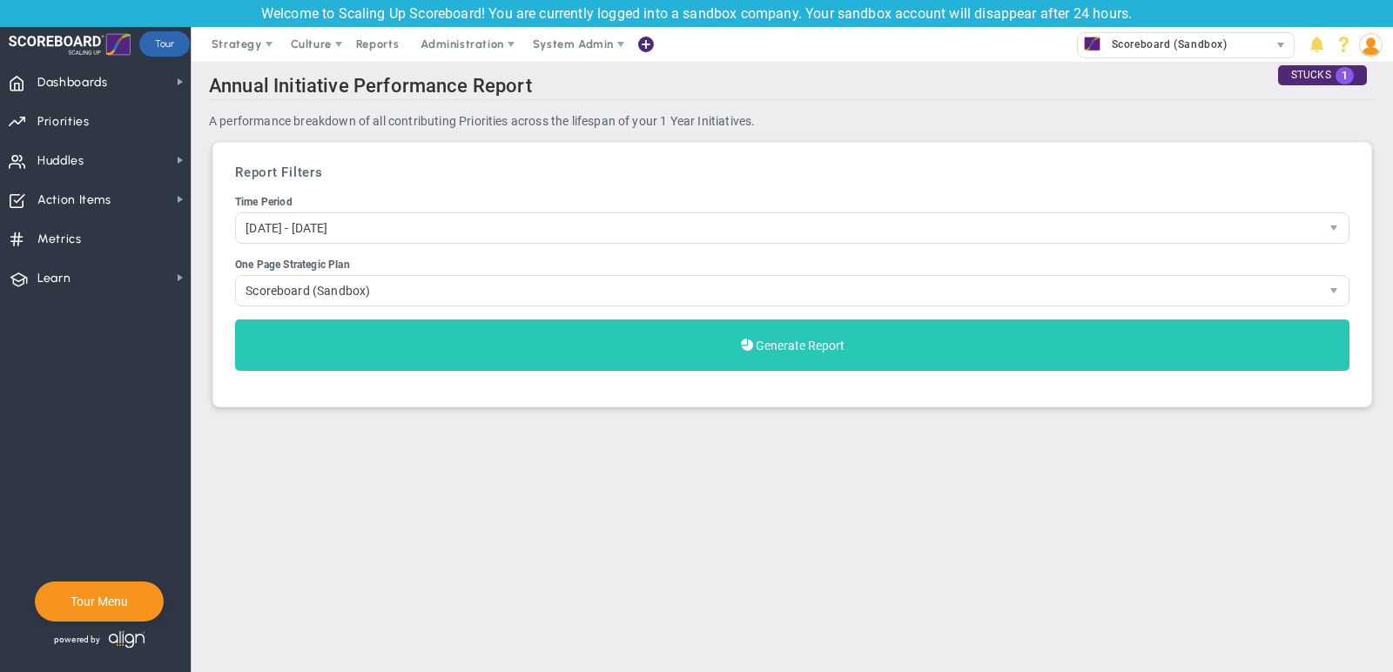
click at [781, 329] on button "Generate Report" at bounding box center [792, 345] width 1114 height 51
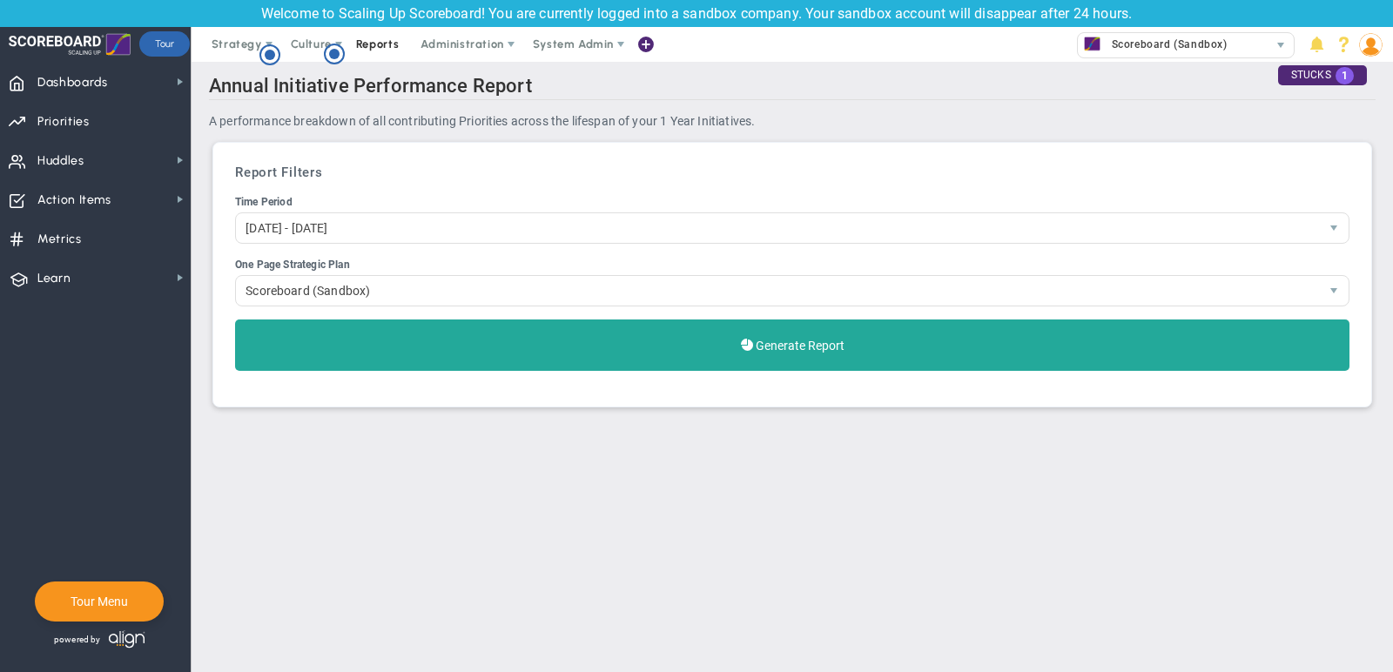
click at [369, 39] on span "Reports" at bounding box center [377, 44] width 61 height 35
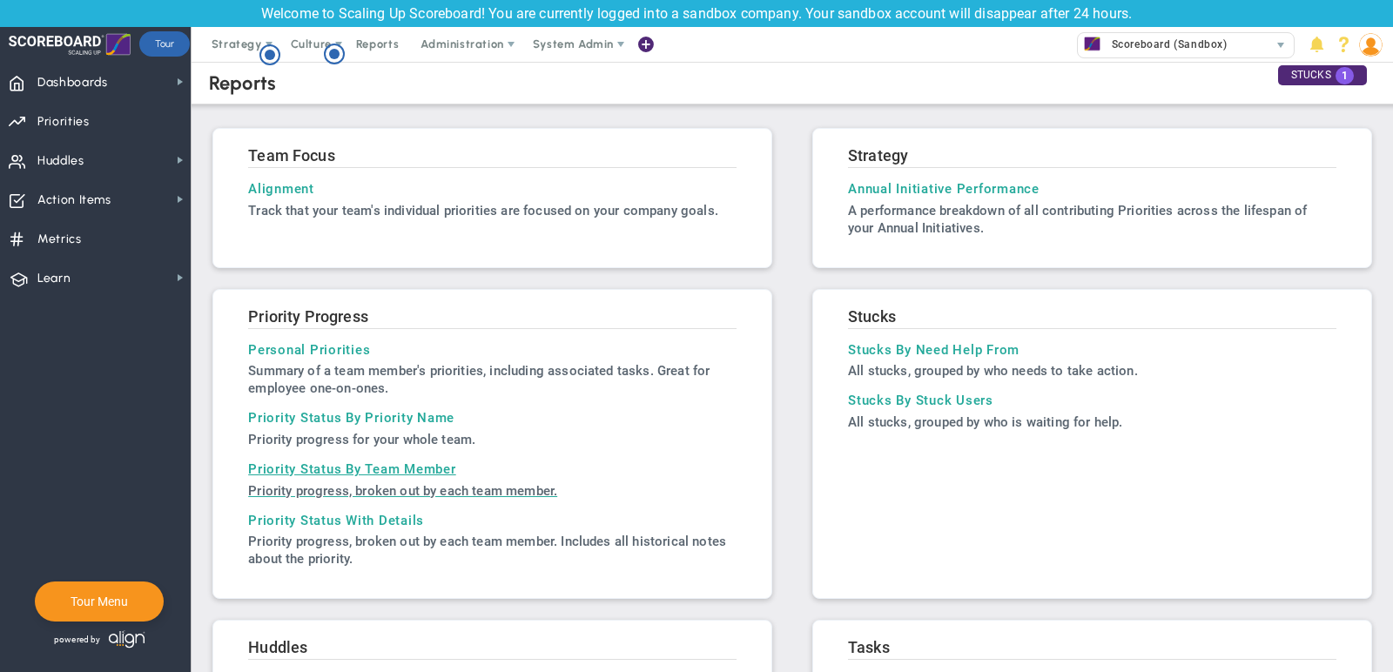
scroll to position [1, 0]
click at [118, 281] on span "Learn Learn" at bounding box center [95, 277] width 191 height 39
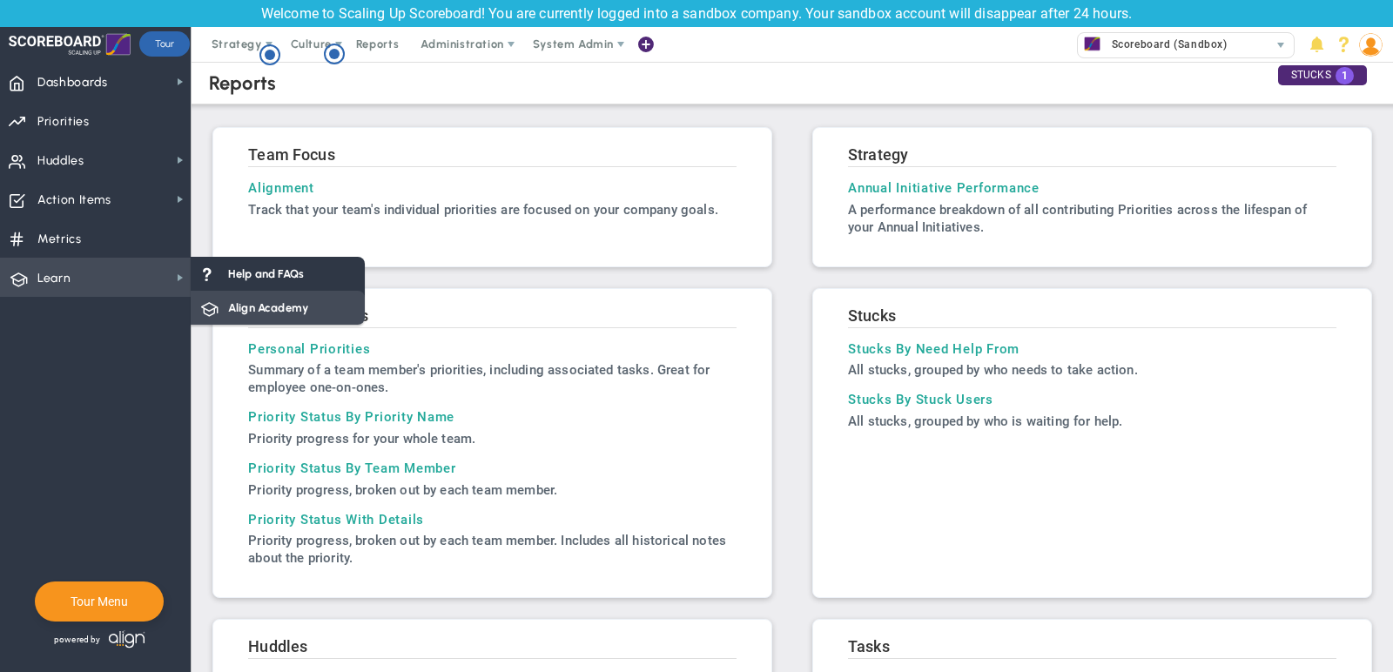
click at [262, 306] on span "Align Academy" at bounding box center [268, 308] width 80 height 17
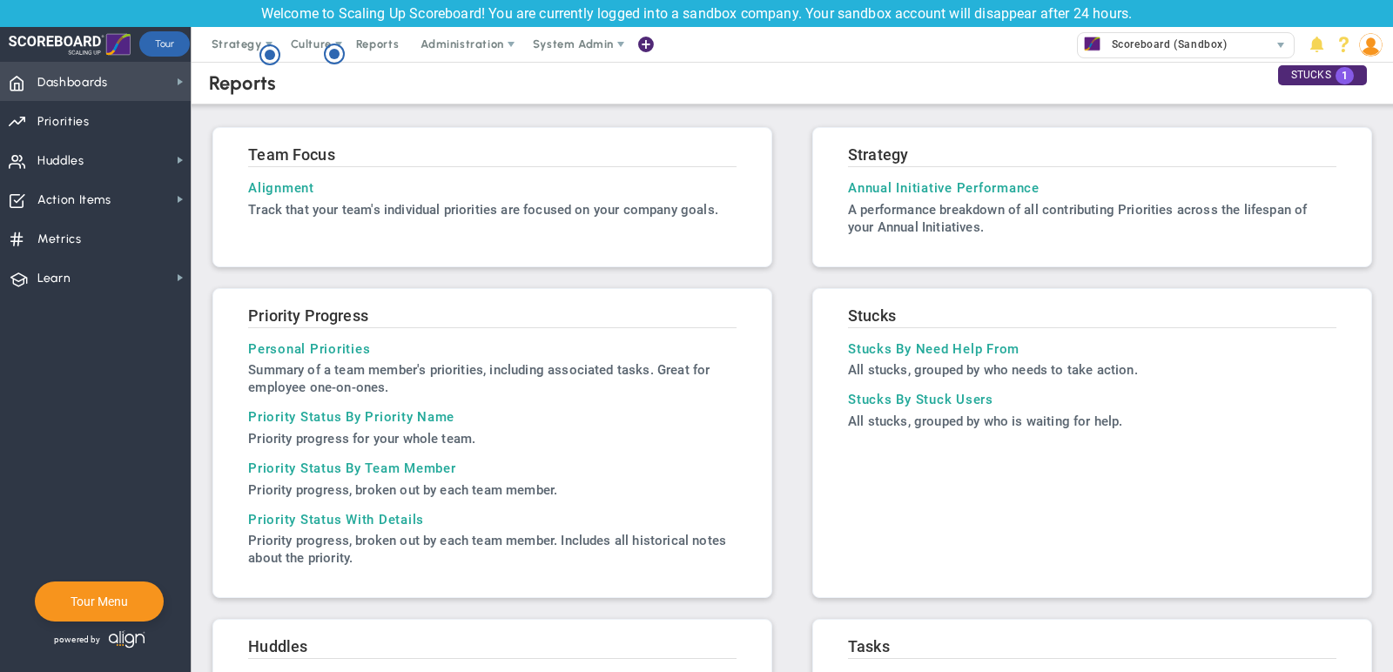
click at [145, 77] on span "Dashboards Dashboards" at bounding box center [95, 81] width 191 height 39
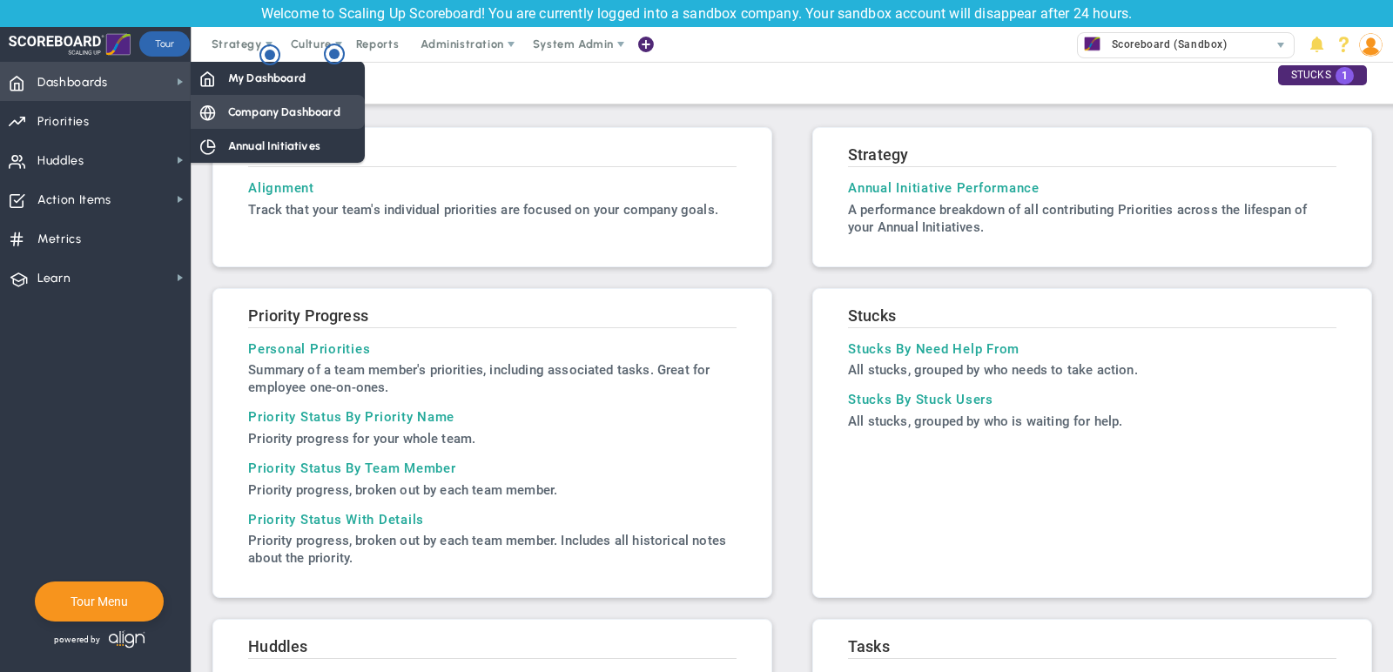
click at [251, 106] on span "Company Dashboard" at bounding box center [284, 112] width 112 height 17
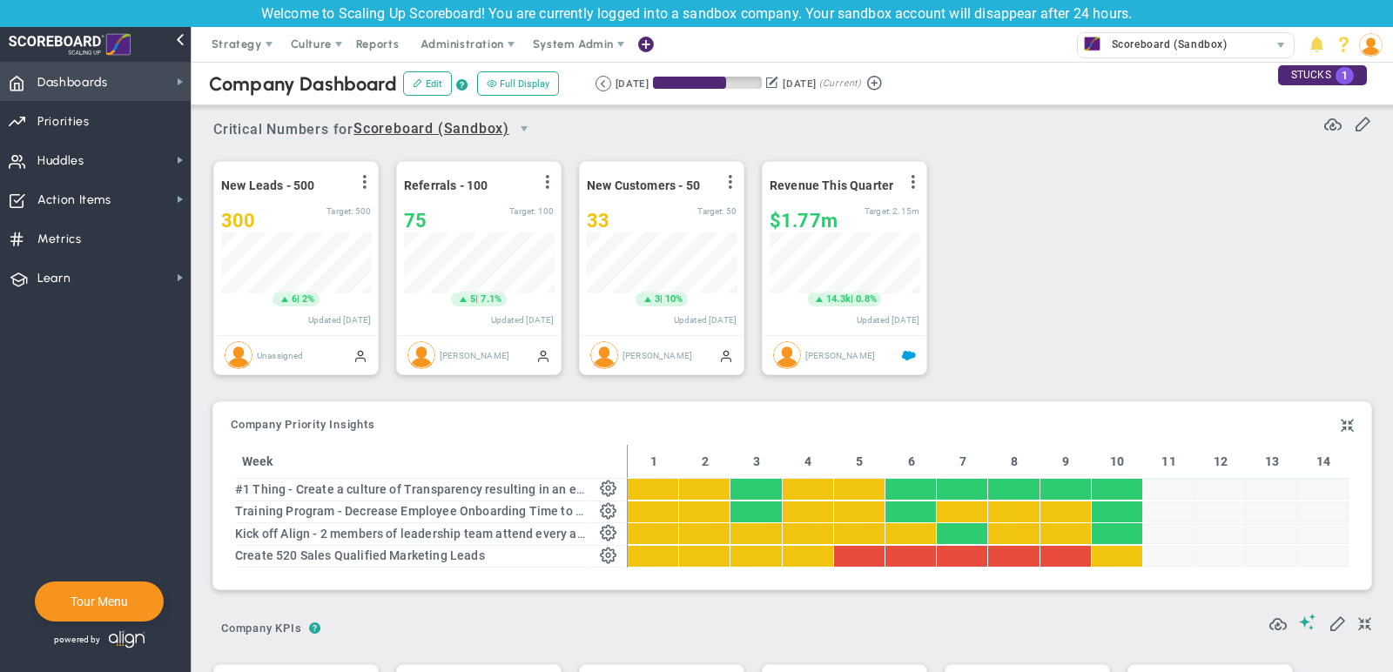
scroll to position [61, 150]
